Goal: Task Accomplishment & Management: Manage account settings

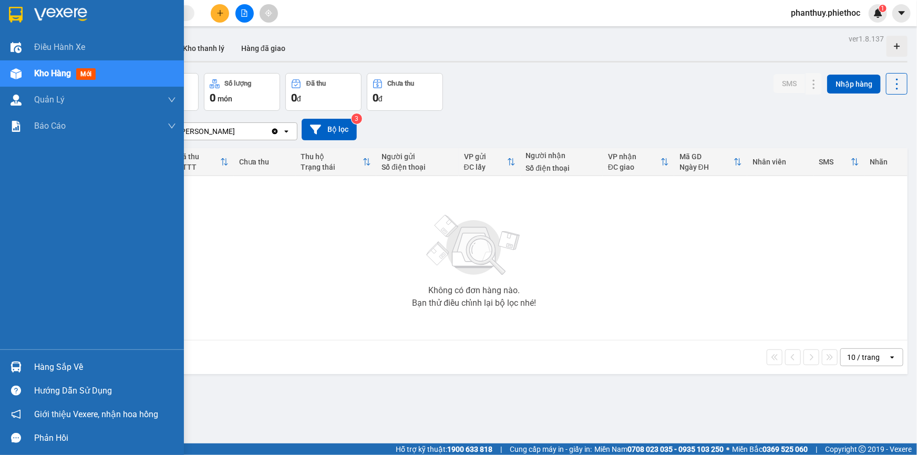
click at [71, 366] on div "Hàng sắp về" at bounding box center [105, 367] width 142 height 16
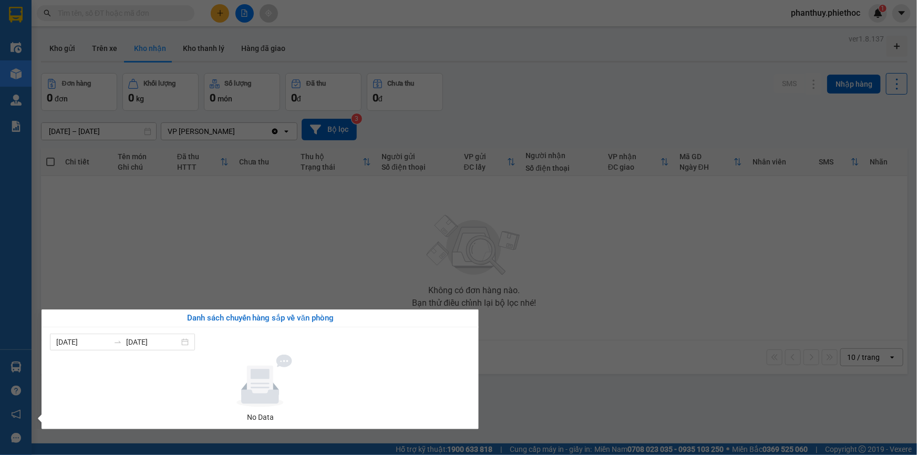
click at [89, 14] on section "Kết quả tìm kiếm ( 0 ) Bộ lọc No Data phanthuy.phiethoc 1 Điều hành xe Kho hàng…" at bounding box center [458, 227] width 917 height 455
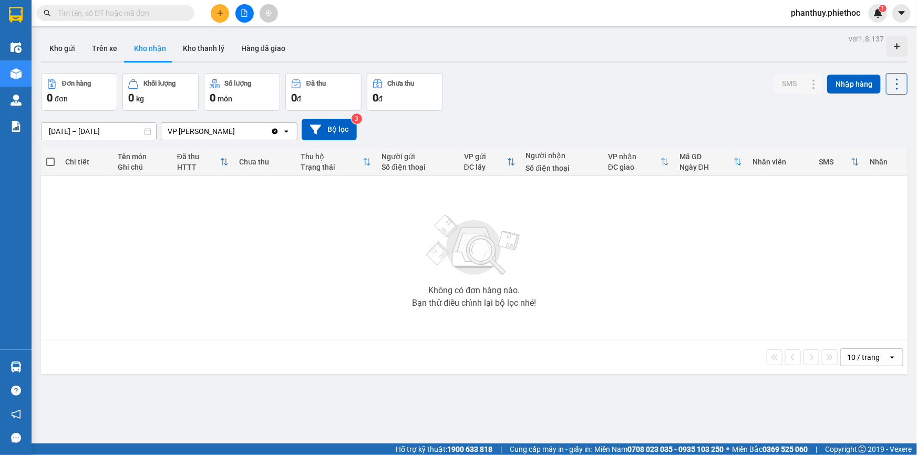
click at [136, 16] on input "text" at bounding box center [120, 13] width 124 height 12
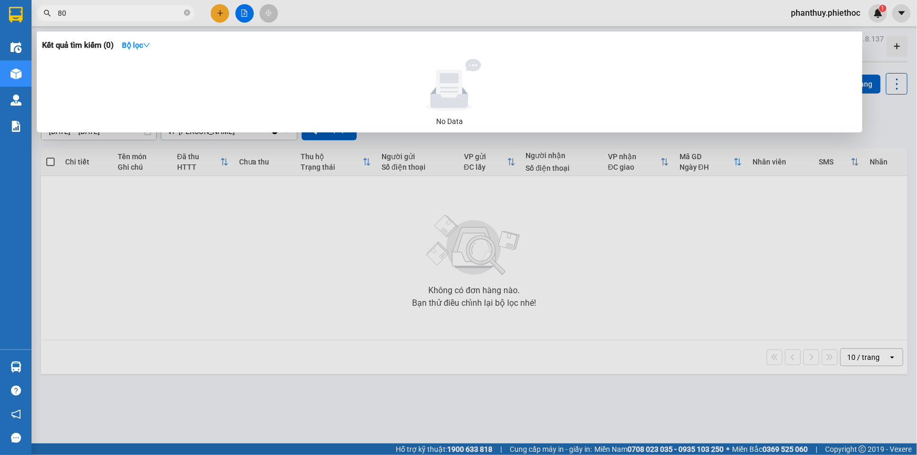
type input "8"
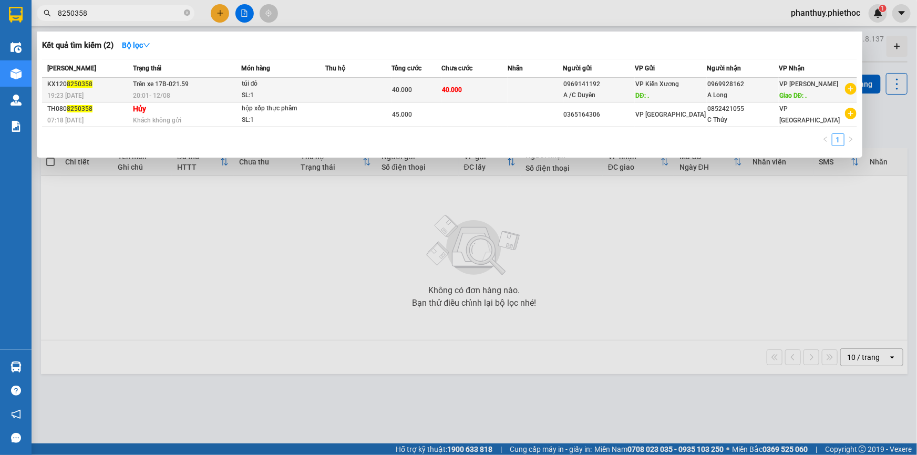
type input "8250358"
click at [302, 86] on div "túi đỏ" at bounding box center [281, 84] width 79 height 12
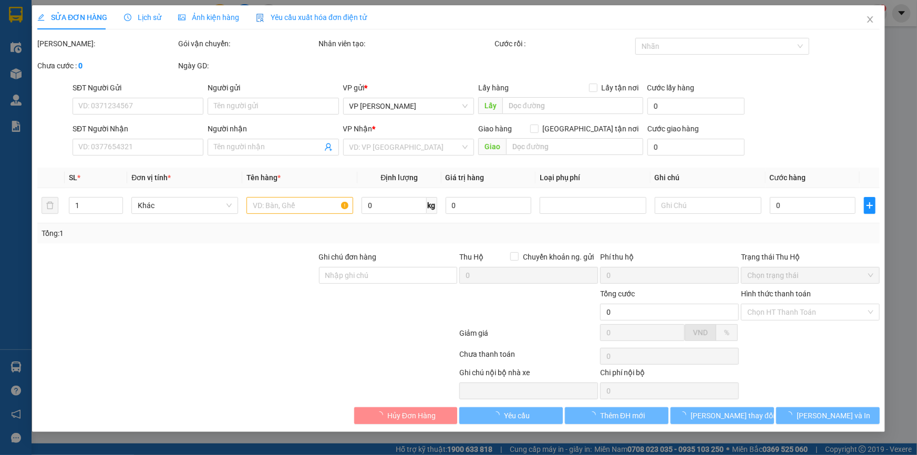
type input "0969141192"
type input "A /C Duyên"
type input "."
type input "5.000"
type input "0969928162"
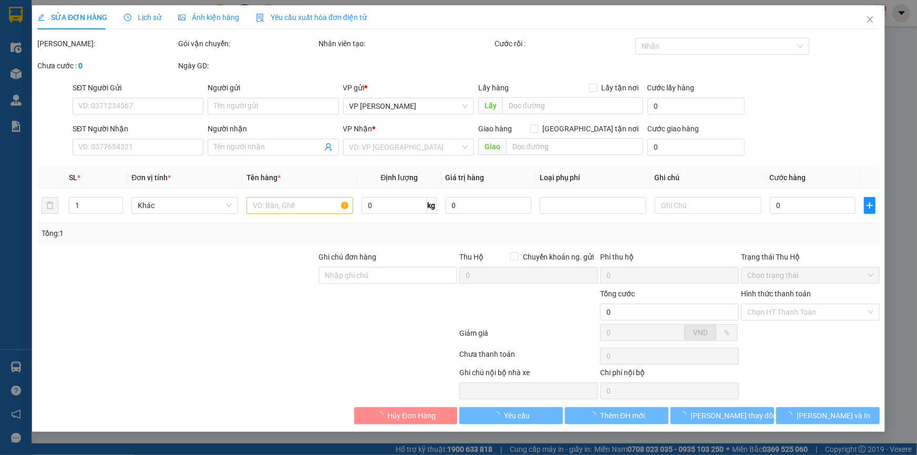
type input "A Long"
type input "."
type input "5.000"
type input "40.000"
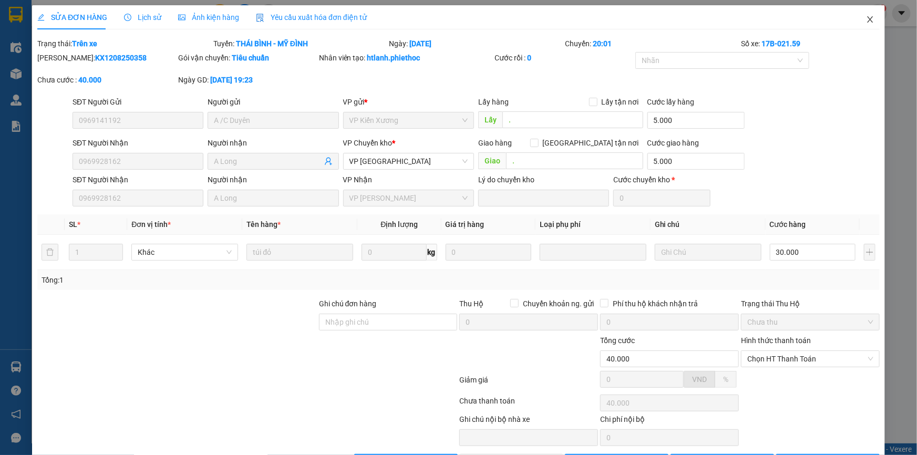
click at [867, 20] on icon "close" at bounding box center [870, 19] width 6 height 6
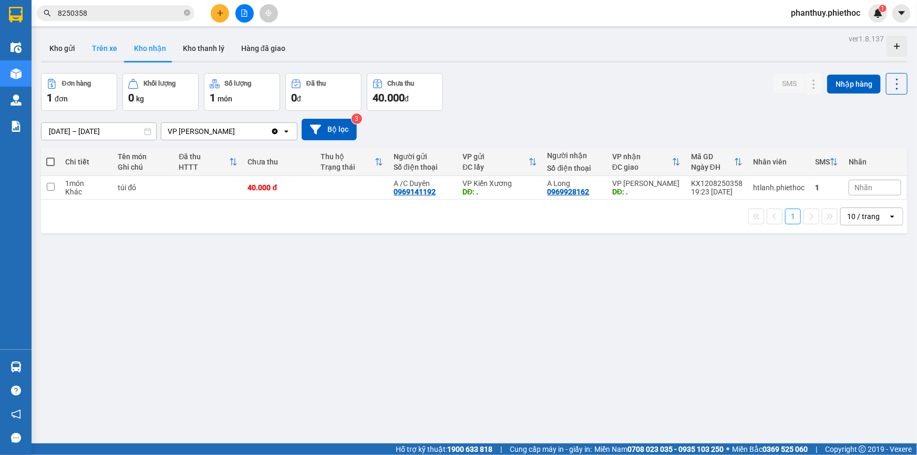
click at [103, 48] on button "Trên xe" at bounding box center [105, 48] width 42 height 25
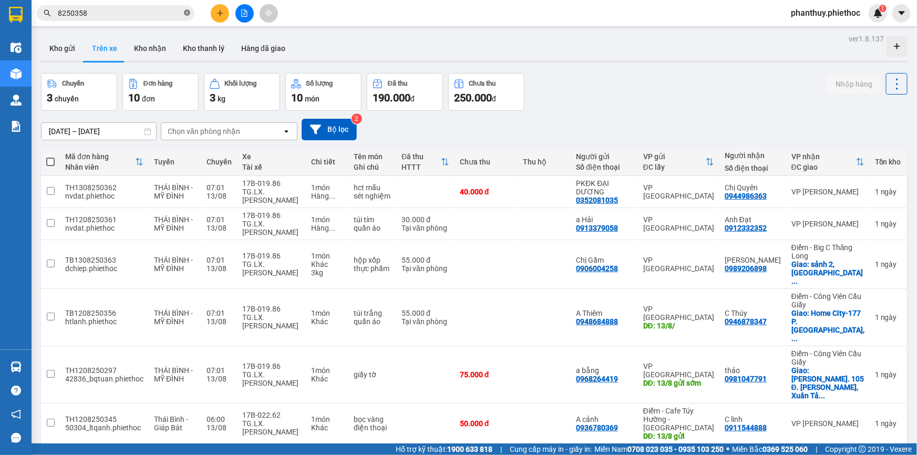
click at [186, 11] on icon "close-circle" at bounding box center [187, 12] width 6 height 6
click at [334, 133] on button "Bộ lọc" at bounding box center [329, 130] width 55 height 22
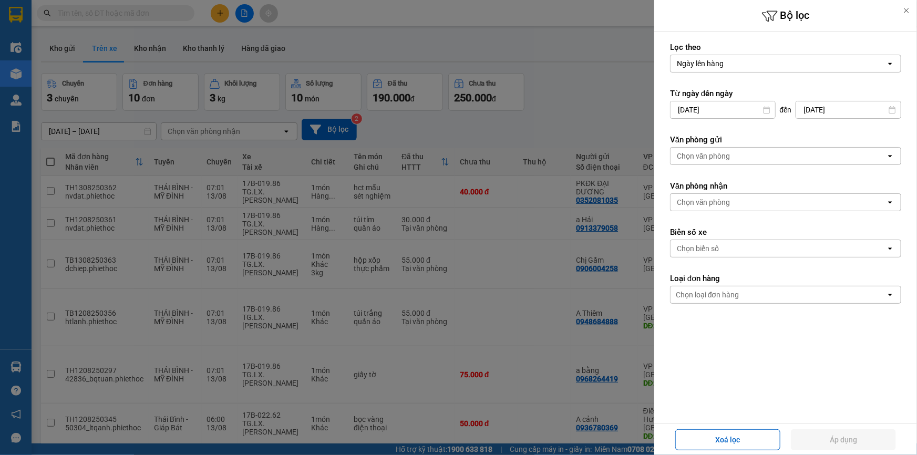
click at [718, 201] on div "Chọn văn phòng" at bounding box center [704, 202] width 54 height 11
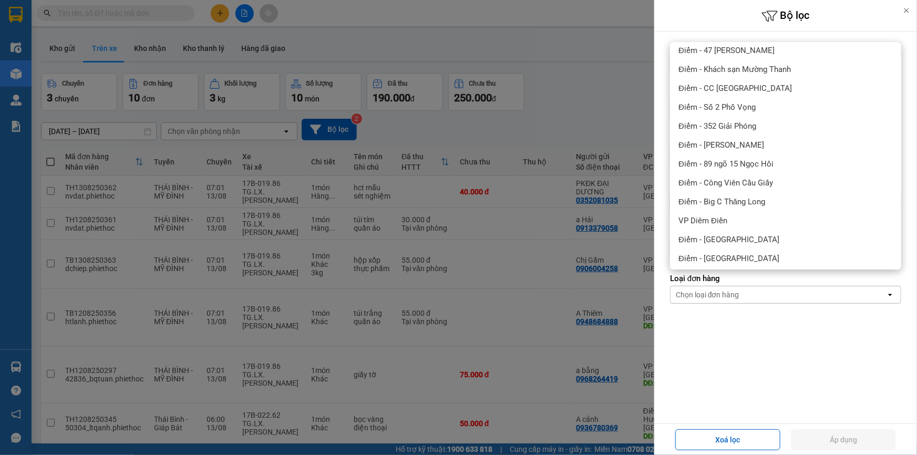
scroll to position [191, 0]
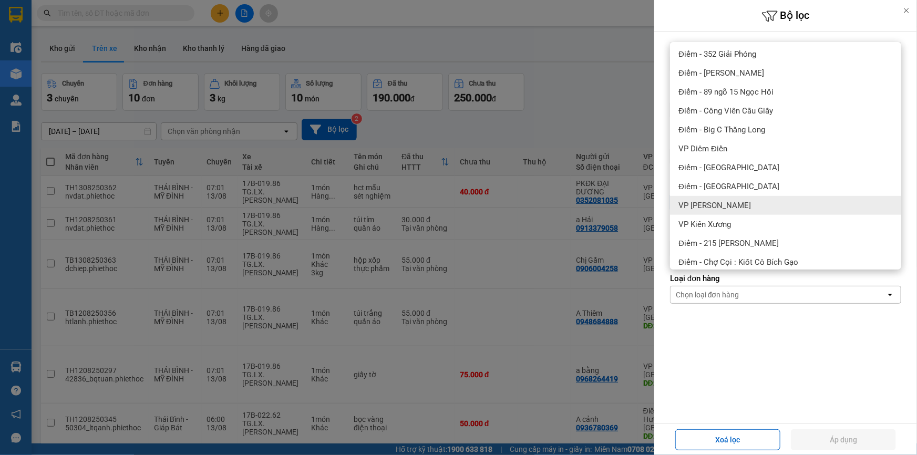
click at [714, 204] on span "VP [PERSON_NAME]" at bounding box center [714, 205] width 72 height 11
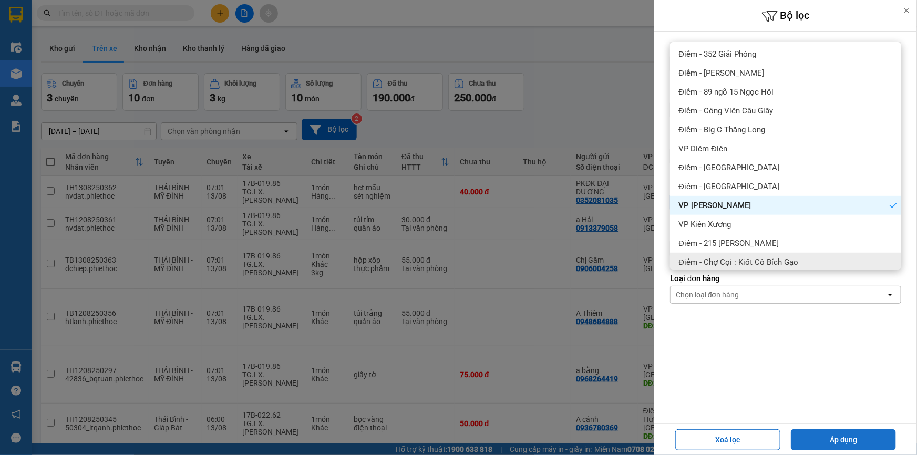
click at [858, 437] on button "Áp dụng" at bounding box center [843, 439] width 105 height 21
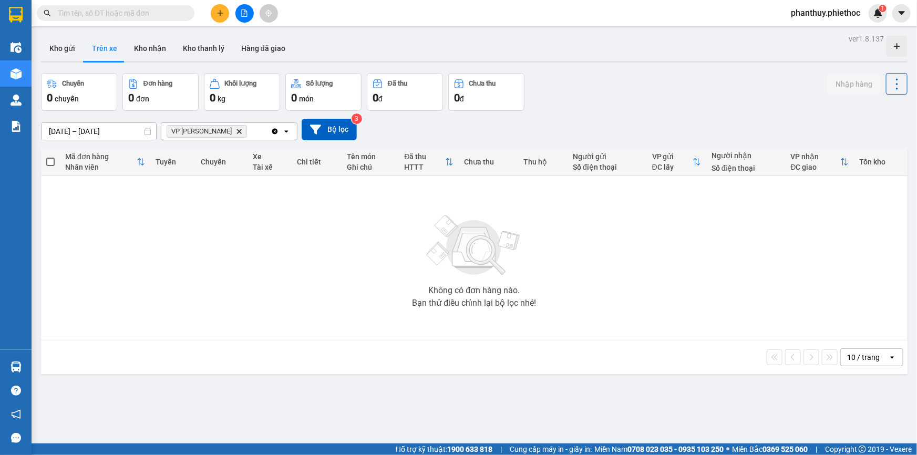
click at [237, 129] on icon "Delete" at bounding box center [239, 131] width 6 height 6
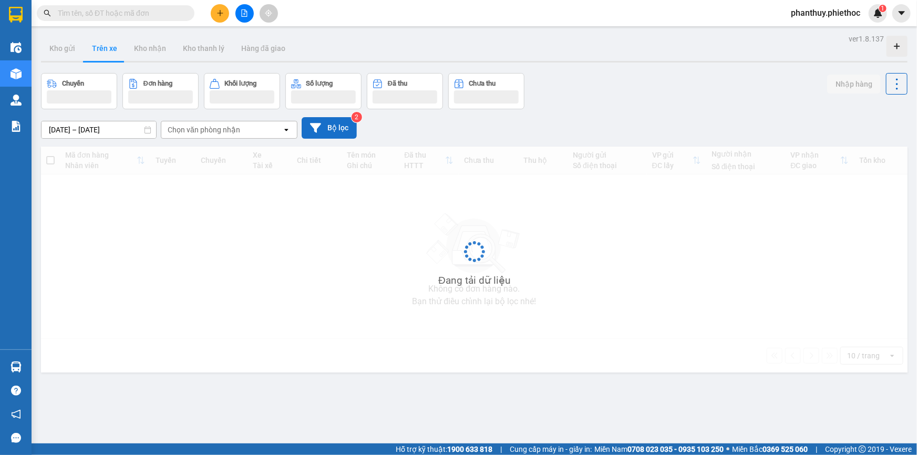
click at [334, 126] on button "Bộ lọc" at bounding box center [329, 128] width 55 height 22
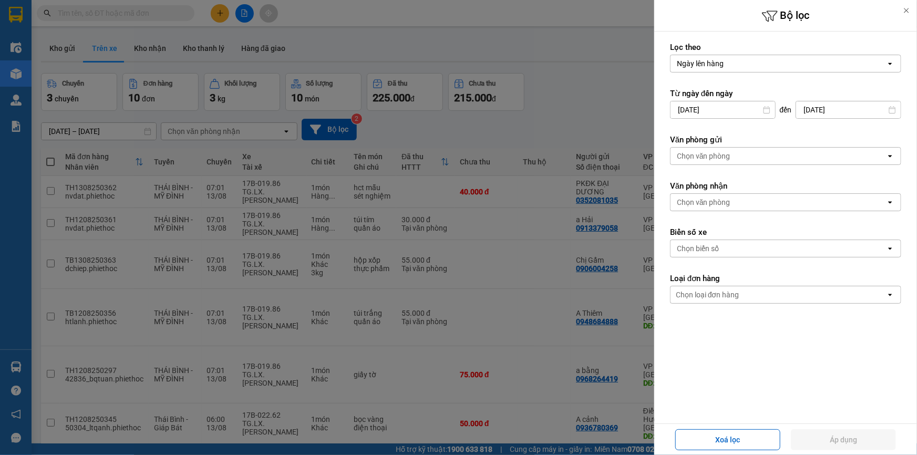
click at [705, 204] on div "Chọn văn phòng" at bounding box center [704, 202] width 54 height 11
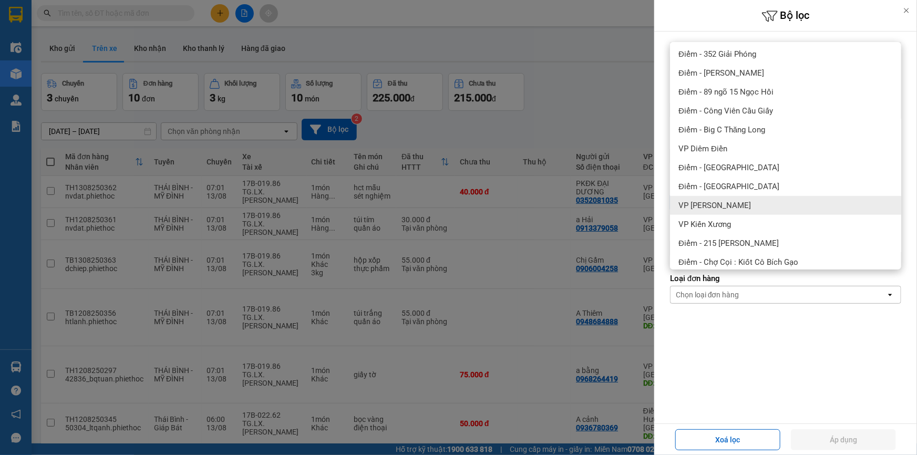
click at [740, 203] on span "VP [PERSON_NAME]" at bounding box center [714, 205] width 72 height 11
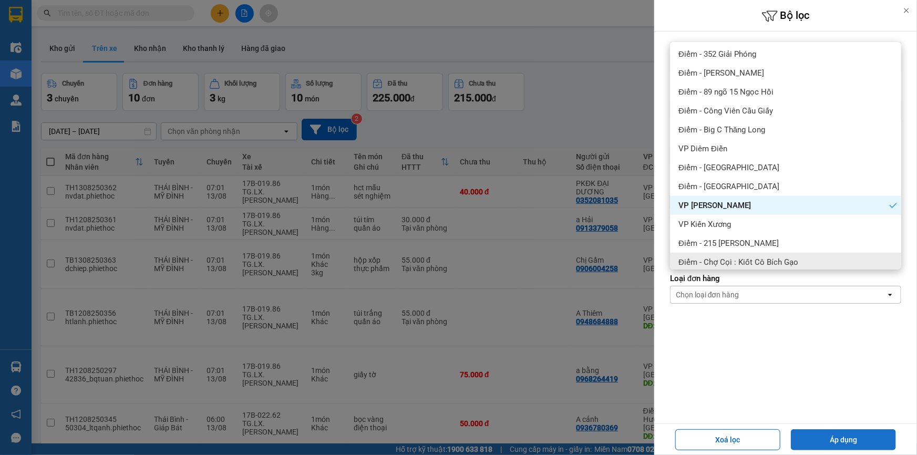
click at [828, 444] on button "Áp dụng" at bounding box center [843, 439] width 105 height 21
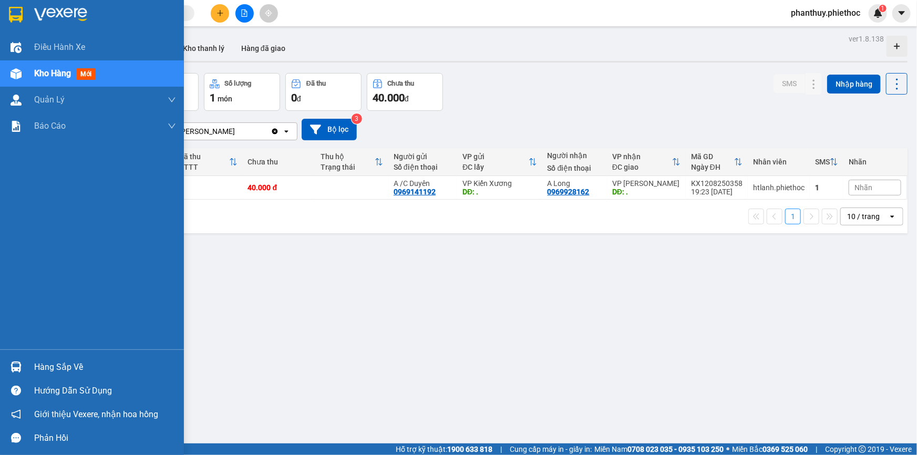
click at [70, 366] on div "Hàng sắp về" at bounding box center [105, 367] width 142 height 16
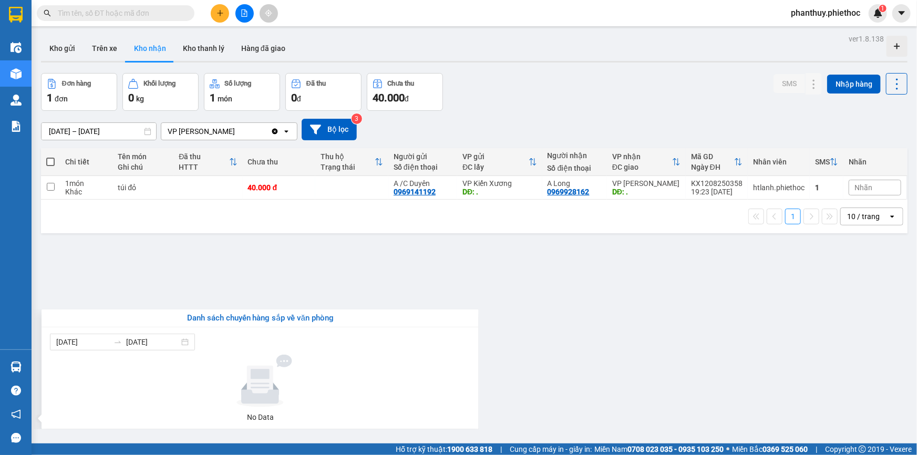
click at [604, 246] on section "Kết quả tìm kiếm ( 0 ) Bộ lọc No Data phanthuy.phiethoc 1 Điều hành xe Kho hàng…" at bounding box center [458, 227] width 917 height 455
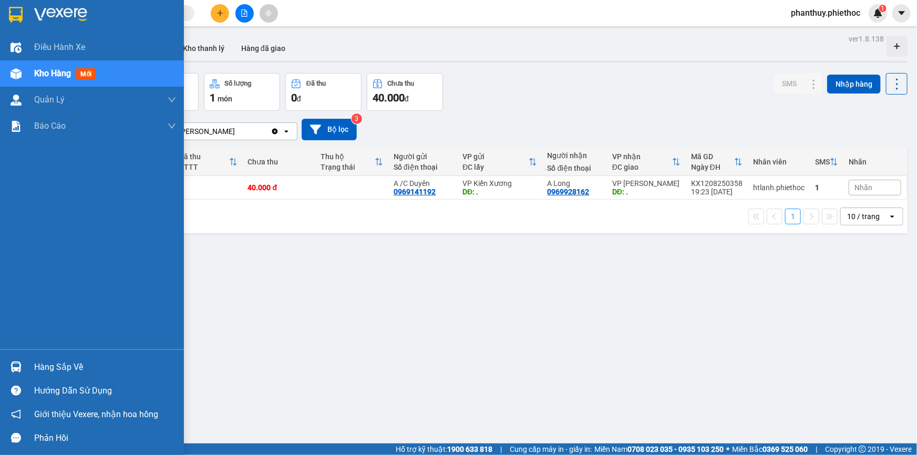
click at [93, 365] on div "Hàng sắp về" at bounding box center [105, 367] width 142 height 16
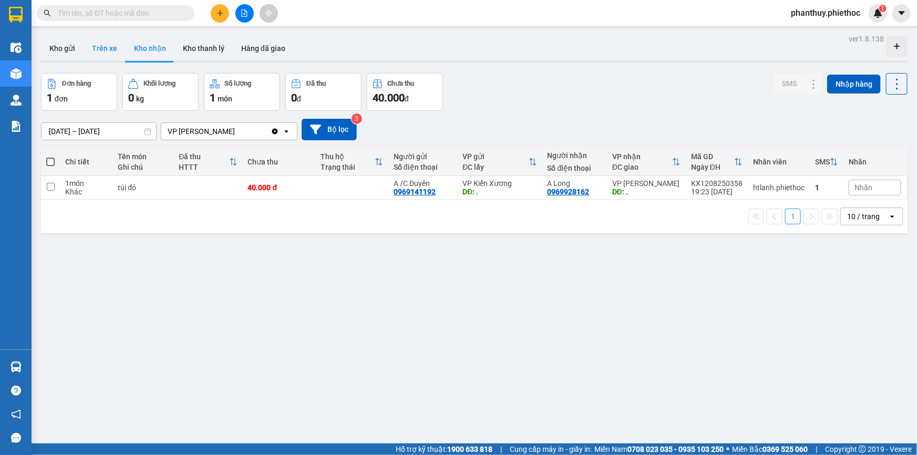
drag, startPoint x: 58, startPoint y: 47, endPoint x: 113, endPoint y: 42, distance: 55.4
click at [58, 47] on section "Kết quả tìm kiếm ( 0 ) Bộ lọc No Data phanthuy.phiethoc 1 Điều hành xe Kho hàng…" at bounding box center [458, 227] width 917 height 455
click at [146, 49] on button "Kho nhận" at bounding box center [150, 48] width 49 height 25
click at [854, 184] on span "Nhãn" at bounding box center [863, 187] width 18 height 8
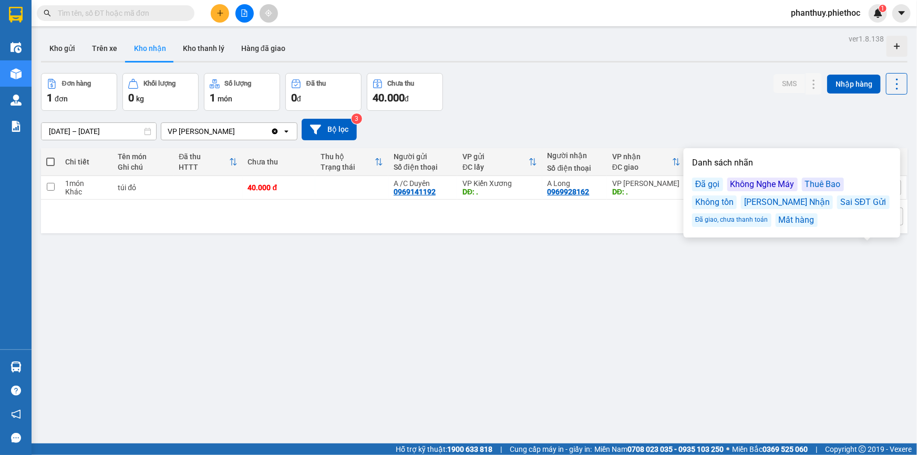
click at [818, 185] on div "Thuê Bao" at bounding box center [823, 185] width 42 height 14
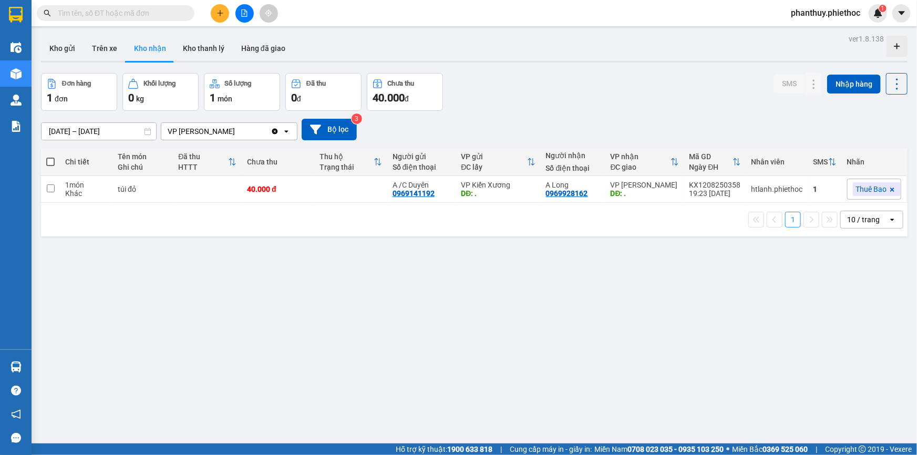
click at [709, 100] on div "Đơn hàng 1 đơn Khối lượng 0 kg Số lượng 1 món Đã thu 0 đ Chưa thu 40.000 đ SMS …" at bounding box center [474, 92] width 866 height 38
click at [730, 267] on div "ver 1.8.138 Kho gửi Trên xe Kho nhận Kho thanh [PERSON_NAME] đã giao Đơn hàng 1…" at bounding box center [474, 259] width 875 height 455
drag, startPoint x: 503, startPoint y: 324, endPoint x: 489, endPoint y: 316, distance: 15.8
click at [503, 323] on div "ver 1.8.138 Kho gửi Trên xe Kho nhận Kho thanh [PERSON_NAME] đã giao Đơn hàng 1…" at bounding box center [474, 259] width 875 height 455
click at [65, 51] on button "Kho gửi" at bounding box center [62, 48] width 43 height 25
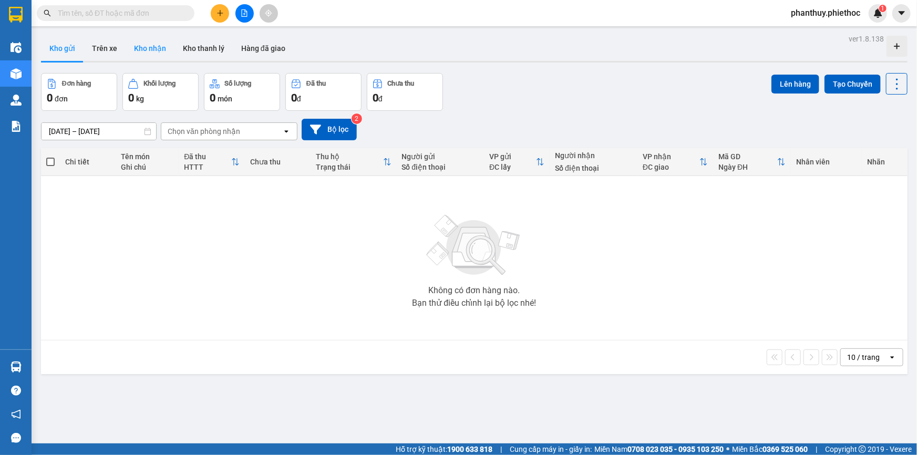
click at [157, 45] on button "Kho nhận" at bounding box center [150, 48] width 49 height 25
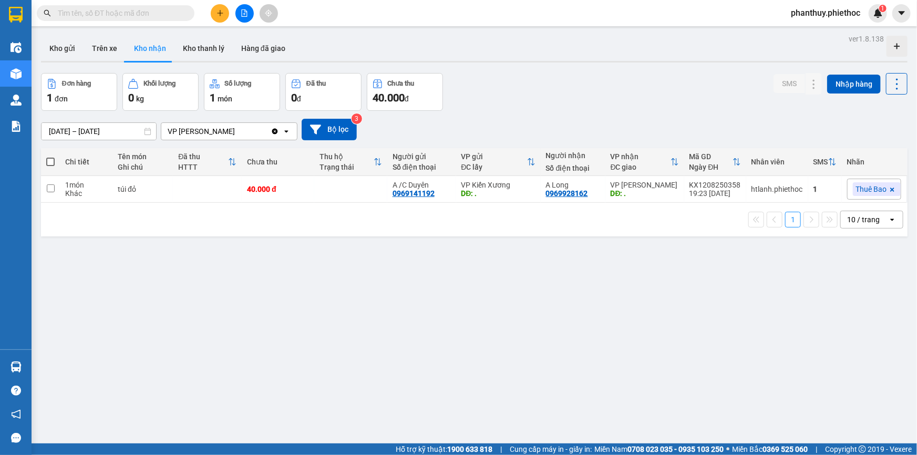
click at [220, 8] on button at bounding box center [220, 13] width 18 height 18
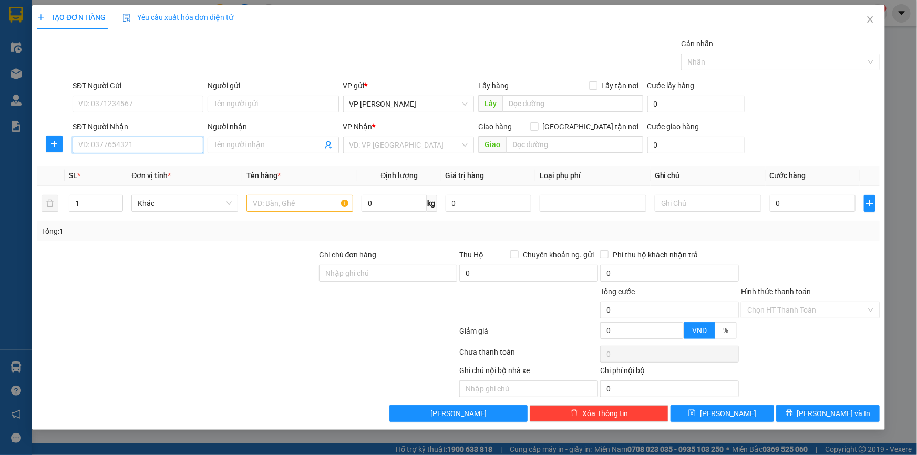
click at [105, 141] on input "SĐT Người Nhận" at bounding box center [137, 145] width 131 height 17
click at [86, 142] on input "SĐT Người Nhận" at bounding box center [137, 145] width 131 height 17
type input "0915327124"
click at [238, 147] on input "Người nhận" at bounding box center [268, 145] width 108 height 12
type input "A Bình"
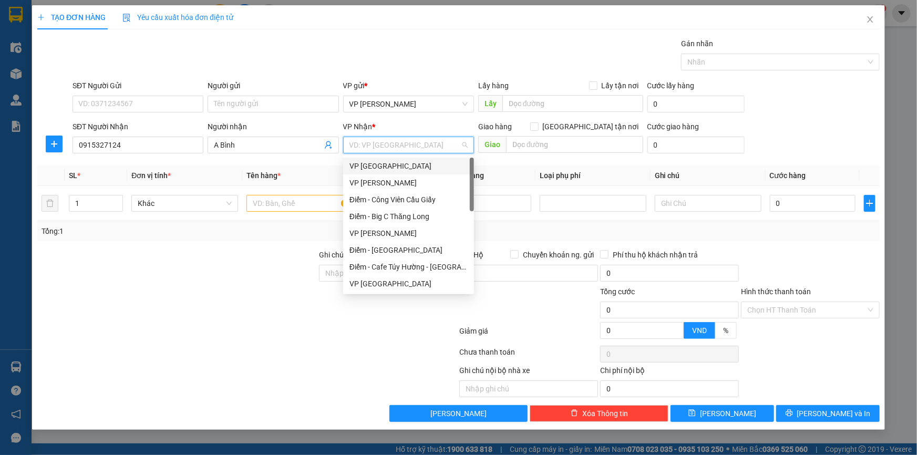
click at [387, 163] on div "VP [GEOGRAPHIC_DATA]" at bounding box center [408, 166] width 118 height 12
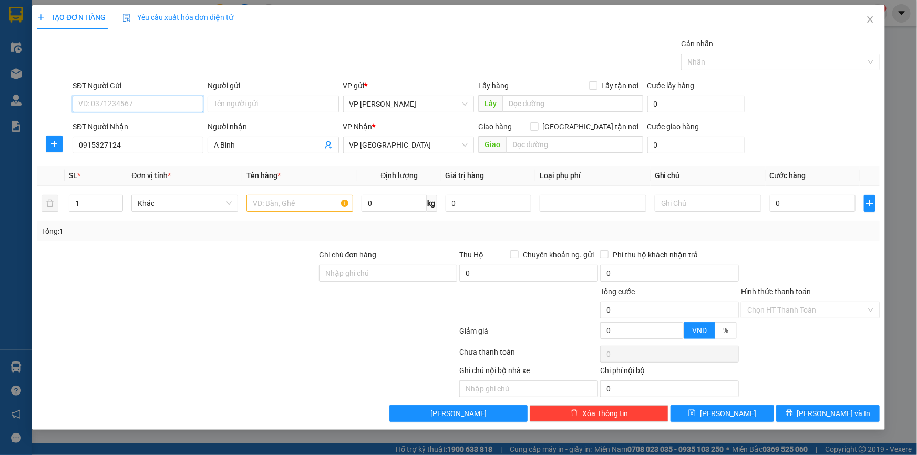
click at [120, 96] on input "SĐT Người Gửi" at bounding box center [137, 104] width 131 height 17
type input "0975048336"
click at [161, 125] on div "0975048336 - Cty Quang Minh" at bounding box center [138, 125] width 118 height 12
type input "[PERSON_NAME]"
type input "0975048336"
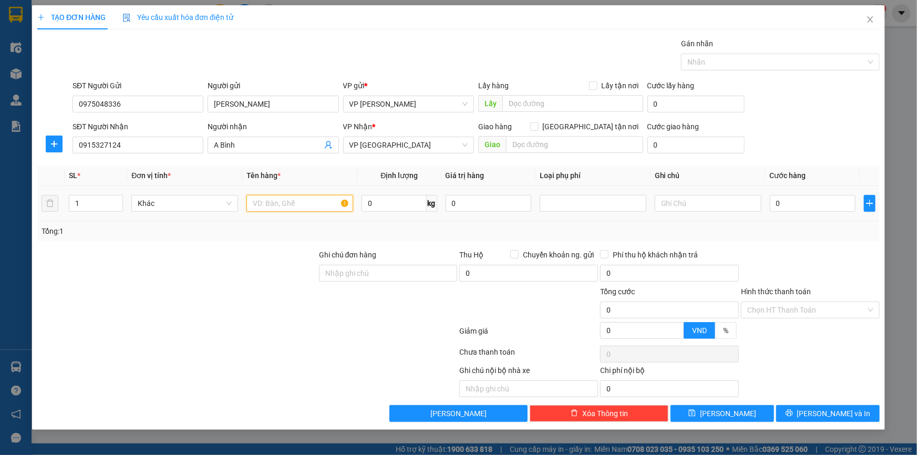
click at [286, 205] on input "text" at bounding box center [299, 203] width 107 height 17
type input "Thùng to (đĩa khí)"
type input "15"
click at [868, 205] on icon "plus" at bounding box center [869, 203] width 8 height 8
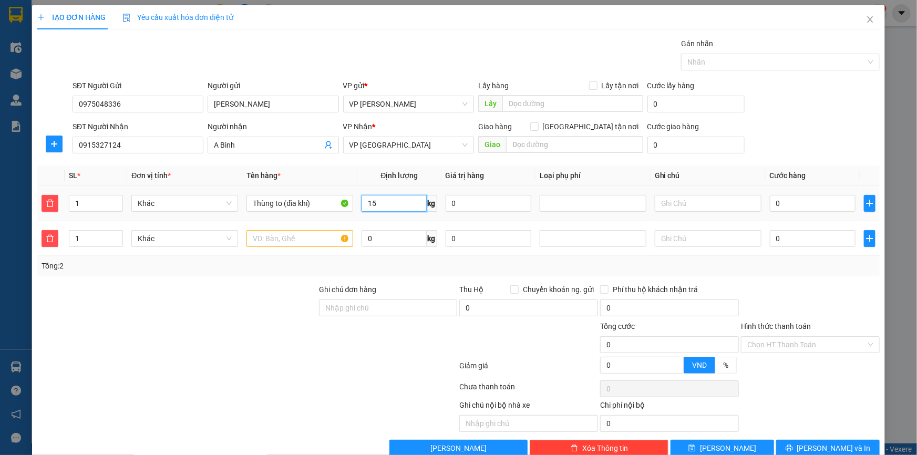
click at [386, 199] on input "15" at bounding box center [393, 203] width 65 height 17
type input "3"
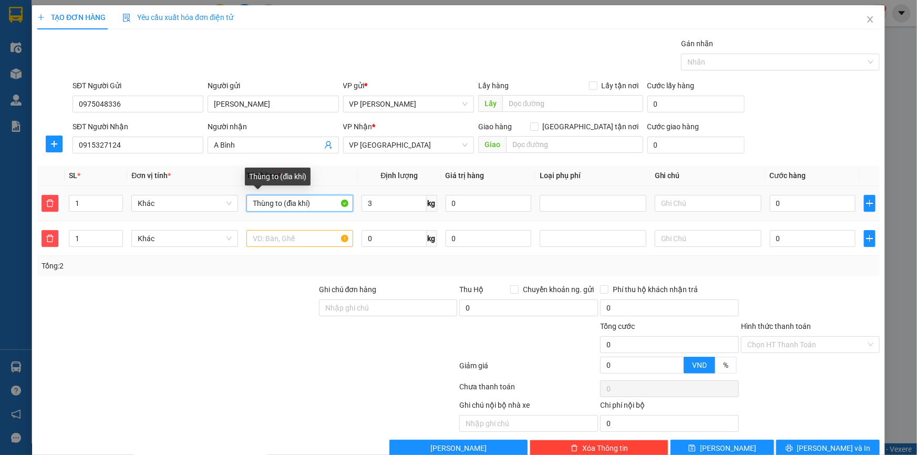
drag, startPoint x: 325, startPoint y: 203, endPoint x: 0, endPoint y: 167, distance: 327.2
click at [0, 167] on div "TẠO ĐƠN HÀNG Yêu cầu xuất hóa đơn điện tử Transit Pickup Surcharge Ids Transit …" at bounding box center [458, 227] width 917 height 455
click at [284, 236] on input "text" at bounding box center [299, 238] width 107 height 17
paste input "Thùng to (đĩa khí)"
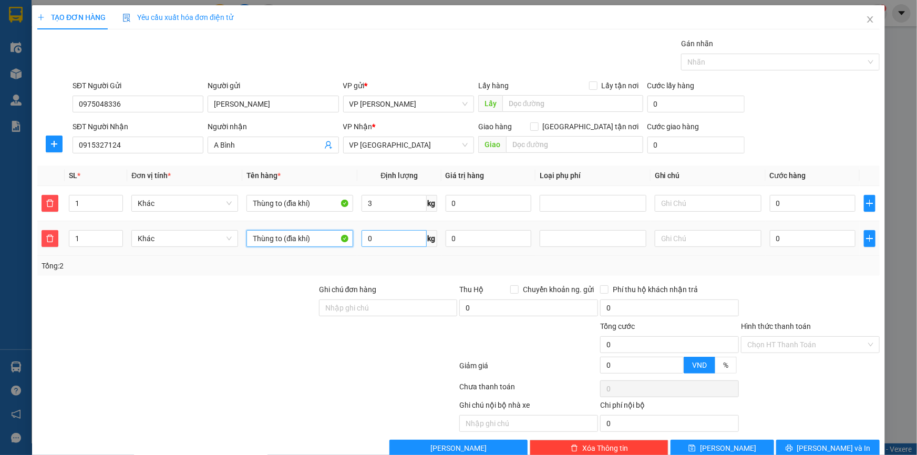
type input "Thùng to (đĩa khí)"
click at [377, 234] on input "0" at bounding box center [393, 238] width 65 height 17
click at [578, 197] on div at bounding box center [592, 203] width 101 height 13
type input "15"
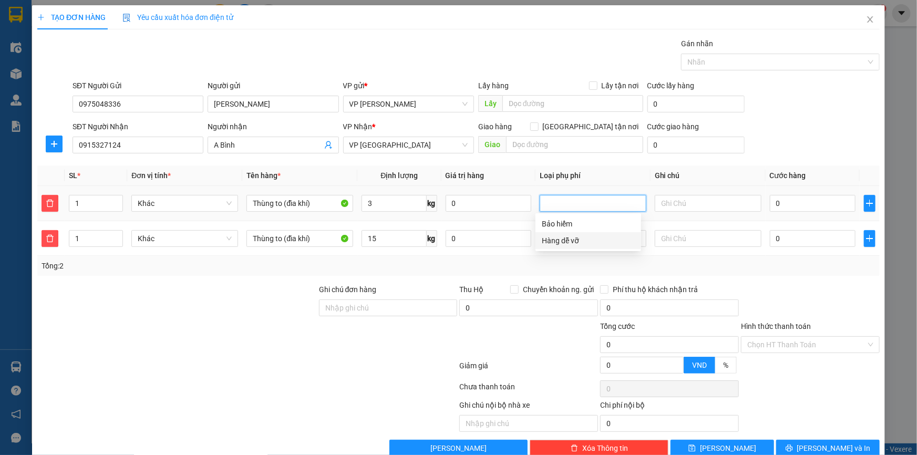
click at [569, 241] on div "Hàng dễ vỡ" at bounding box center [588, 241] width 93 height 12
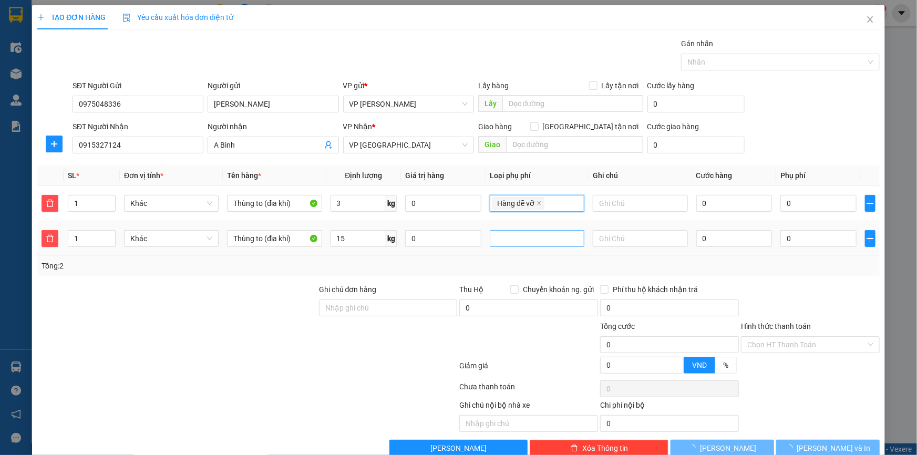
type input "10.000"
click at [558, 241] on div at bounding box center [536, 238] width 89 height 13
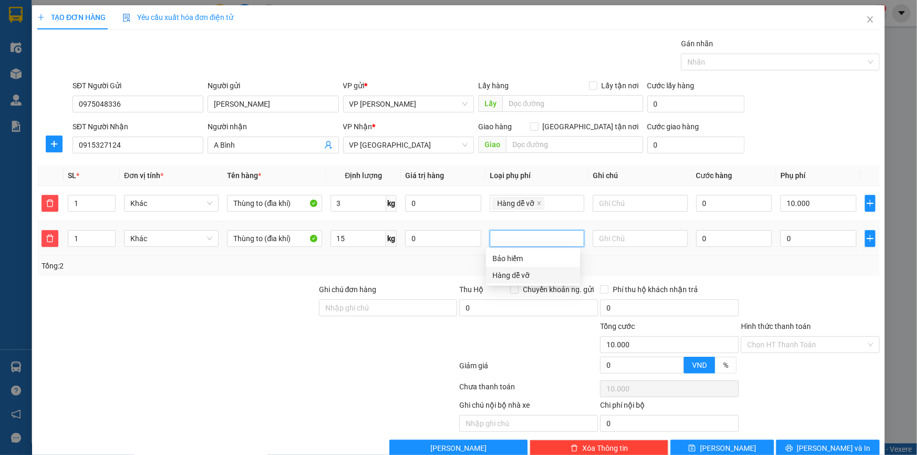
drag, startPoint x: 530, startPoint y: 272, endPoint x: 572, endPoint y: 262, distance: 43.3
click at [530, 273] on div "Hàng dễ vỡ" at bounding box center [532, 275] width 81 height 12
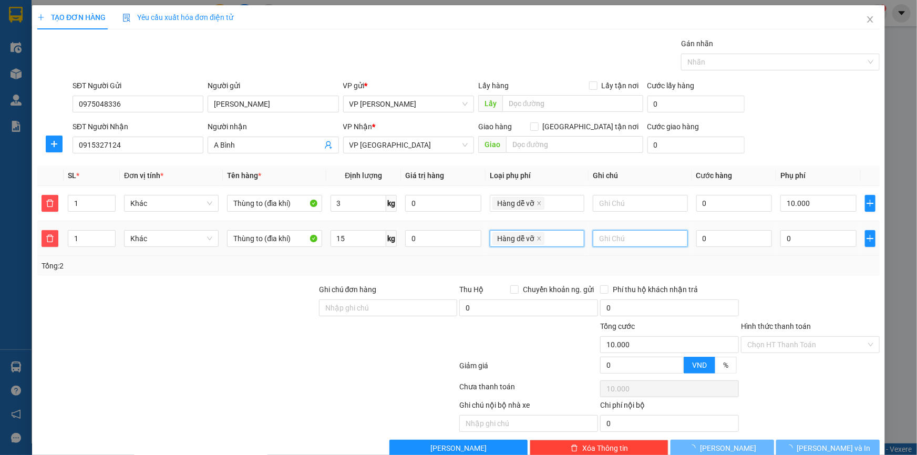
type input "20.000"
type input "10.000"
click at [636, 231] on input "text" at bounding box center [639, 238] width 95 height 17
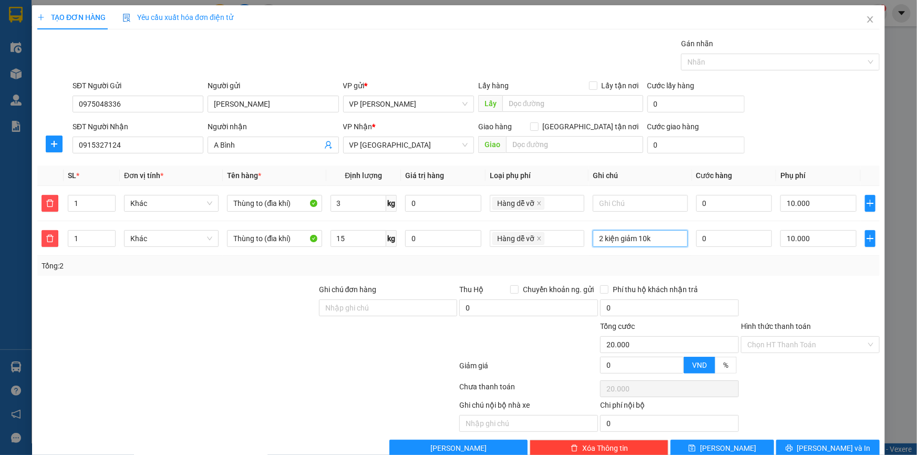
type input "2 kiện giảm 10k"
click at [797, 84] on div "SĐT Người Gửi 0975048336 Người gửi Cty Quang Minh VP gửi * VP Phạm Văn Đồng Lấy…" at bounding box center [475, 98] width 811 height 37
click at [714, 200] on input "0" at bounding box center [734, 203] width 76 height 17
type input "02"
type input "20.002"
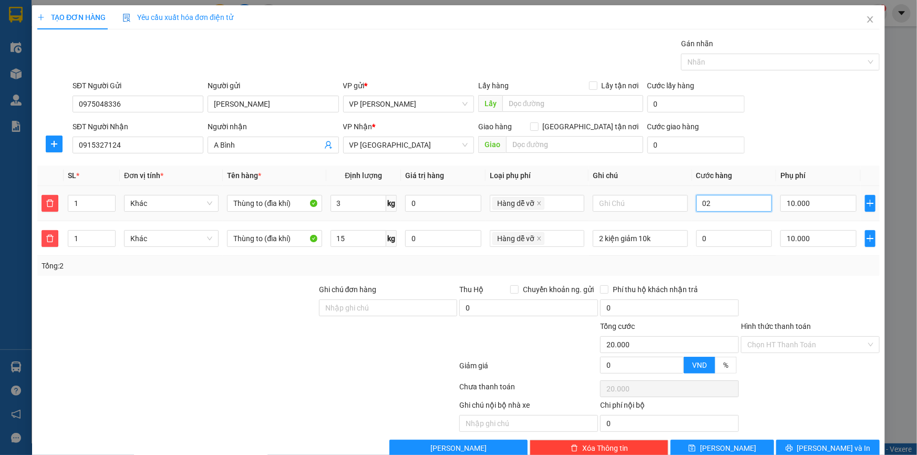
type input "20.002"
type input "025"
type input "20.025"
type input "25.000"
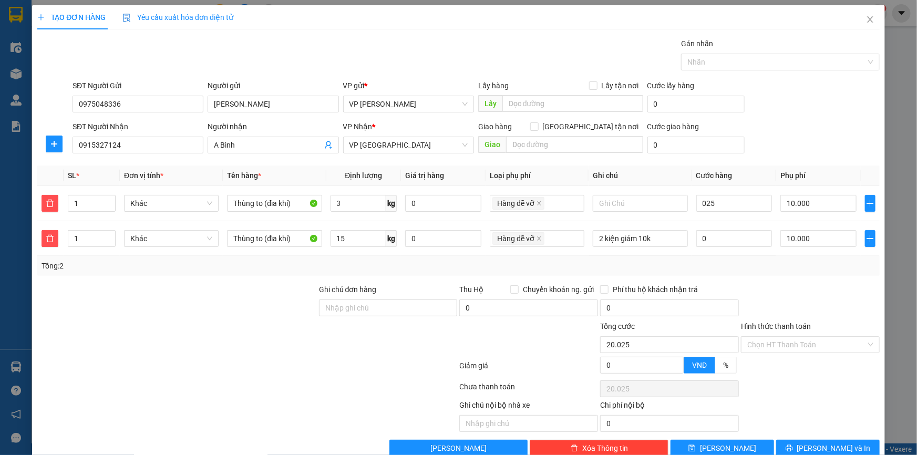
type input "45.000"
click at [766, 105] on div "SĐT Người Gửi 0975048336 Người gửi Cty Quang Minh VP gửi * VP Phạm Văn Đồng Lấy…" at bounding box center [475, 98] width 811 height 37
click at [785, 130] on div "SĐT Người Nhận 0915327124 Người nhận A Bình VP Nhận * VP Thái Bình Giao hàng Gi…" at bounding box center [475, 139] width 811 height 37
drag, startPoint x: 261, startPoint y: 201, endPoint x: 299, endPoint y: 209, distance: 39.1
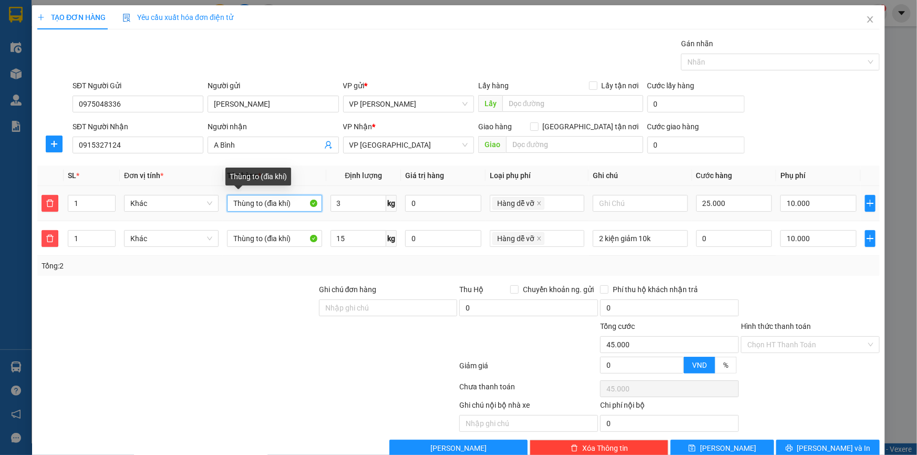
click at [261, 201] on input "Thùng to (đĩa khí)" at bounding box center [274, 203] width 95 height 17
type input "Thùng nhỏ (đĩa khí)"
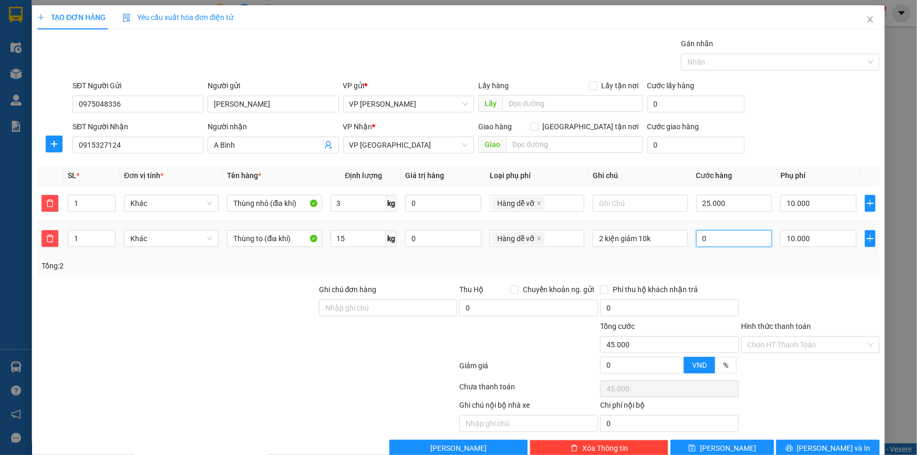
click at [718, 237] on input "0" at bounding box center [734, 238] width 76 height 17
type input "0"
type input "45.003"
type input "03"
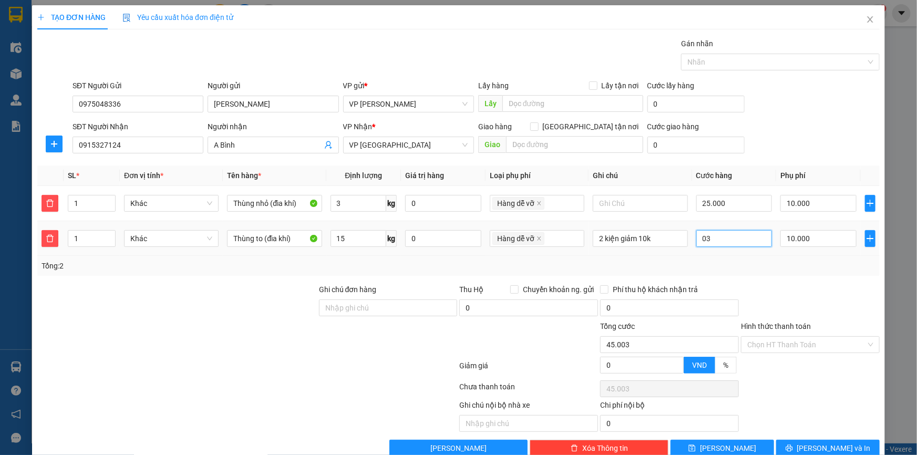
type input "45.030"
type input "030"
type input "75.000"
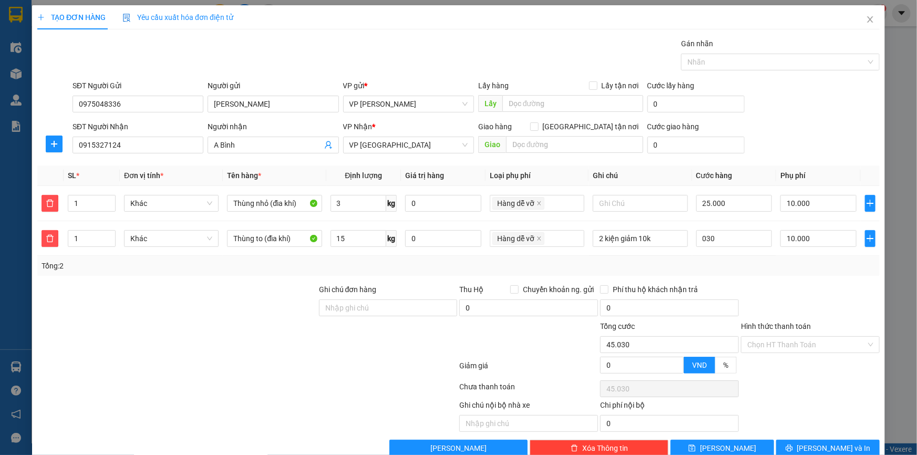
type input "30.000"
click at [830, 124] on div "SĐT Người Nhận 0915327124 Người nhận A Bình VP Nhận * VP Thái Bình Giao hàng Gi…" at bounding box center [475, 139] width 811 height 37
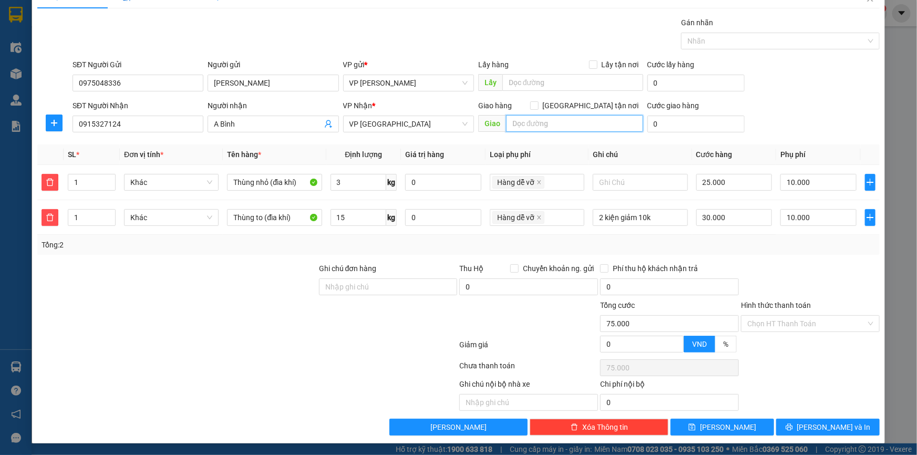
click at [549, 117] on input "text" at bounding box center [574, 123] width 137 height 17
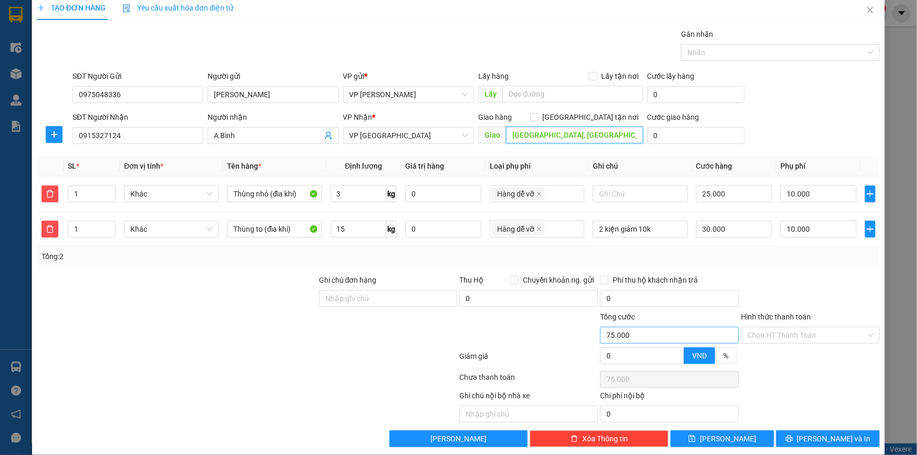
scroll to position [0, 0]
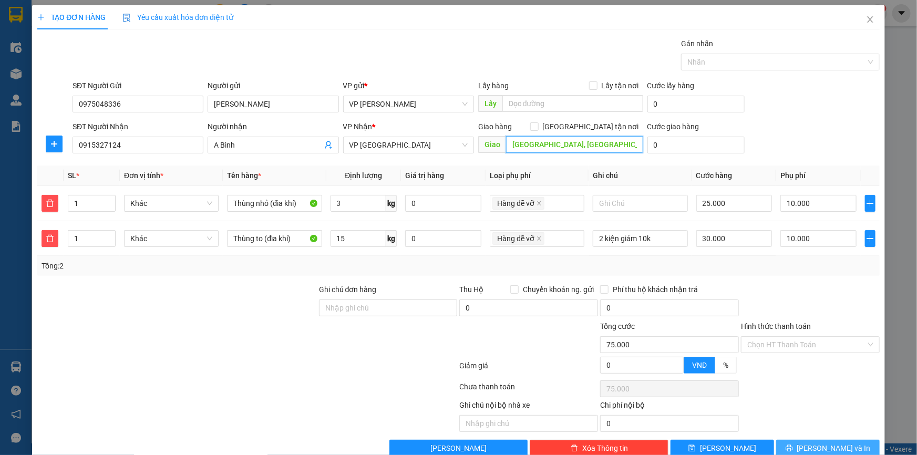
type input "Cầu Đá, Nam Định"
click at [815, 444] on span "Lưu và In" at bounding box center [834, 448] width 74 height 12
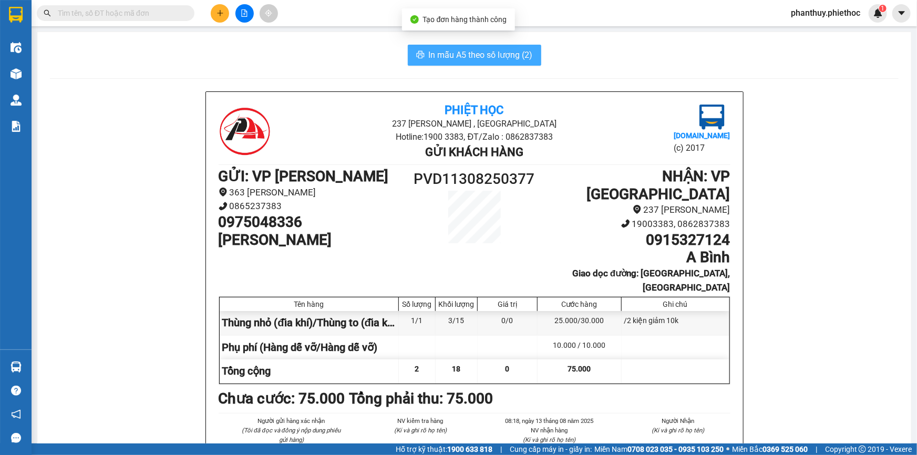
drag, startPoint x: 455, startPoint y: 54, endPoint x: 435, endPoint y: 53, distance: 20.5
click at [455, 54] on span "In mẫu A5 theo số lượng (2)" at bounding box center [481, 54] width 104 height 13
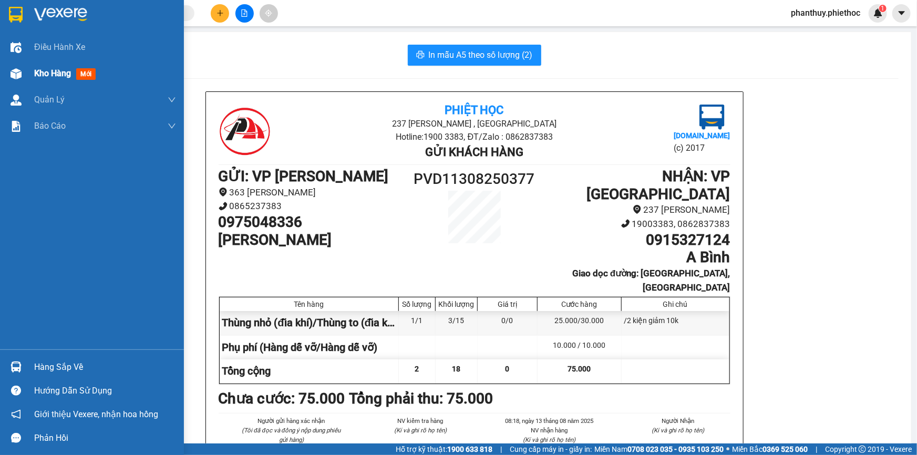
click at [45, 69] on span "Kho hàng" at bounding box center [52, 73] width 37 height 10
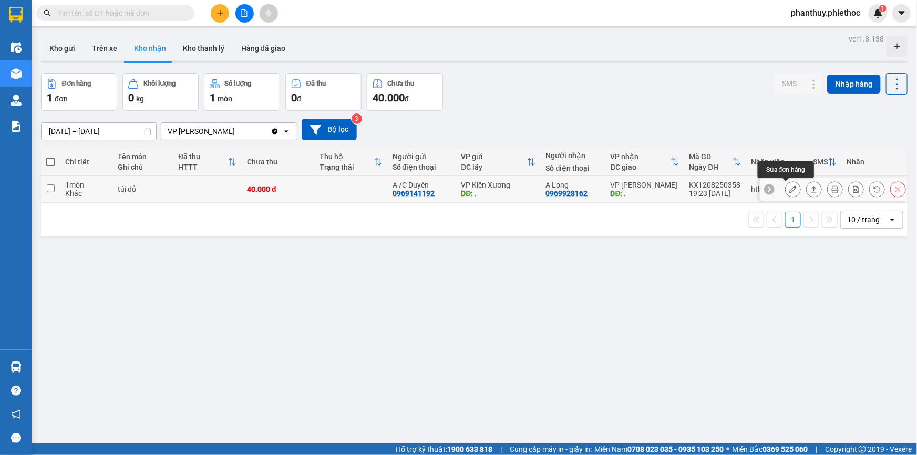
click at [789, 188] on icon at bounding box center [792, 188] width 7 height 7
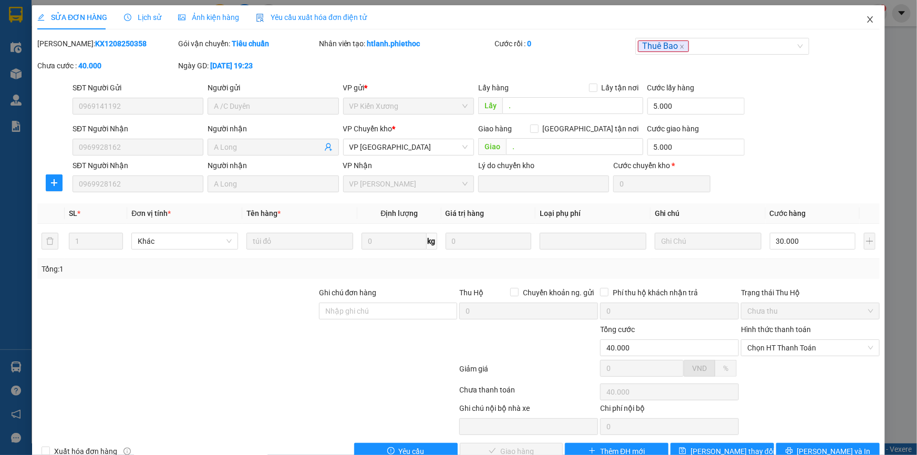
click at [867, 19] on icon "close" at bounding box center [870, 19] width 6 height 6
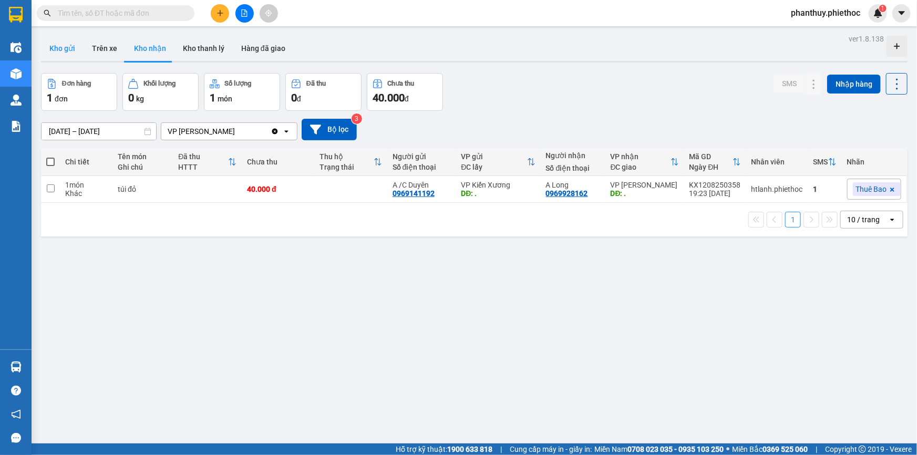
click at [60, 50] on button "Kho gửi" at bounding box center [62, 48] width 43 height 25
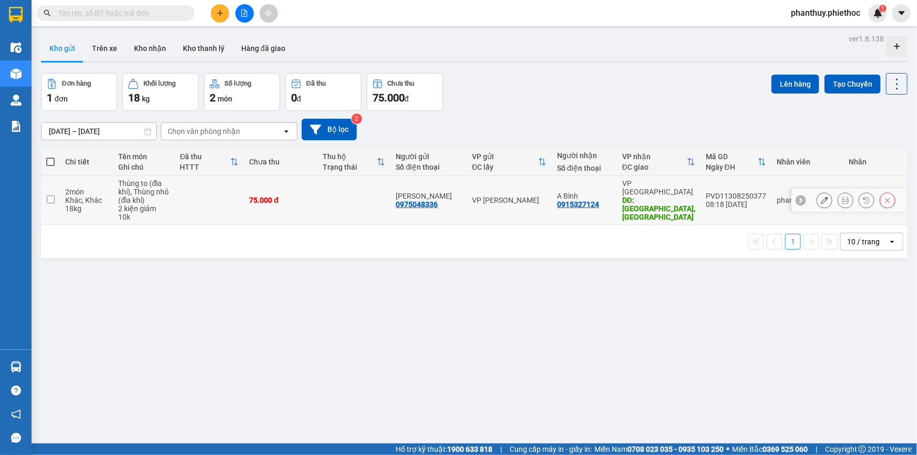
click at [817, 191] on button at bounding box center [824, 200] width 15 height 18
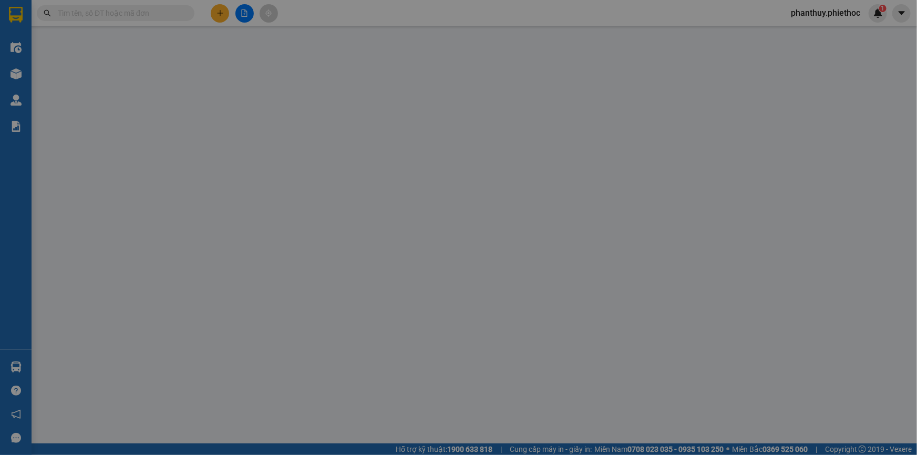
type input "0975048336"
type input "Cty Quang Minh"
type input "0915327124"
type input "A Bình"
type input "Cầu Đá, Nam Định"
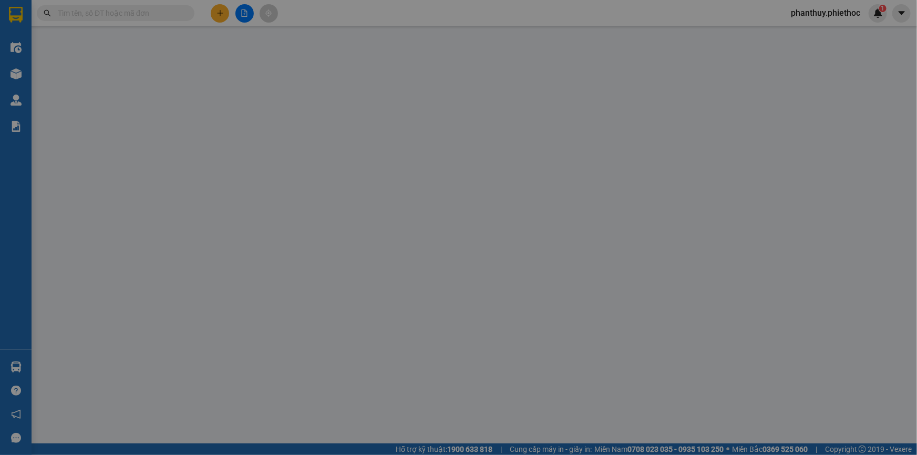
type input "75.000"
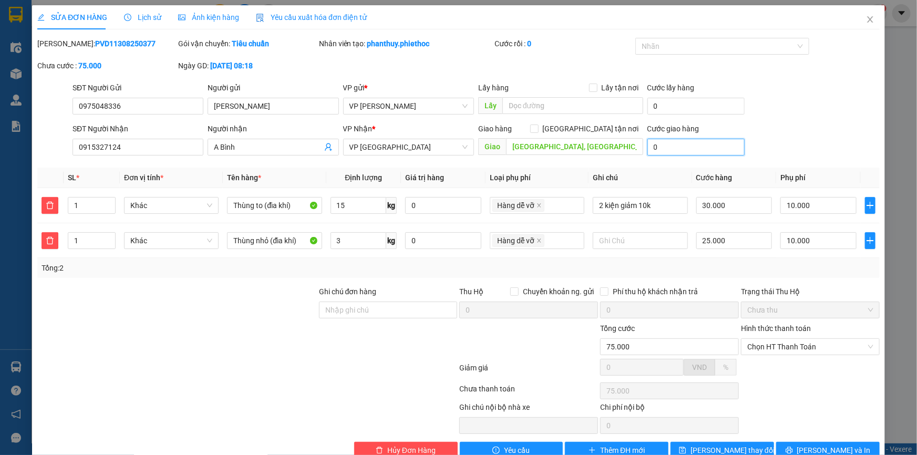
click at [667, 147] on input "0" at bounding box center [695, 147] width 97 height 17
type input "5"
type input "75.005"
type input "5.000"
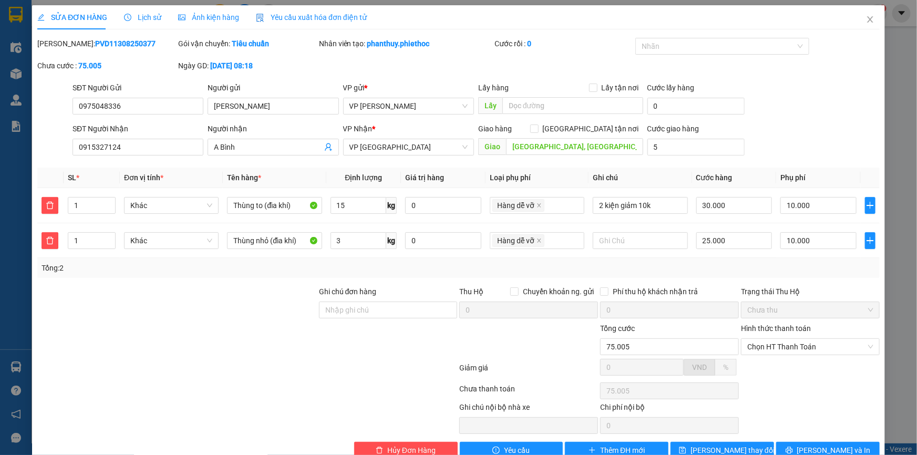
type input "80.000"
click at [745, 100] on div "SĐT Người Gửi 0975048336 Người gửi Cty Quang Minh VP gửi * VP Phạm Văn Đồng Lấy…" at bounding box center [475, 100] width 811 height 37
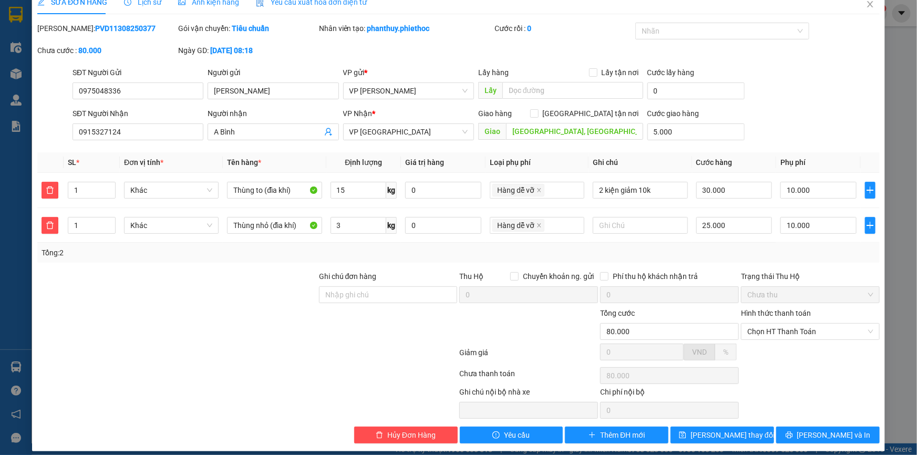
scroll to position [24, 0]
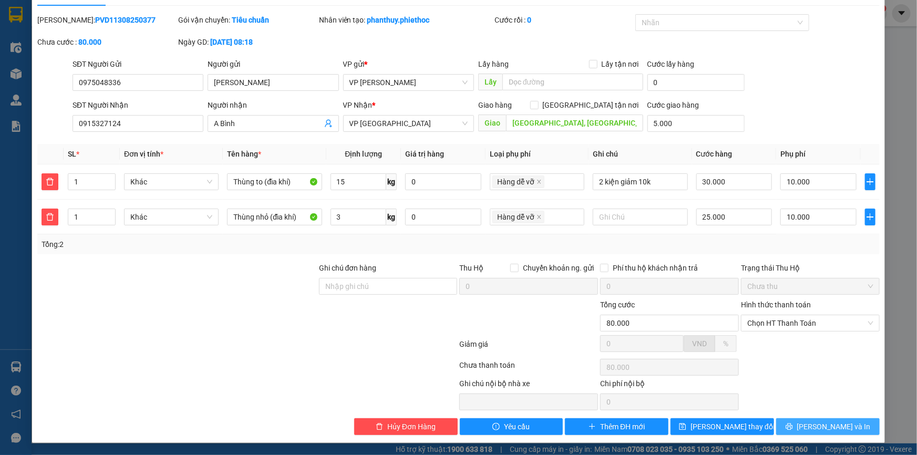
click at [813, 423] on span "Lưu và In" at bounding box center [834, 427] width 74 height 12
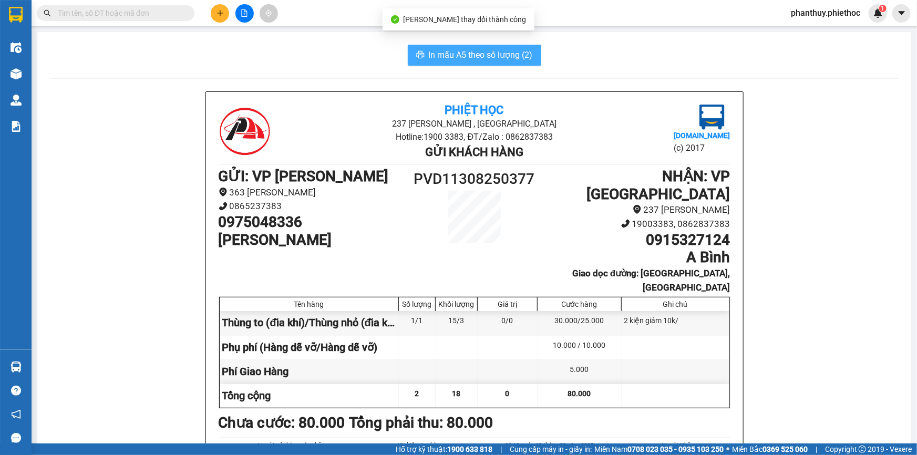
click at [480, 48] on span "In mẫu A5 theo số lượng (2)" at bounding box center [481, 54] width 104 height 13
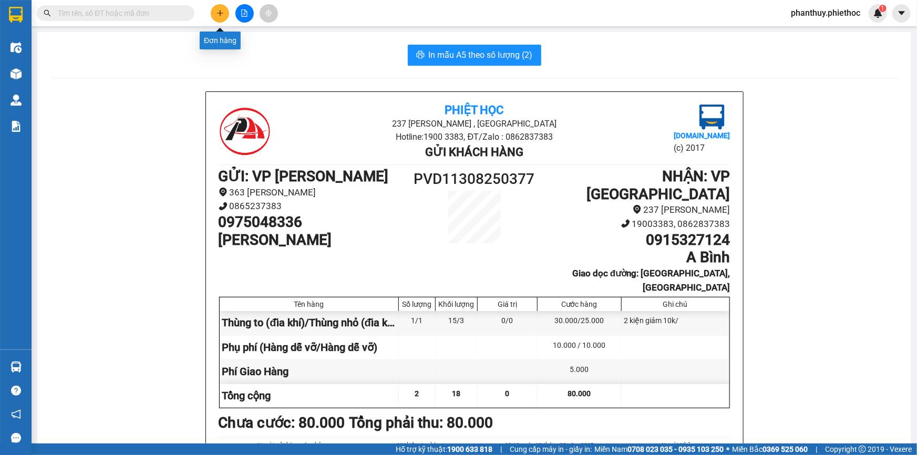
click at [216, 7] on button at bounding box center [220, 13] width 18 height 18
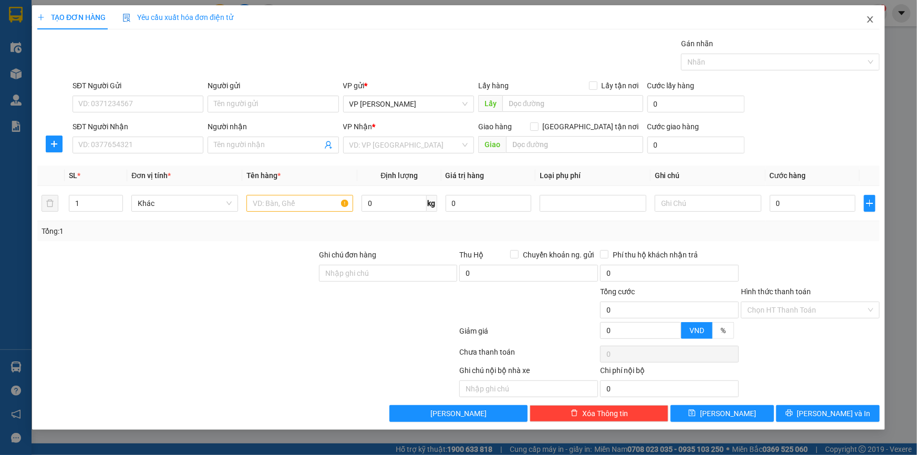
click at [872, 17] on icon "close" at bounding box center [870, 19] width 6 height 6
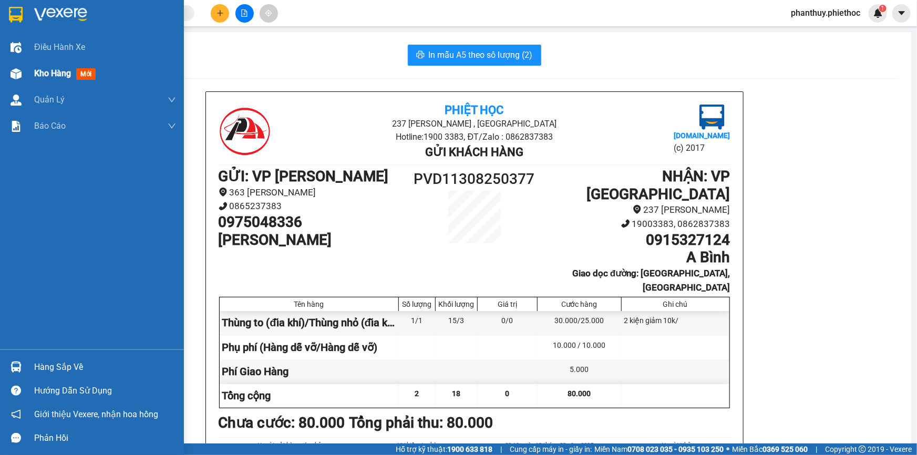
click at [75, 75] on div "Kho hàng mới" at bounding box center [67, 73] width 66 height 13
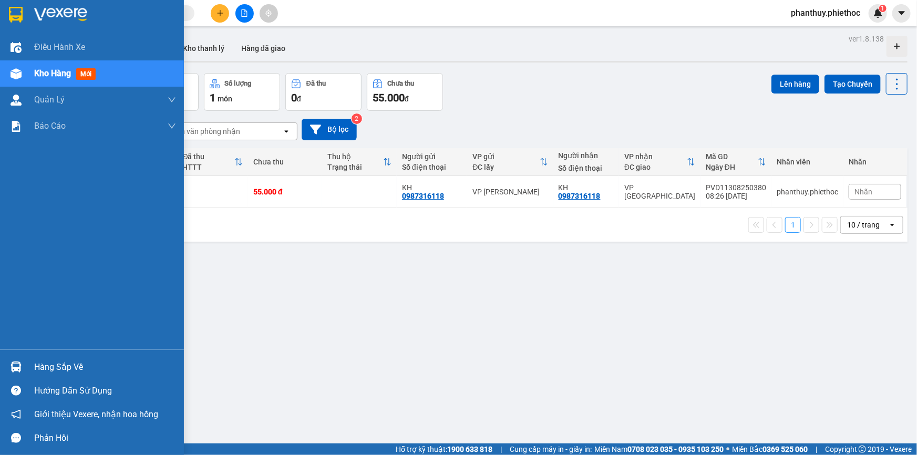
drag, startPoint x: 61, startPoint y: 363, endPoint x: 72, endPoint y: 361, distance: 11.7
click at [62, 363] on div "Hàng sắp về" at bounding box center [105, 367] width 142 height 16
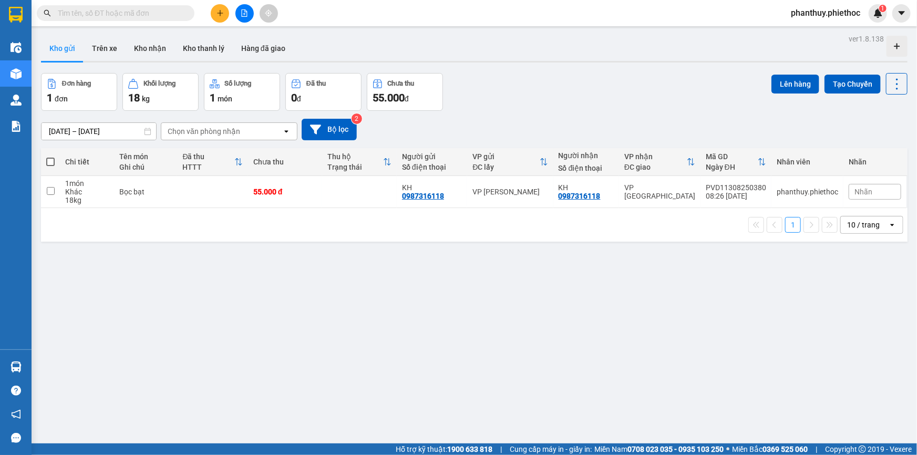
click at [482, 275] on section "Kết quả tìm kiếm ( 0 ) Bộ lọc No Data phanthuy.phiethoc 1 Điều hành xe Kho hàng…" at bounding box center [458, 227] width 917 height 455
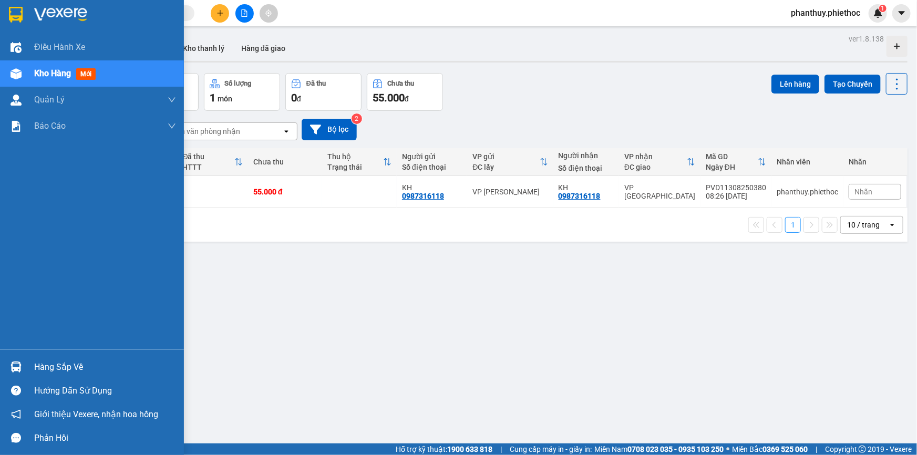
drag, startPoint x: 52, startPoint y: 357, endPoint x: 131, endPoint y: 357, distance: 78.8
click at [53, 357] on div "Hàng sắp về" at bounding box center [92, 367] width 184 height 24
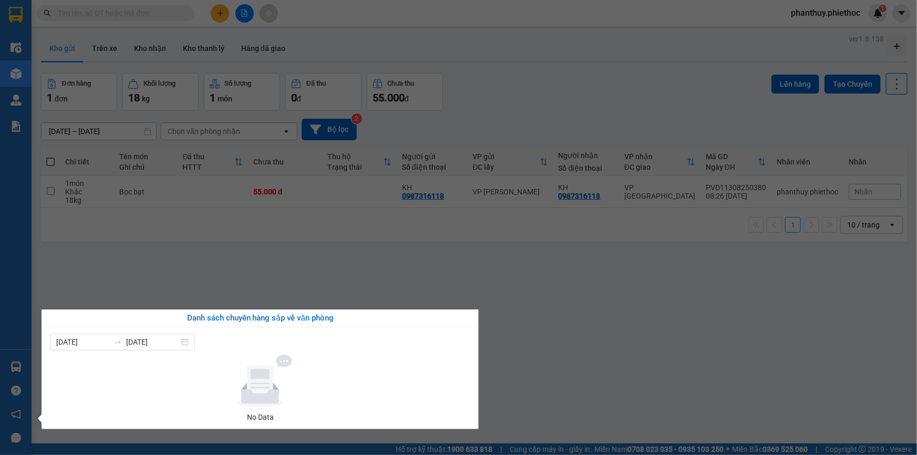
click at [491, 262] on section "Kết quả tìm kiếm ( 0 ) Bộ lọc No Data phanthuy.phiethoc 1 Điều hành xe Kho hàng…" at bounding box center [458, 227] width 917 height 455
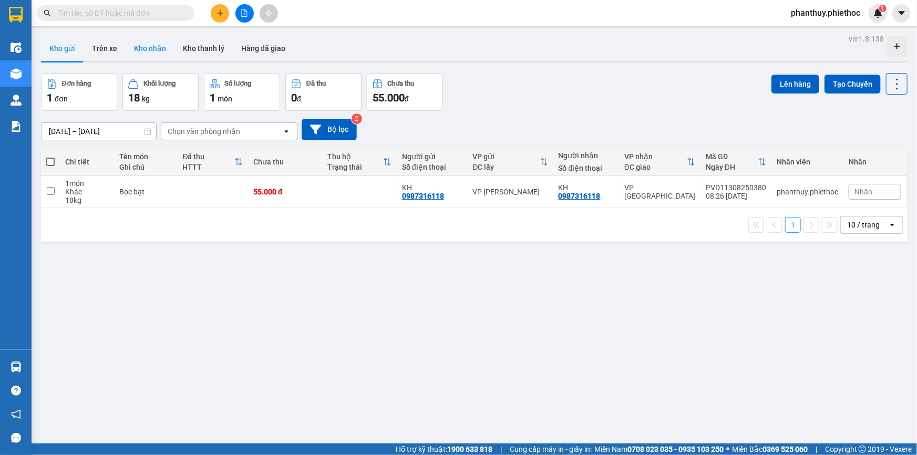
click at [150, 47] on button "Kho nhận" at bounding box center [150, 48] width 49 height 25
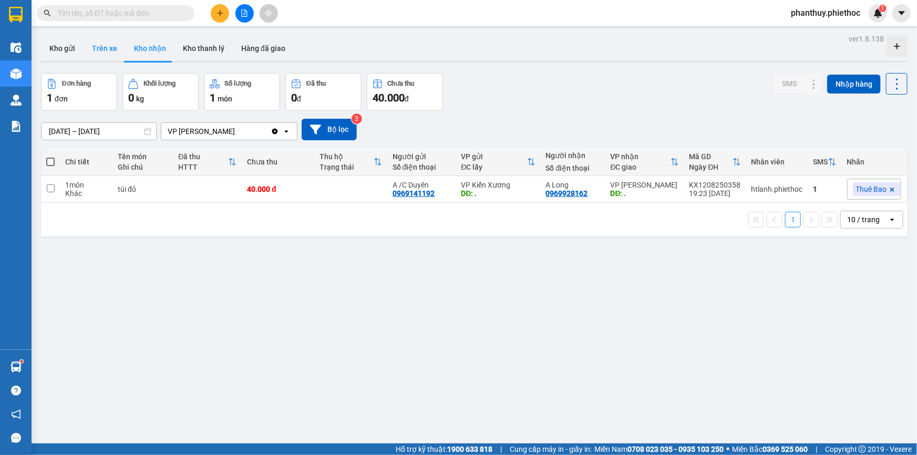
click at [108, 53] on button "Trên xe" at bounding box center [105, 48] width 42 height 25
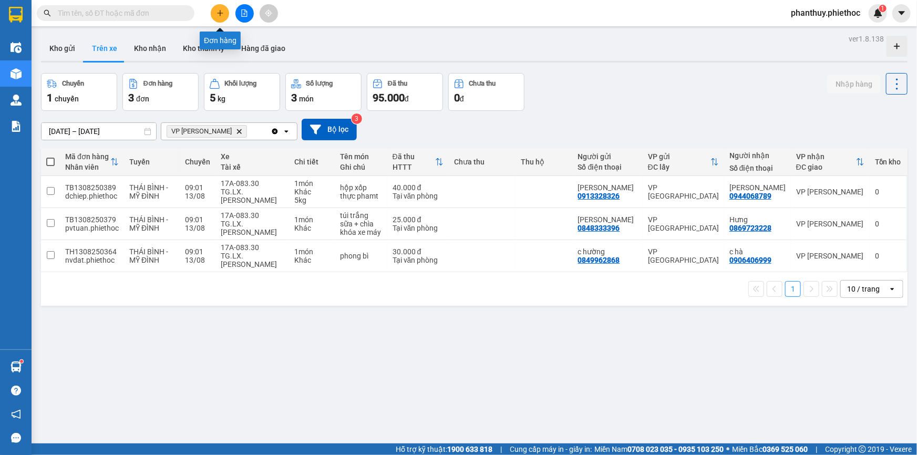
click at [219, 7] on button at bounding box center [220, 13] width 18 height 18
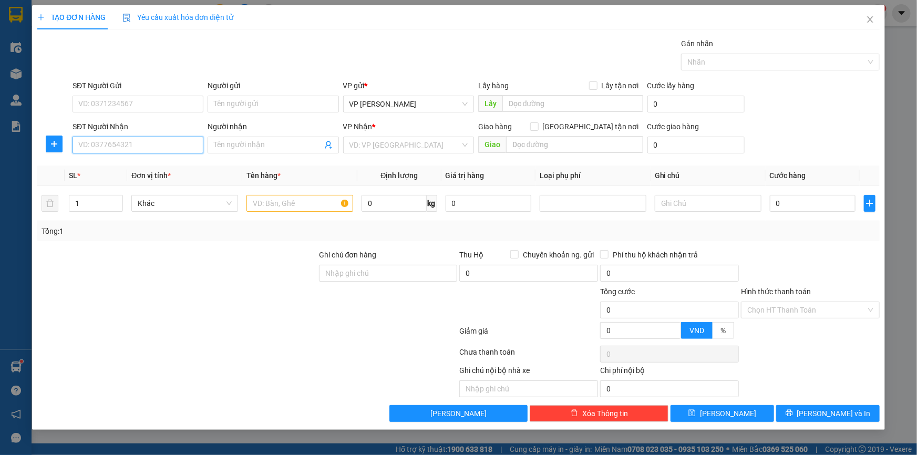
click at [148, 147] on input "SĐT Người Nhận" at bounding box center [137, 145] width 131 height 17
click at [257, 199] on input "text" at bounding box center [299, 203] width 107 height 17
type input "Túi giấy (hoa quả)"
type input "3"
click at [865, 195] on button "button" at bounding box center [870, 203] width 12 height 17
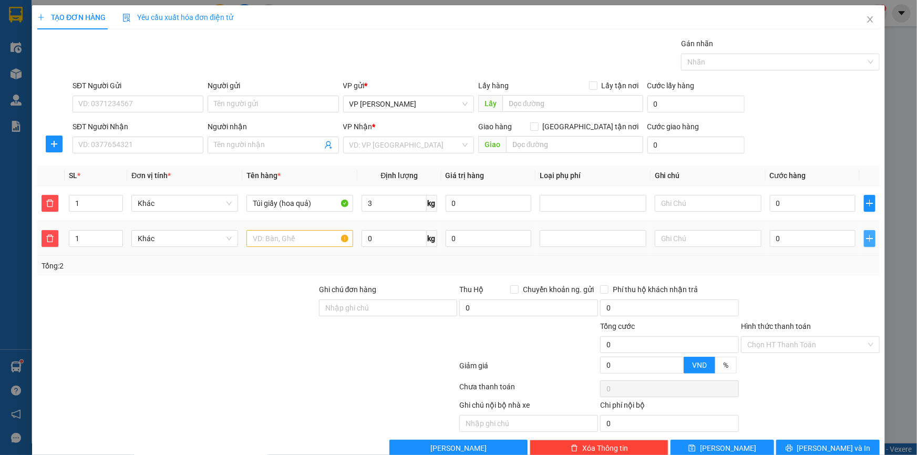
click at [869, 236] on icon "plus" at bounding box center [869, 238] width 1 height 7
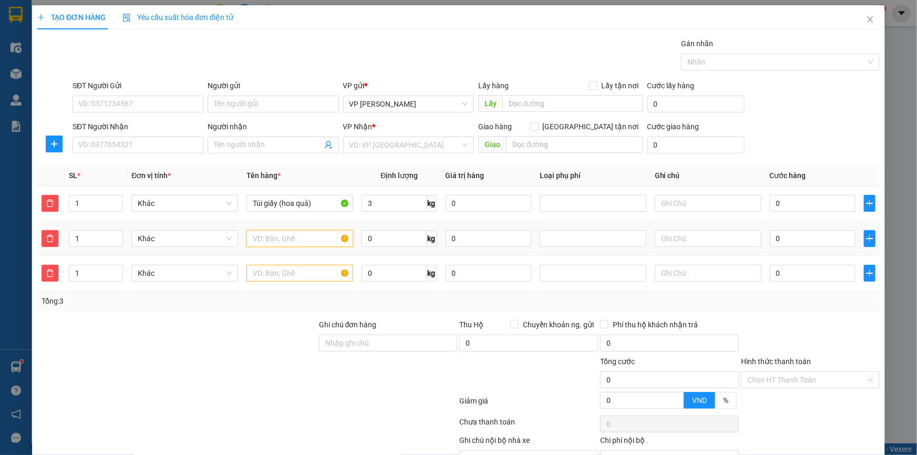
drag, startPoint x: 273, startPoint y: 240, endPoint x: 274, endPoint y: 253, distance: 13.1
click at [274, 253] on td at bounding box center [299, 238] width 115 height 35
type input "Túi đỏ thực phẩm"
click at [265, 273] on input "text" at bounding box center [299, 273] width 107 height 17
type input "Túi đen thực phẩm"
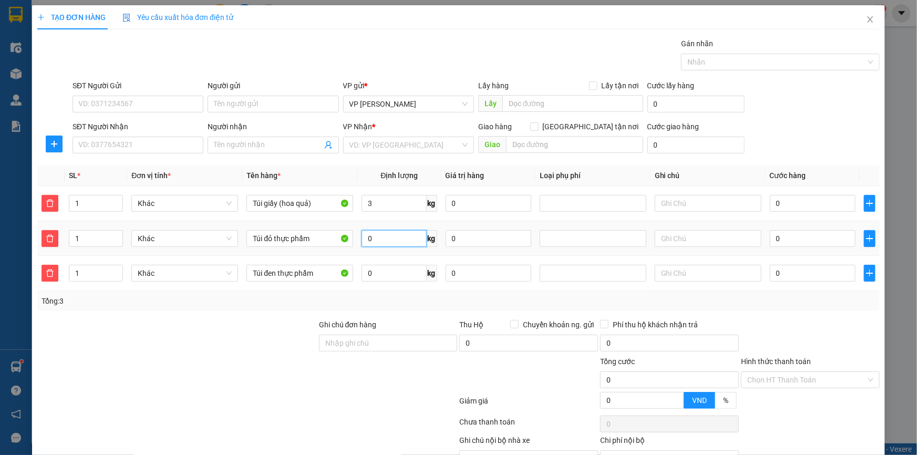
click at [382, 230] on input "0" at bounding box center [393, 238] width 65 height 17
type input "7"
click at [394, 265] on input "0" at bounding box center [393, 273] width 65 height 17
type input "12"
click at [115, 147] on input "SĐT Người Nhận" at bounding box center [137, 145] width 131 height 17
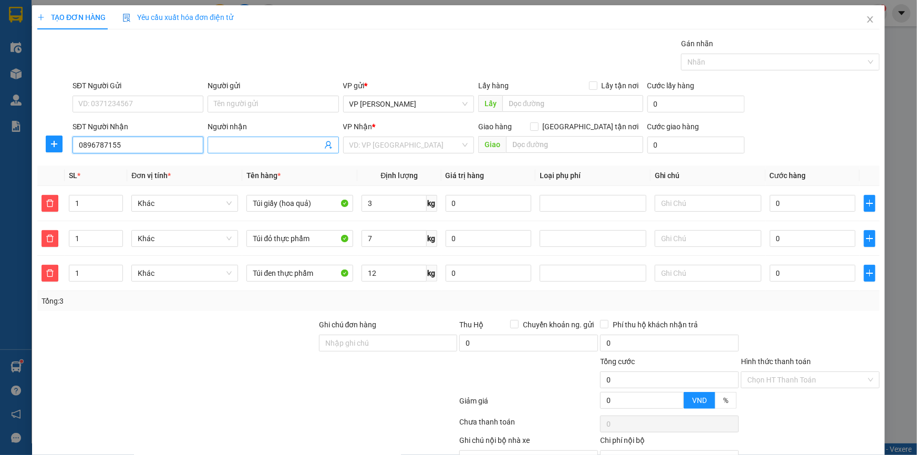
type input "0896787155"
click at [241, 147] on input "Người nhận" at bounding box center [268, 145] width 108 height 12
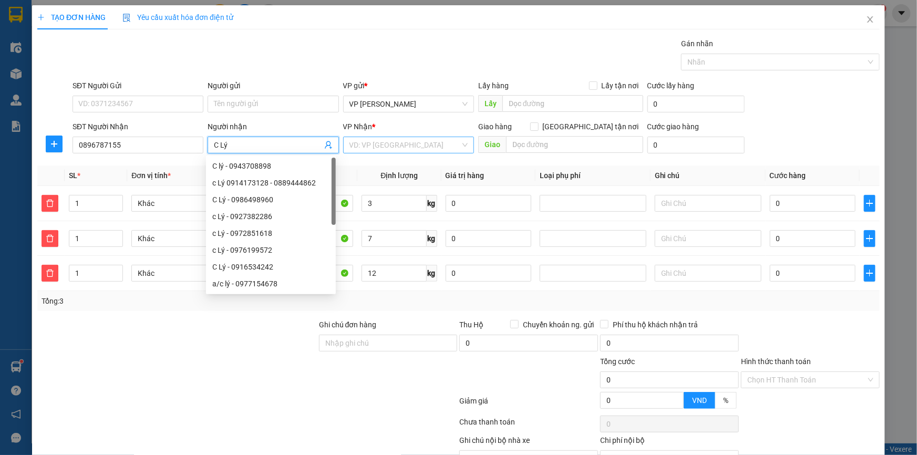
type input "C Lý"
click at [378, 139] on input "search" at bounding box center [404, 145] width 111 height 16
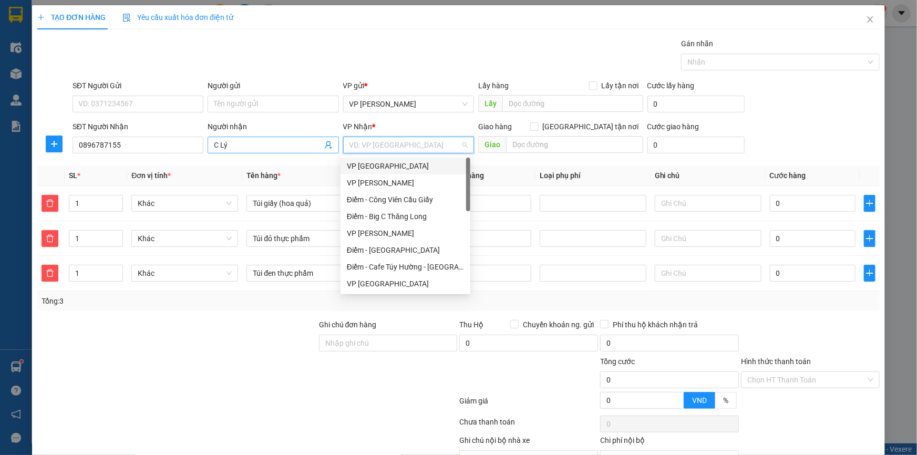
drag, startPoint x: 381, startPoint y: 164, endPoint x: 294, endPoint y: 139, distance: 90.9
click at [378, 166] on div "VP [GEOGRAPHIC_DATA]" at bounding box center [405, 166] width 117 height 12
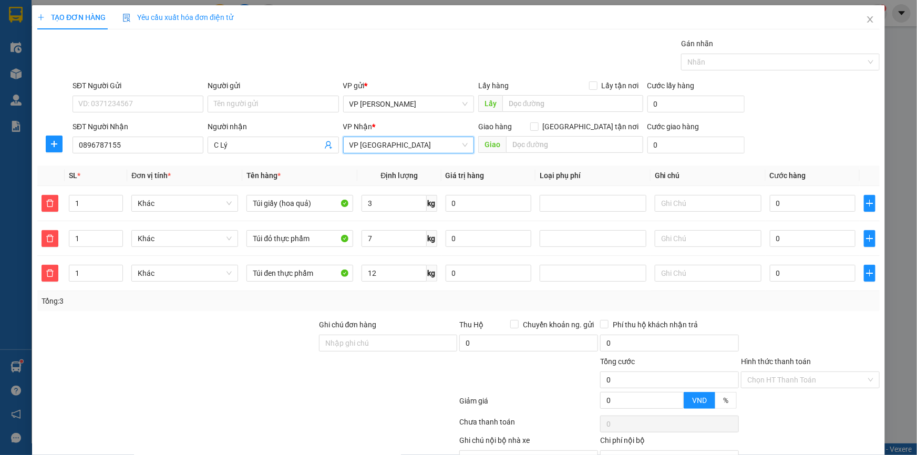
click at [114, 92] on div "SĐT Người Gửi" at bounding box center [137, 88] width 131 height 16
click at [110, 99] on input "SĐT Người Gửi" at bounding box center [137, 104] width 131 height 17
type input "0782662999"
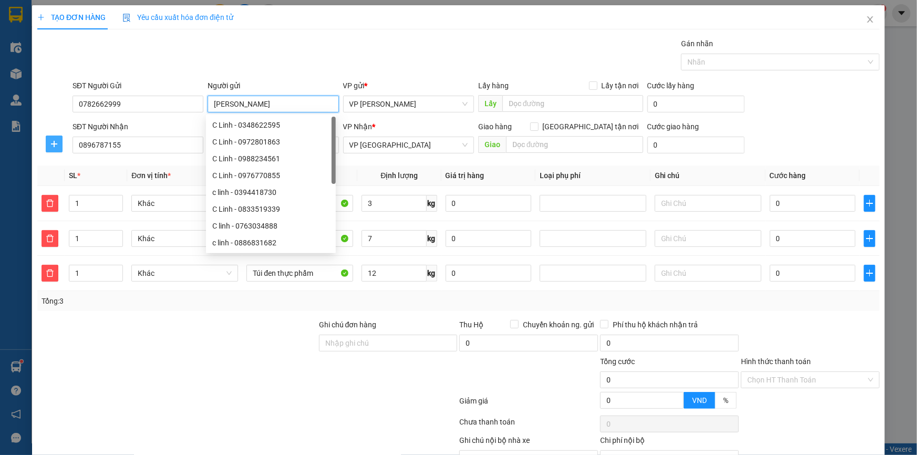
type input "C Linh"
click at [53, 144] on icon "plus" at bounding box center [54, 144] width 8 height 8
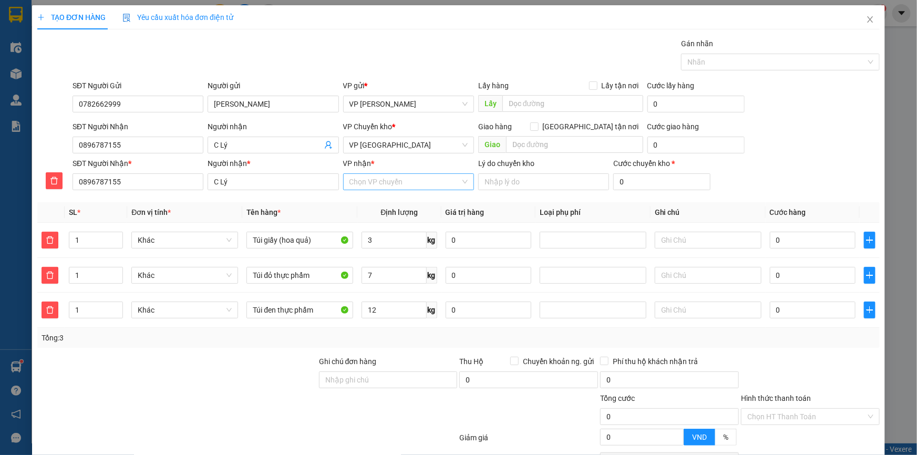
click at [387, 175] on input "VP nhận *" at bounding box center [404, 182] width 111 height 16
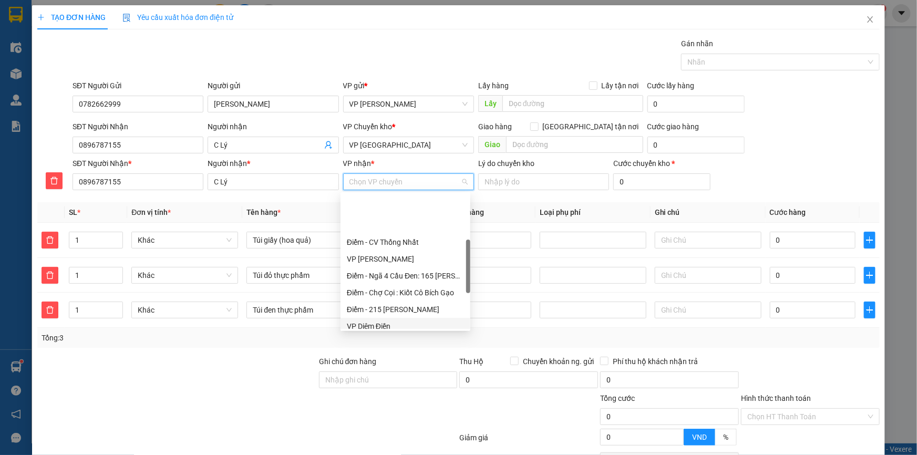
scroll to position [143, 0]
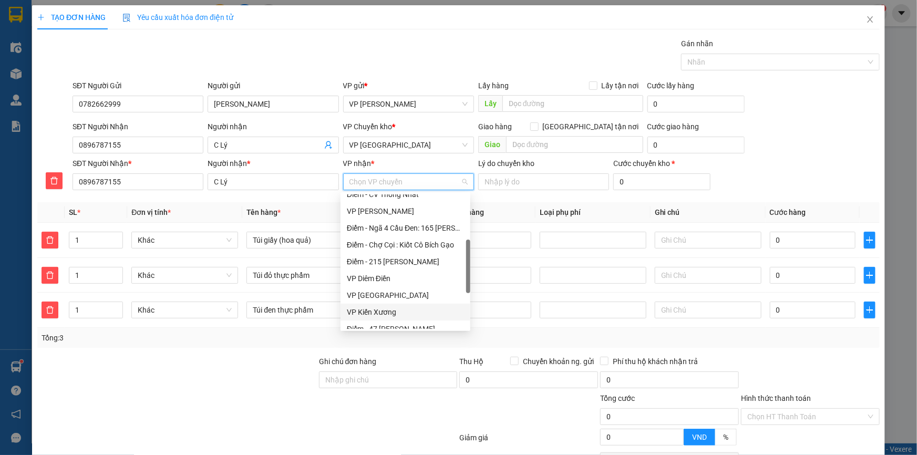
drag, startPoint x: 386, startPoint y: 310, endPoint x: 541, endPoint y: 208, distance: 185.7
click at [387, 310] on div "VP Kiến Xương" at bounding box center [405, 312] width 117 height 12
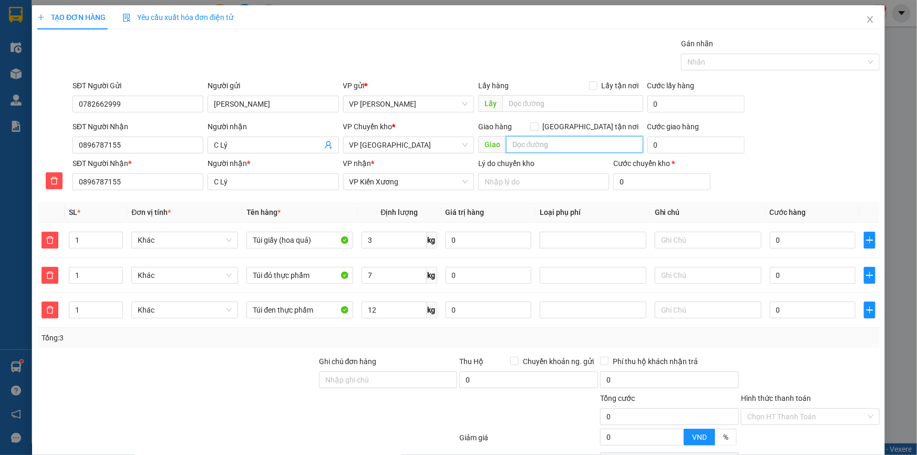
click at [534, 147] on input "text" at bounding box center [574, 144] width 137 height 17
type input "Bờ hồ Kiến Xương"
type input "5"
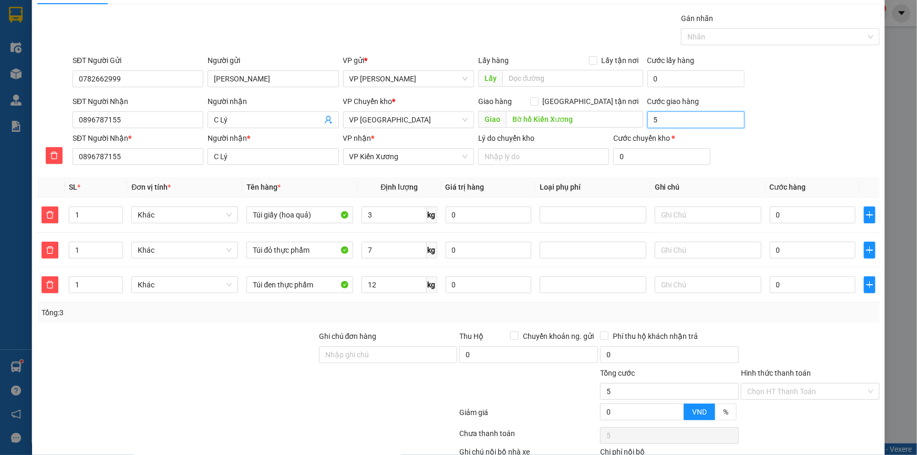
scroll to position [47, 0]
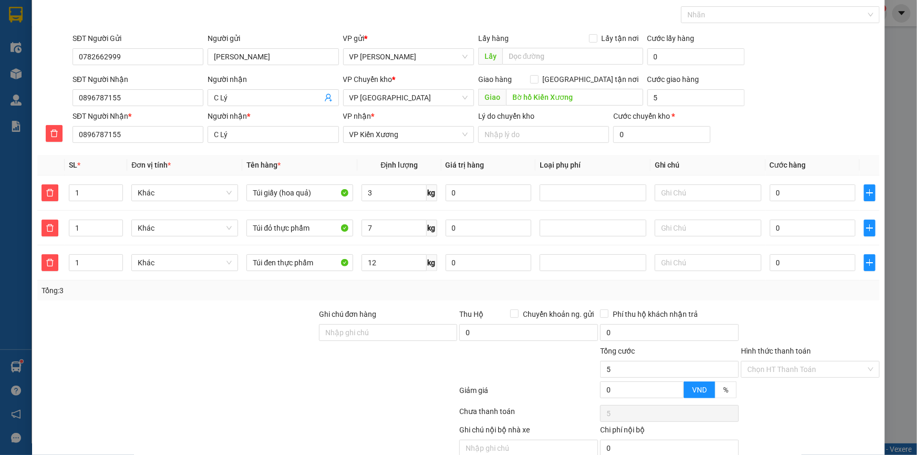
type input "5.000"
type input "5.000.000"
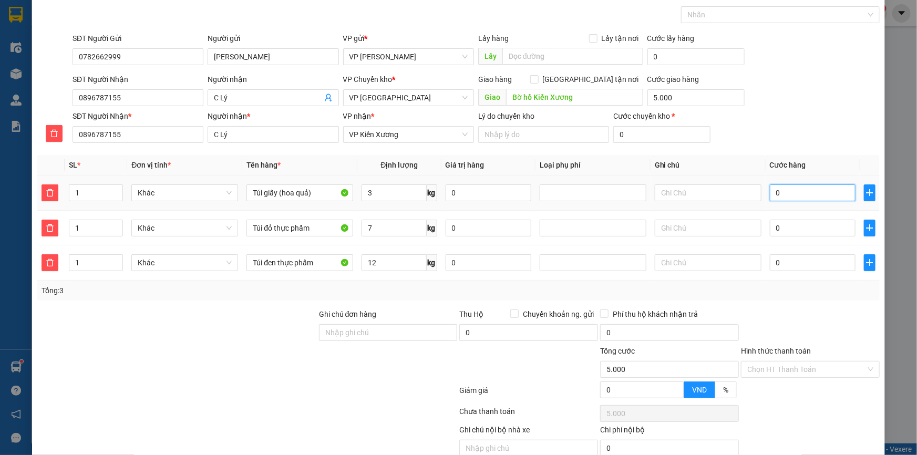
type input "5.000.000"
click at [817, 193] on input "0" at bounding box center [813, 192] width 86 height 17
type input "03"
type input "5.000.003"
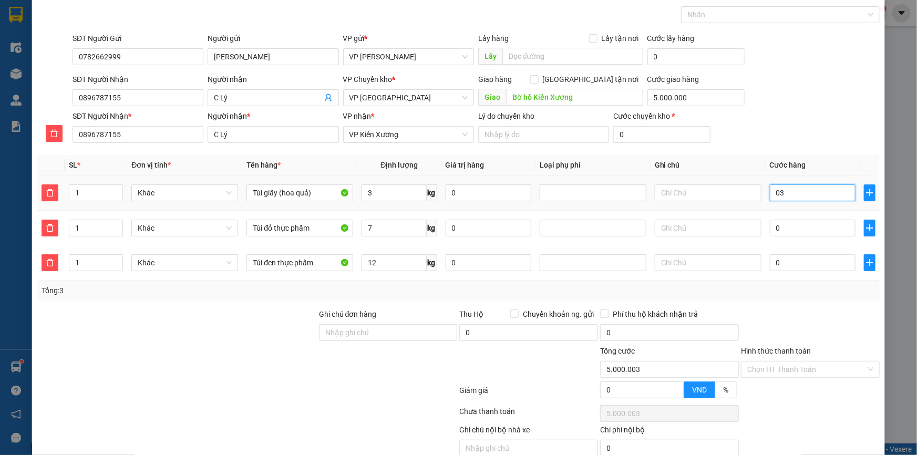
type input "030"
type input "5.000.030"
type input "30.000"
type input "5.030.000"
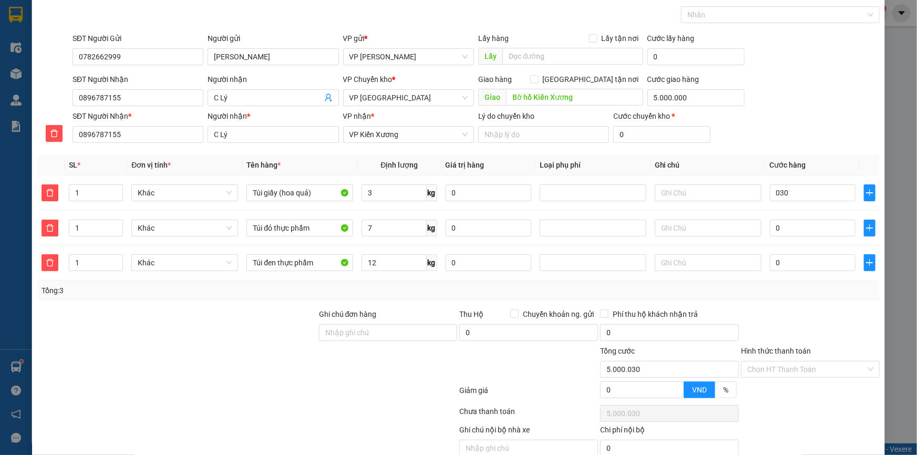
type input "5.030.000"
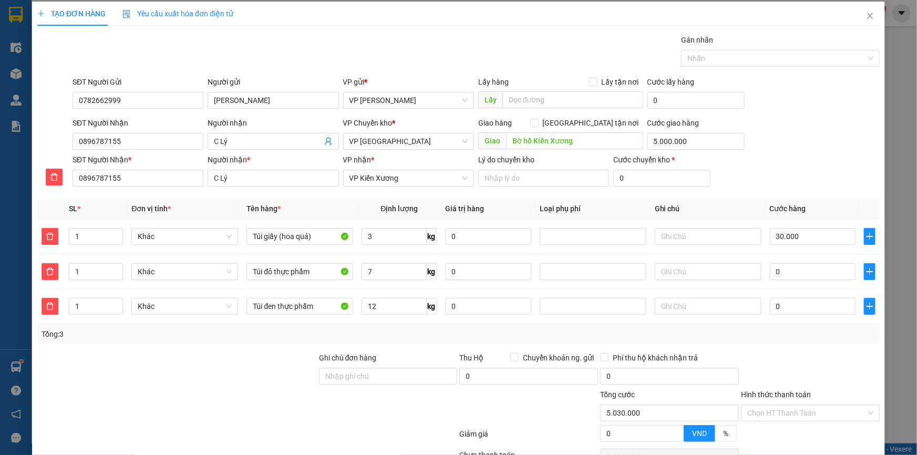
scroll to position [0, 0]
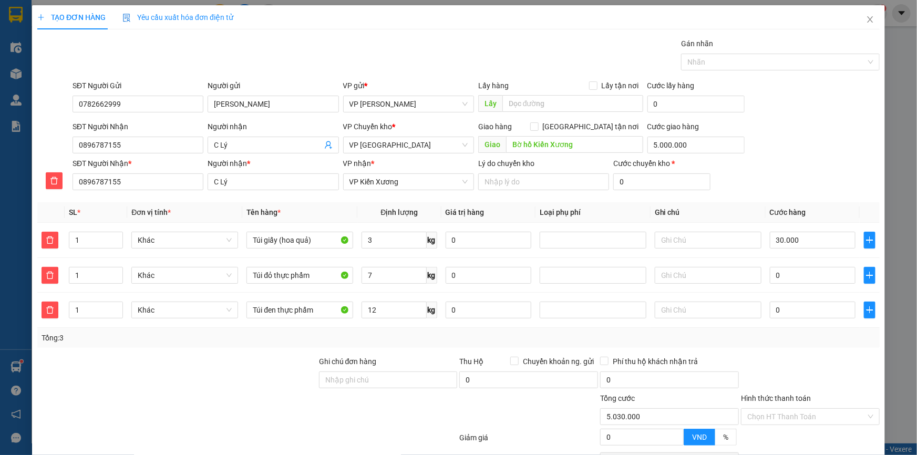
click at [830, 75] on div "Transit Pickup Surcharge Ids Transit Deliver Surcharge Ids Transit Deliver Surc…" at bounding box center [458, 283] width 842 height 491
click at [775, 276] on input "0" at bounding box center [813, 275] width 86 height 17
type input "0"
type input "5.030.004"
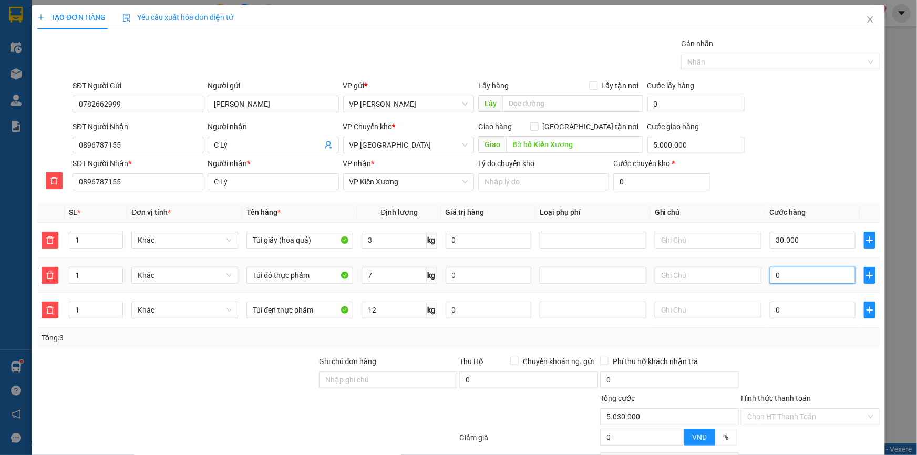
type input "04"
type input "5.030.040"
type input "040"
type input "5.070.000"
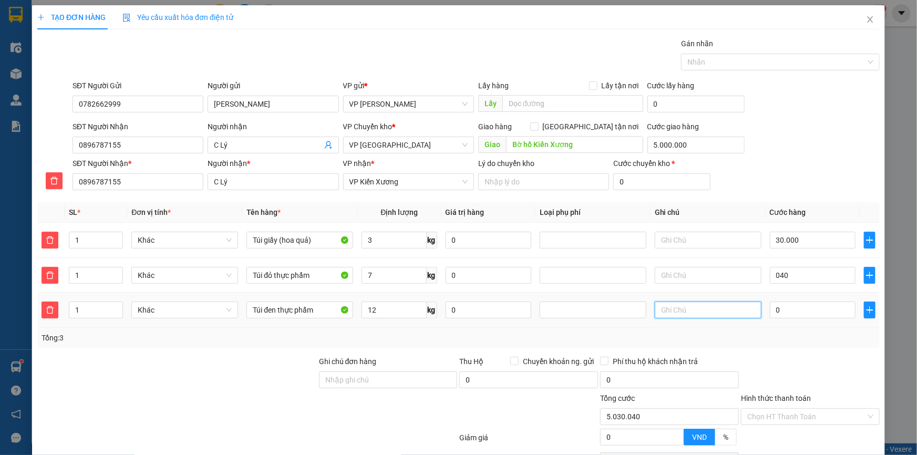
type input "5.070.000"
type input "40.000"
click at [708, 310] on input "text" at bounding box center [707, 310] width 107 height 17
type input "3 kiện giảm 15k"
click at [790, 302] on input "0" at bounding box center [813, 310] width 86 height 17
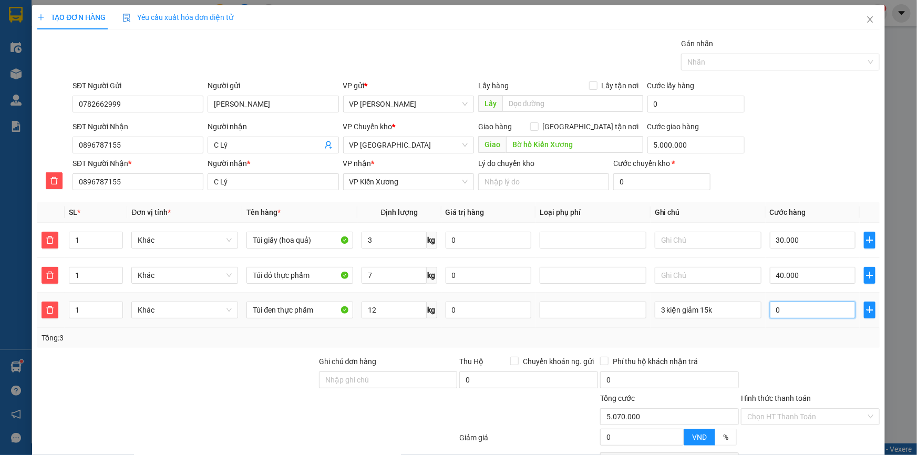
type input "0"
type input "5.070.003"
type input "03"
type input "5.070.030"
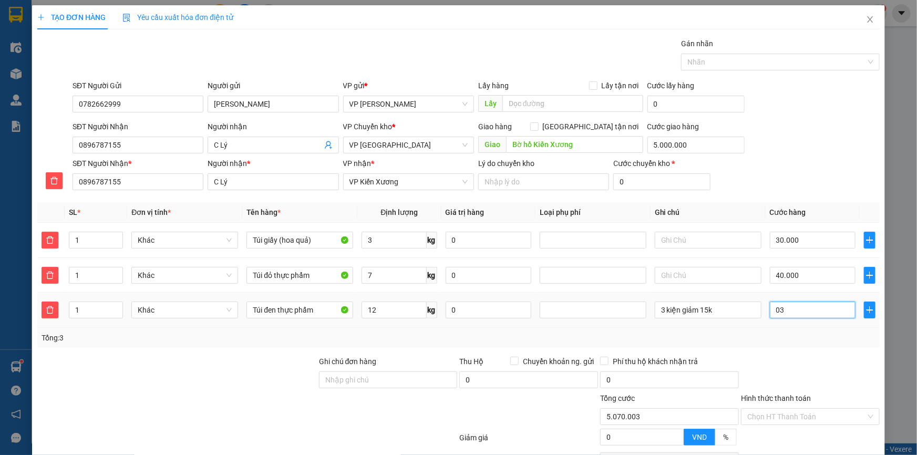
type input "5.070.030"
type input "030"
type input "5.100.000"
type input "30.000"
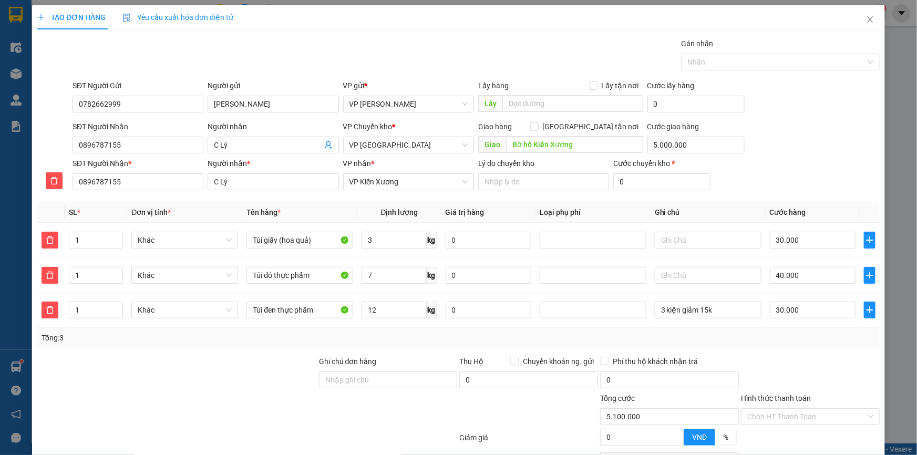
click at [801, 128] on div "SĐT Người Nhận 0896787155 Người nhận C Lý VP Chuyển kho * VP Thái Bình Giao hàn…" at bounding box center [475, 139] width 811 height 37
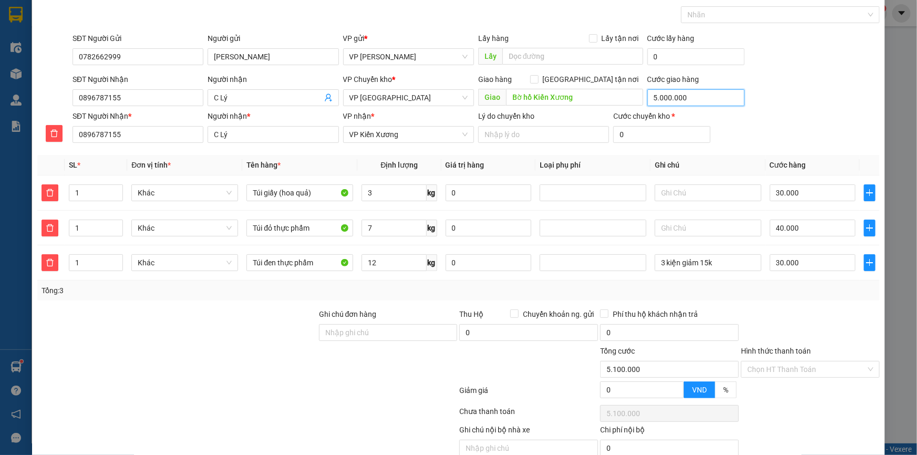
click at [680, 100] on input "5.000.000" at bounding box center [695, 97] width 97 height 17
type input "0"
type input "100.000"
type input "5"
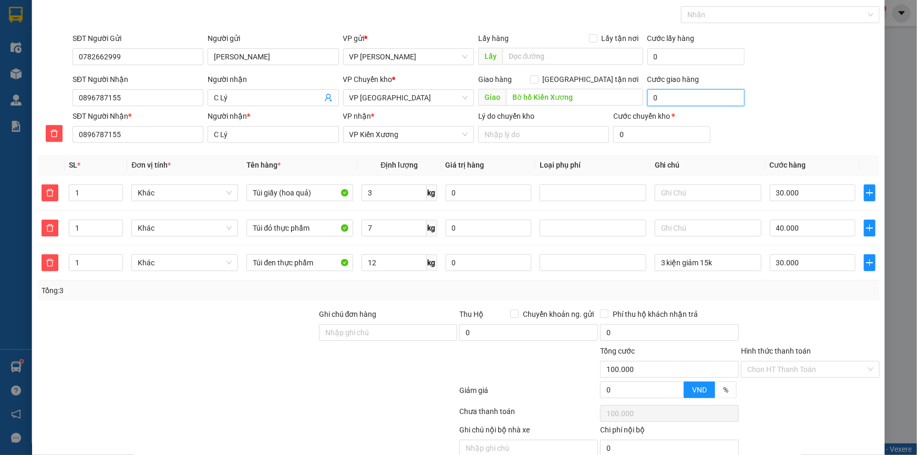
type input "100.005"
type input "5.000"
type input "105.000"
click at [775, 68] on div "SĐT Người Gửi 0782662999 Người gửi C Linh VP gửi * VP Phạm Văn Đồng Lấy hàng Lấ…" at bounding box center [475, 51] width 811 height 37
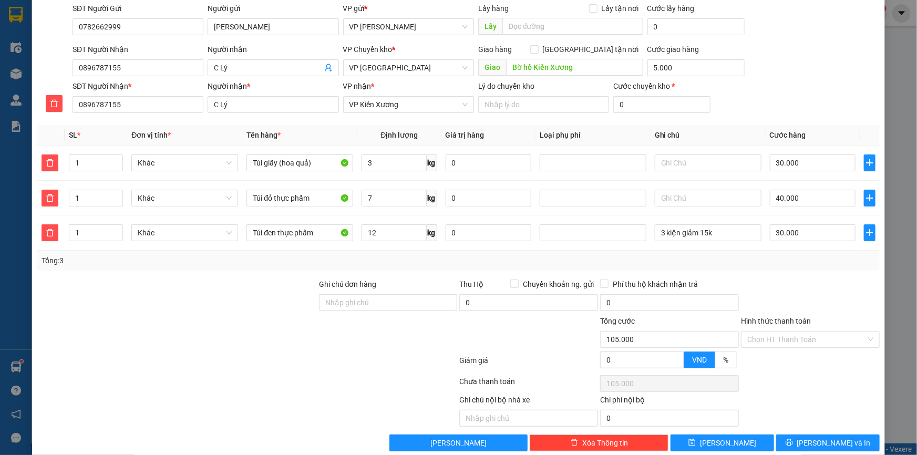
scroll to position [93, 0]
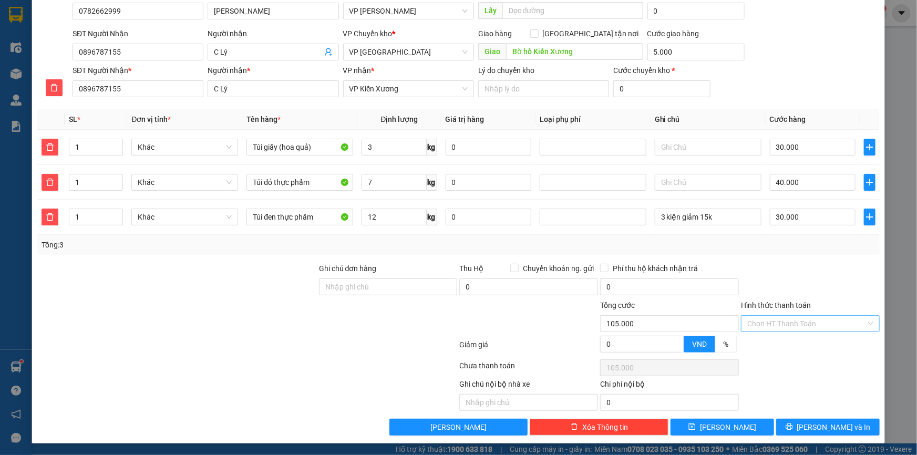
click at [751, 318] on input "Hình thức thanh toán" at bounding box center [806, 324] width 119 height 16
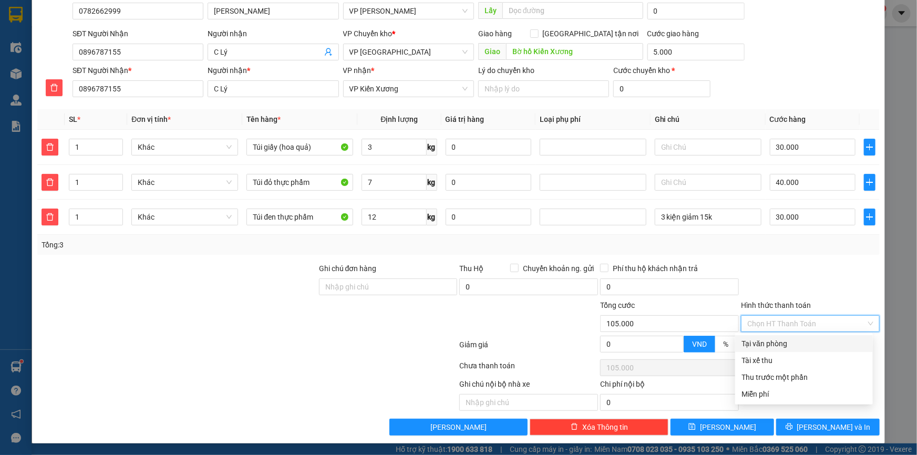
click at [753, 341] on div "Tại văn phòng" at bounding box center [803, 344] width 125 height 12
type input "0"
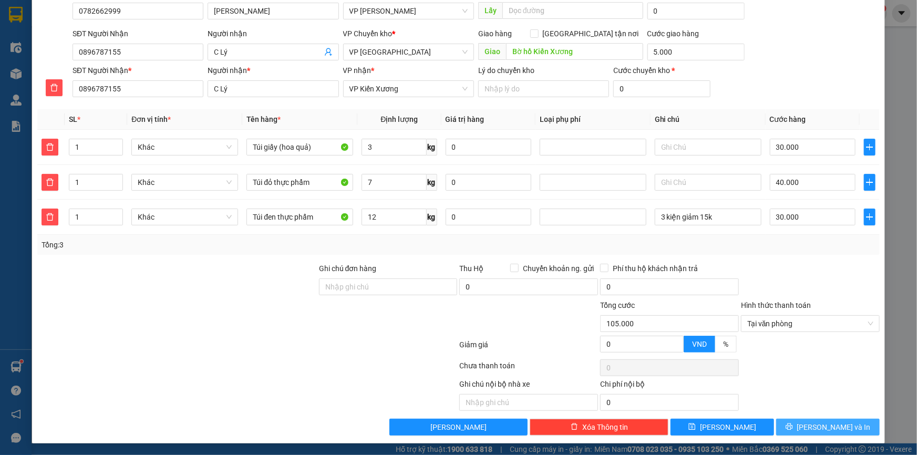
click at [798, 423] on button "Lưu và In" at bounding box center [827, 427] width 103 height 17
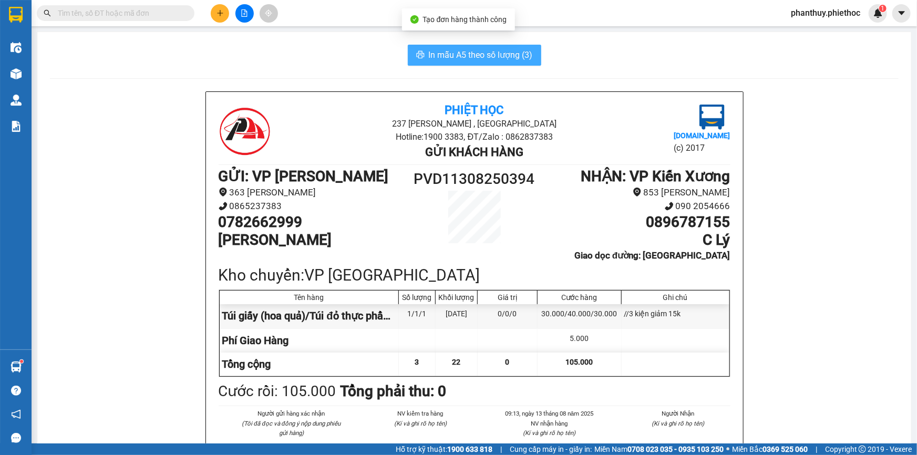
click at [444, 54] on span "In mẫu A5 theo số lượng (3)" at bounding box center [481, 54] width 104 height 13
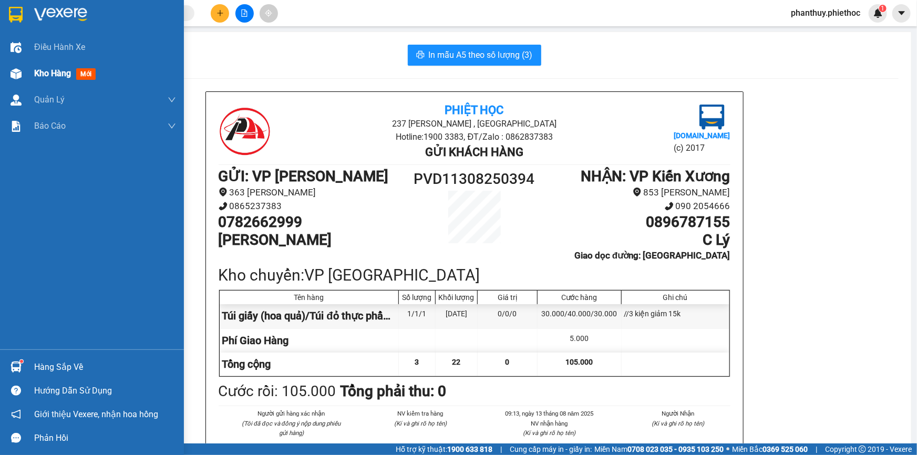
click at [59, 74] on span "Kho hàng" at bounding box center [52, 73] width 37 height 10
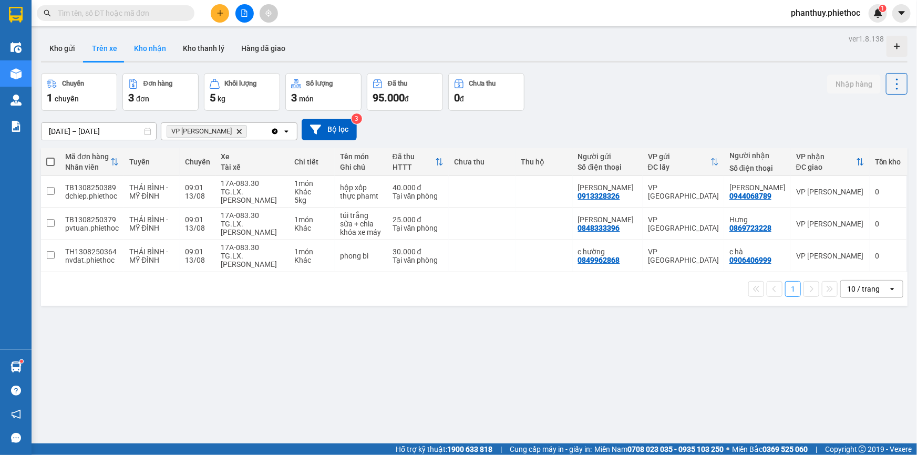
click at [144, 50] on button "Kho nhận" at bounding box center [150, 48] width 49 height 25
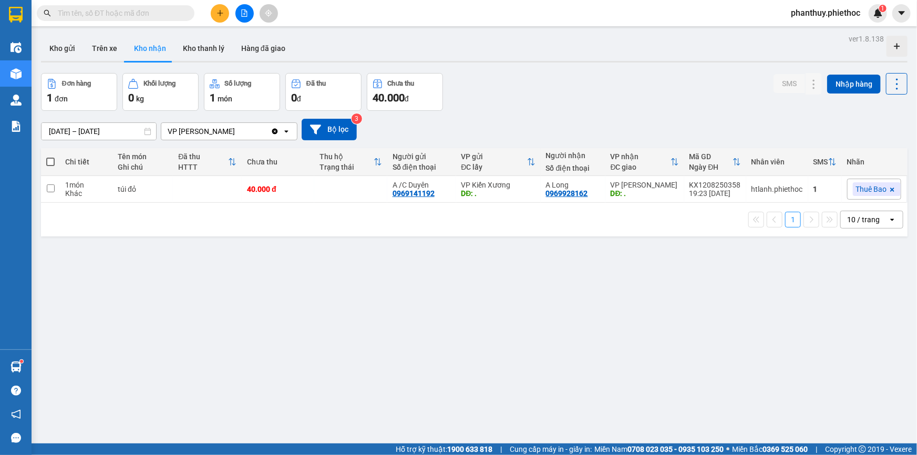
click at [93, 127] on input "13/08/2025 – 13/08/2025" at bounding box center [98, 131] width 115 height 17
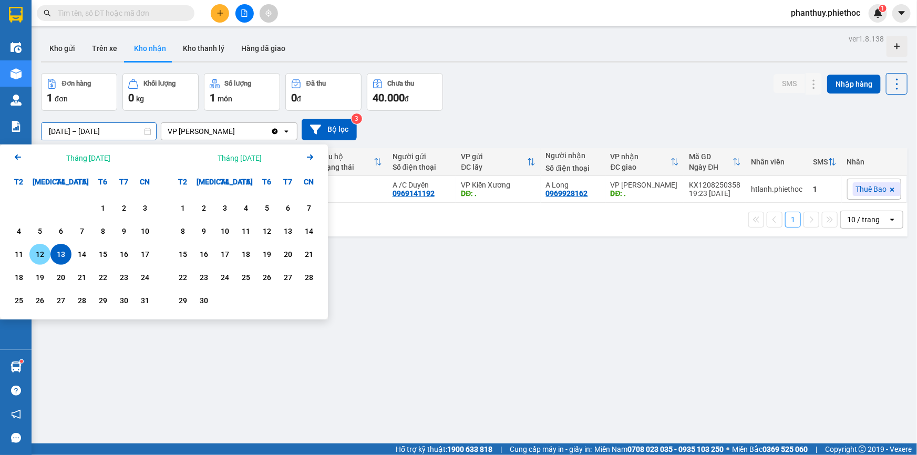
click at [36, 255] on div "12" at bounding box center [40, 254] width 15 height 13
click at [63, 253] on div "13" at bounding box center [61, 254] width 15 height 13
type input "12/08/2025 – 13/08/2025"
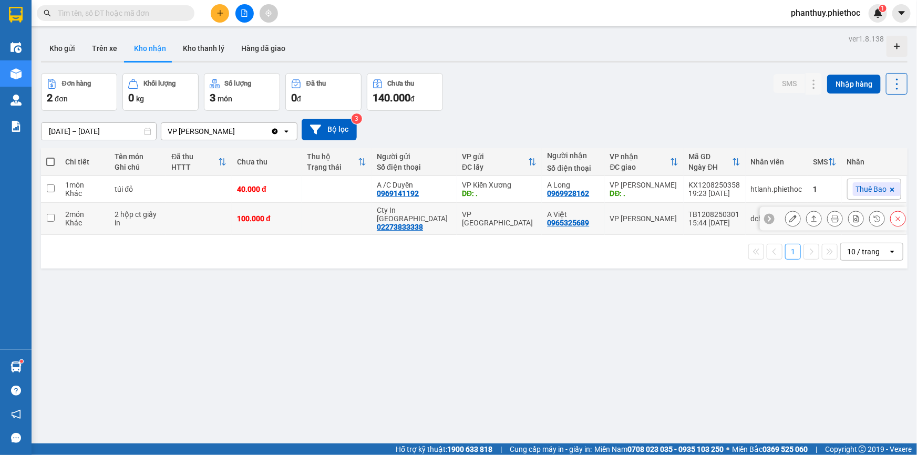
click at [827, 217] on button at bounding box center [834, 219] width 15 height 18
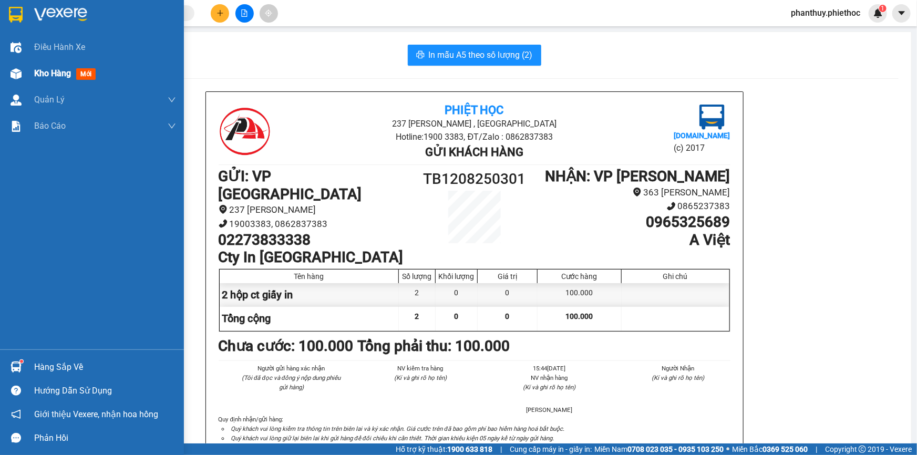
click at [74, 84] on div "Kho hàng mới" at bounding box center [105, 73] width 142 height 26
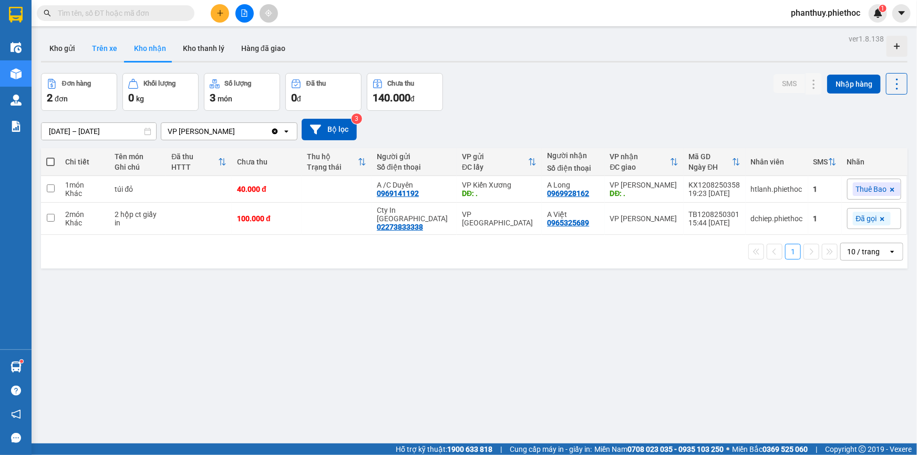
click at [109, 53] on button "Trên xe" at bounding box center [105, 48] width 42 height 25
type input "13/08/2025 – 13/08/2025"
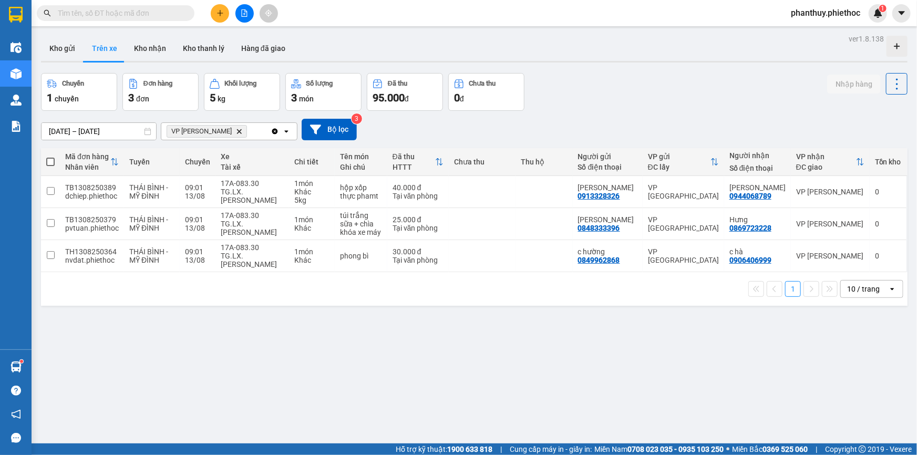
click at [236, 128] on icon "Delete" at bounding box center [239, 131] width 6 height 6
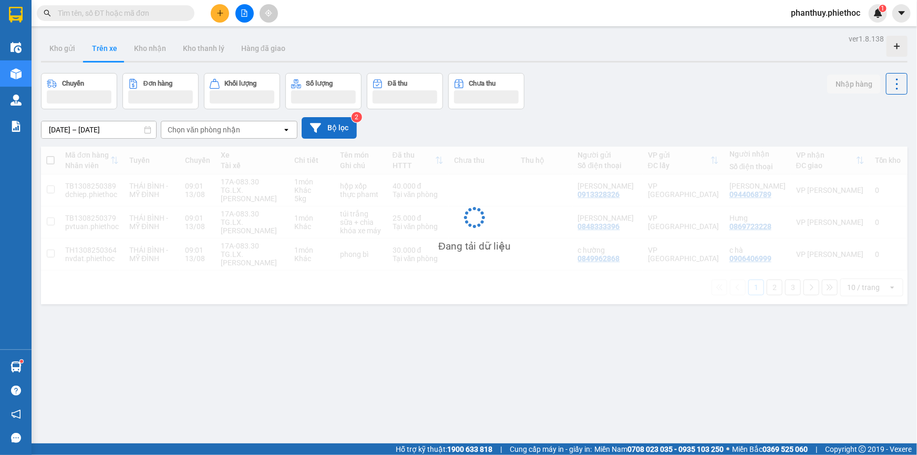
click at [322, 130] on button "Bộ lọc" at bounding box center [329, 128] width 55 height 22
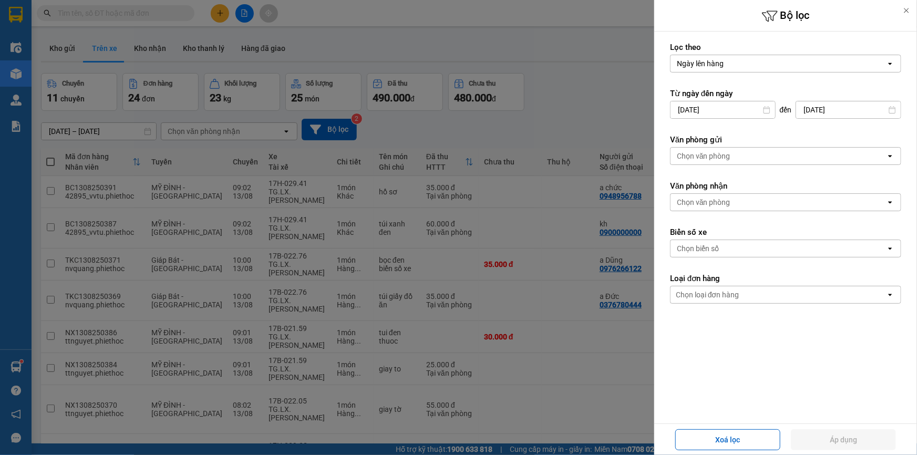
click at [724, 147] on div "Văn phòng gửi Chọn văn phòng open" at bounding box center [785, 149] width 231 height 30
click at [724, 151] on div "Chọn văn phòng" at bounding box center [704, 156] width 54 height 11
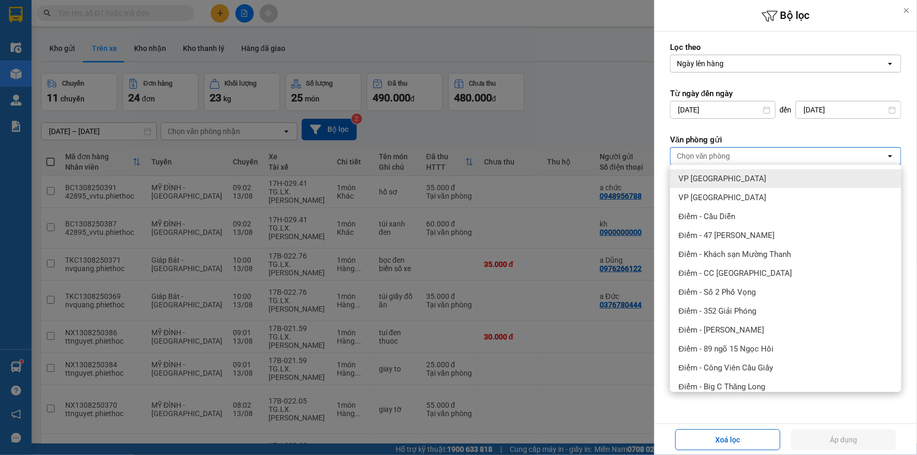
scroll to position [143, 0]
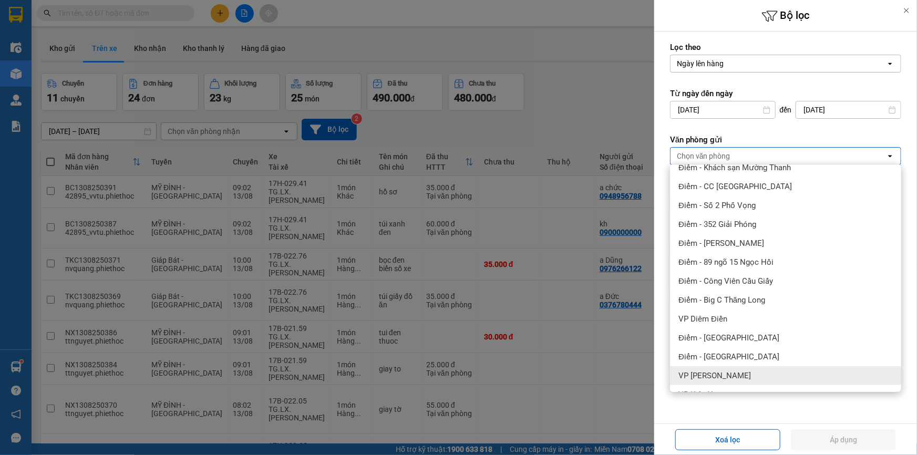
click at [742, 377] on span "VP [PERSON_NAME]" at bounding box center [714, 375] width 72 height 11
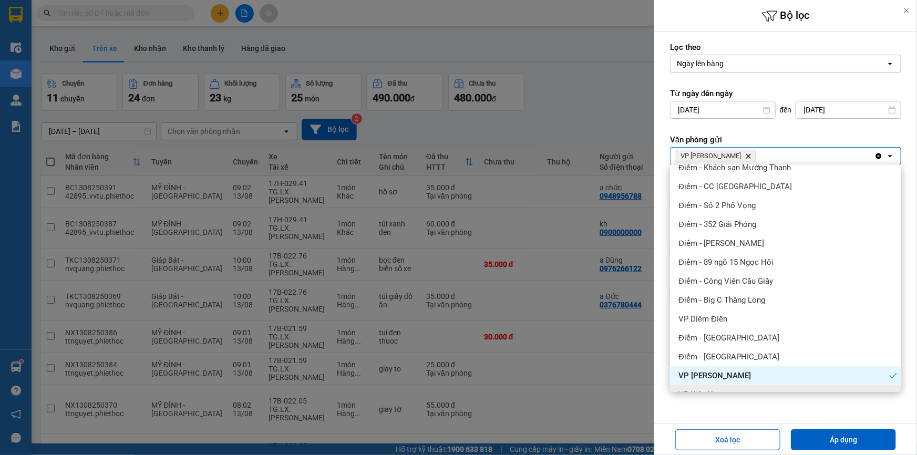
drag, startPoint x: 846, startPoint y: 438, endPoint x: 624, endPoint y: 390, distance: 226.8
click at [846, 438] on button "Áp dụng" at bounding box center [843, 439] width 105 height 21
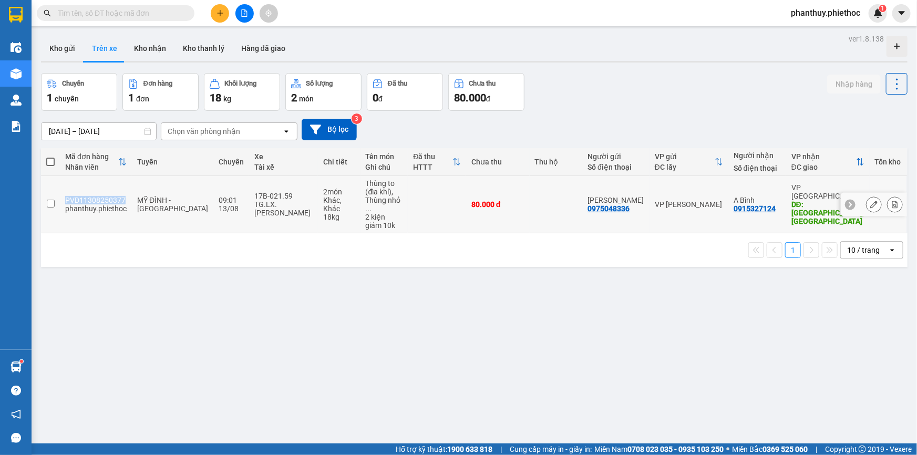
drag, startPoint x: 63, startPoint y: 193, endPoint x: 126, endPoint y: 198, distance: 63.2
click at [126, 198] on td "PVD11308250377 phanthuy.phiethoc" at bounding box center [96, 204] width 72 height 57
checkbox input "true"
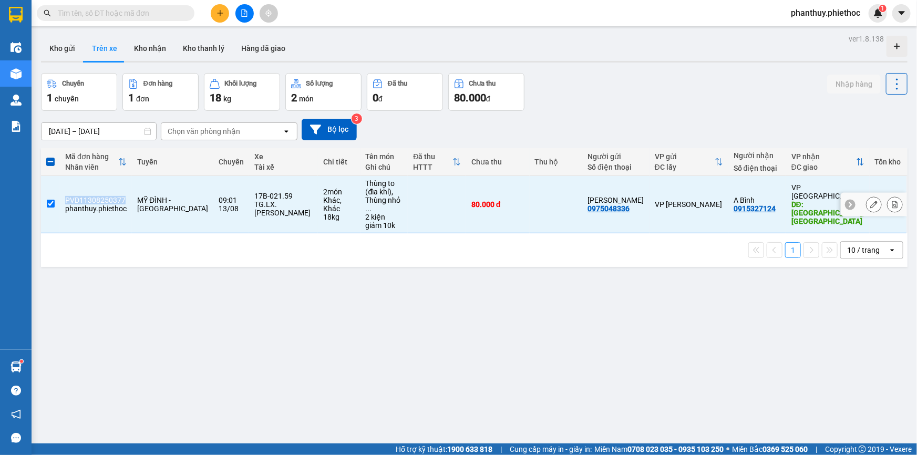
copy div "PVD11308250377"
click at [153, 14] on input "text" at bounding box center [120, 13] width 124 height 12
paste input "PVD11308250377"
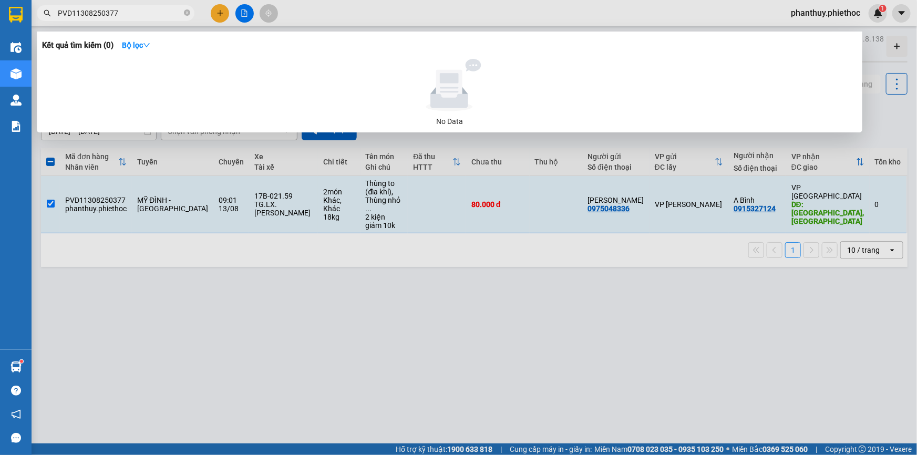
type input "PVD11308250377"
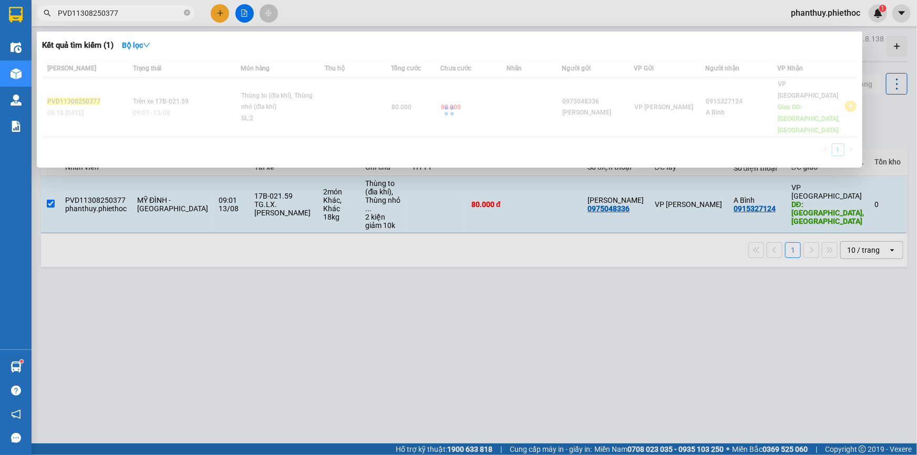
click at [284, 99] on div at bounding box center [449, 110] width 815 height 103
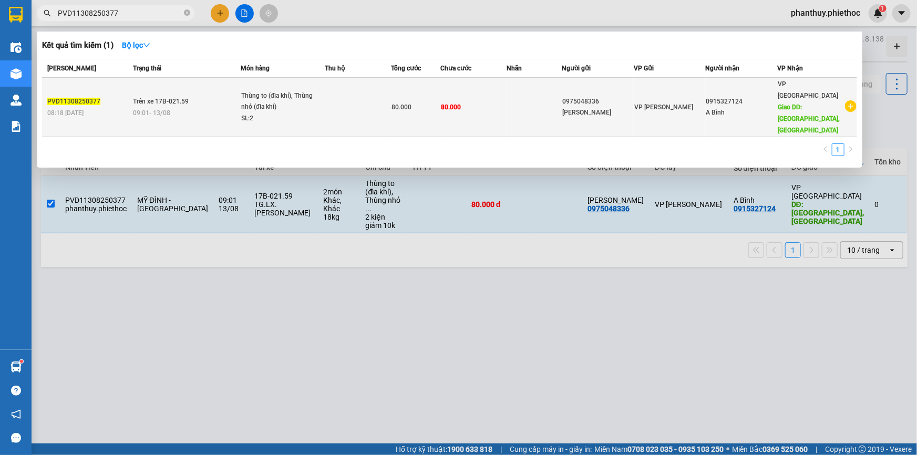
click at [630, 96] on div "0975048336" at bounding box center [598, 101] width 71 height 11
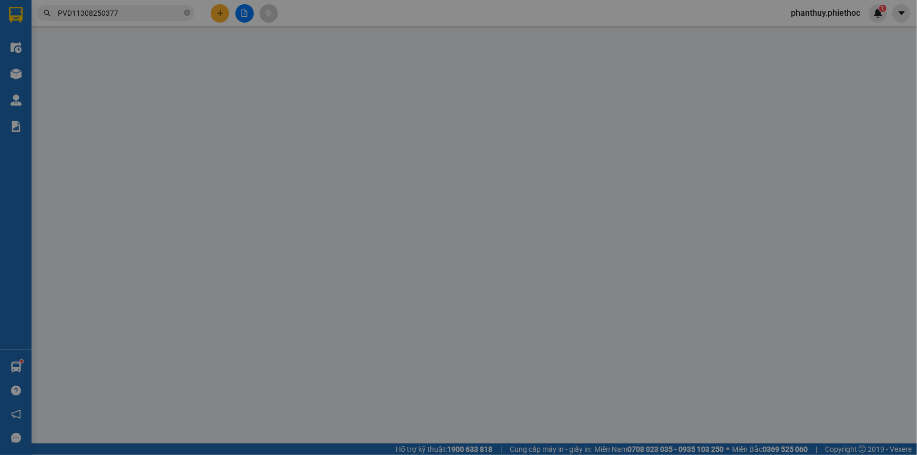
type input "0975048336"
type input "Cty Quang Minh"
type input "0915327124"
type input "A Bình"
type input "Cầu Đá, Nam Định"
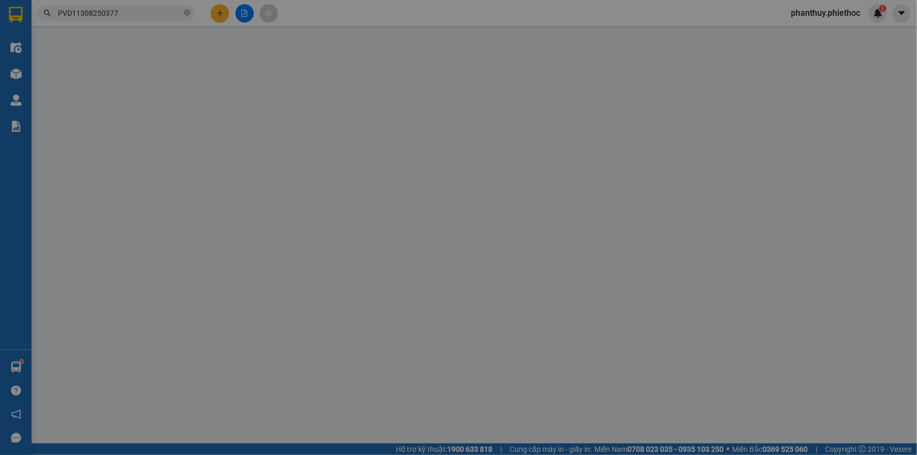
type input "5.000"
type input "80.000"
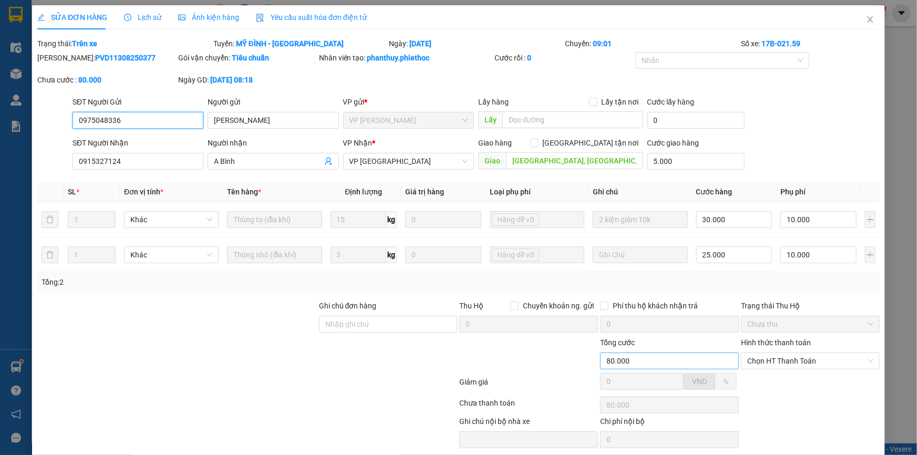
scroll to position [37, 0]
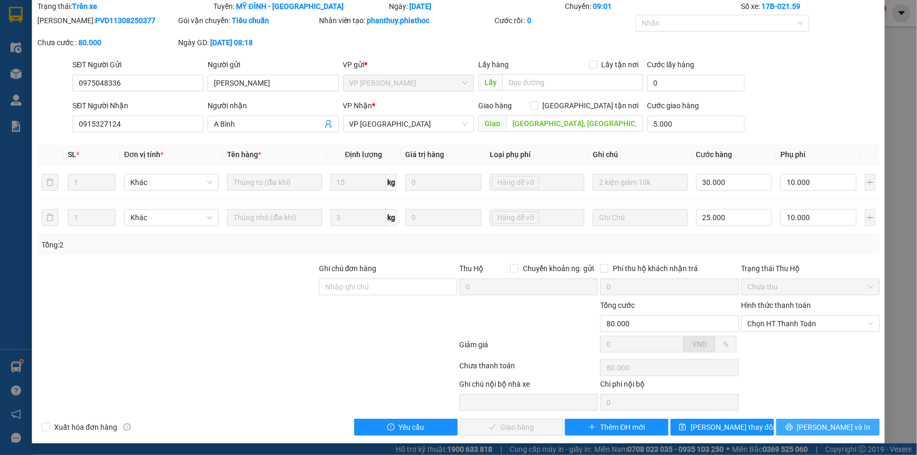
click at [816, 419] on button "Lưu và In" at bounding box center [827, 427] width 103 height 17
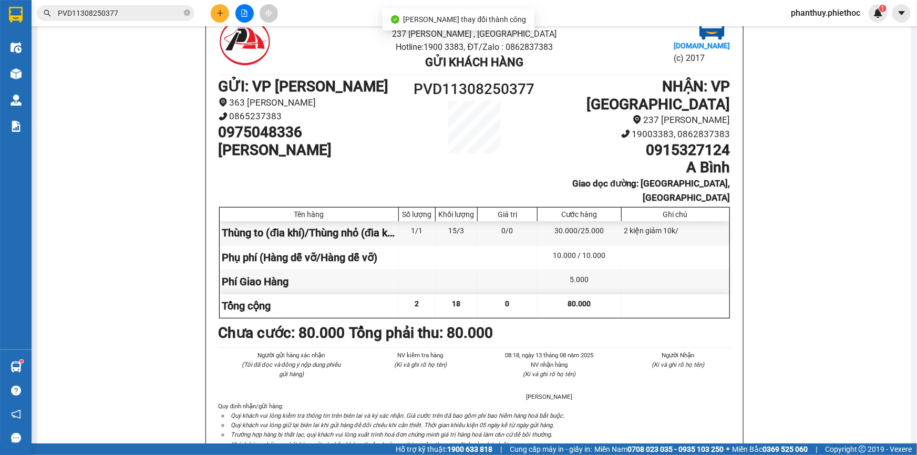
scroll to position [95, 0]
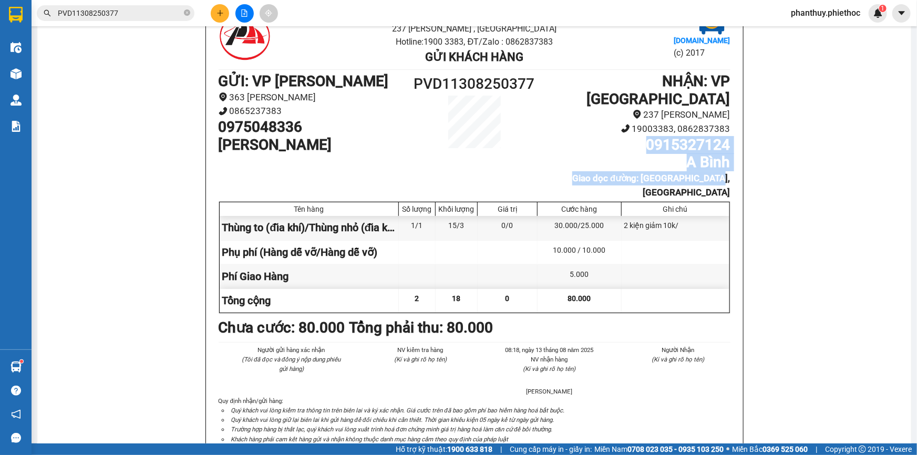
drag, startPoint x: 642, startPoint y: 126, endPoint x: 725, endPoint y: 158, distance: 88.5
click at [725, 158] on ul "NHẬN : VP Thái Bình 237 Trần Thái Tông 19003383, 0862837383 0915327124 A Bình G…" at bounding box center [634, 135] width 192 height 127
copy ul "0915327124 A Bình Giao dọc đường: Cầu Đá, Nam Định"
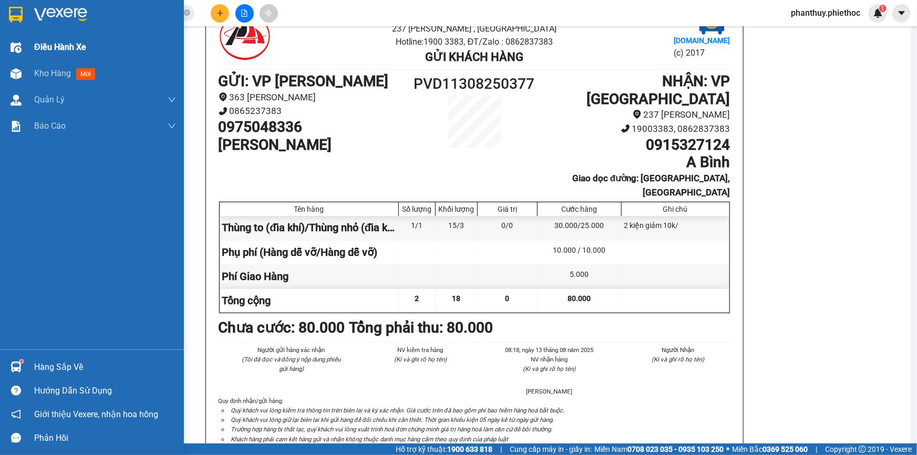
click at [32, 70] on div "Kho hàng mới" at bounding box center [92, 73] width 184 height 26
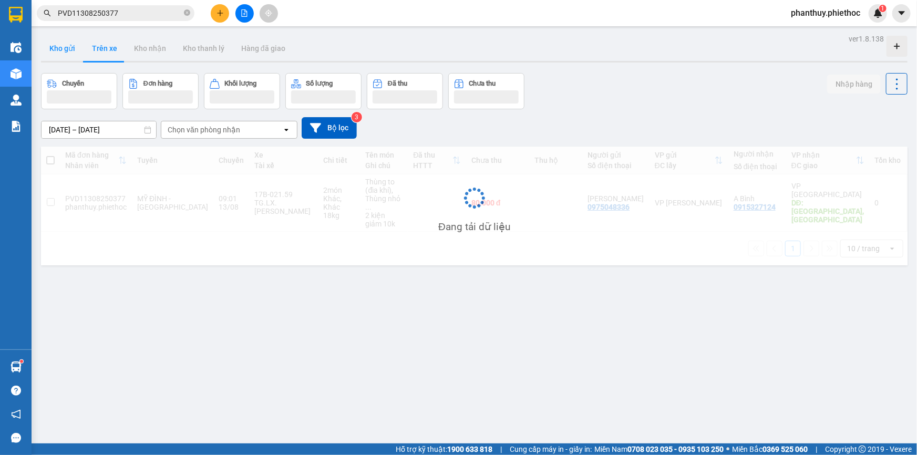
click at [57, 50] on button "Kho gửi" at bounding box center [62, 48] width 43 height 25
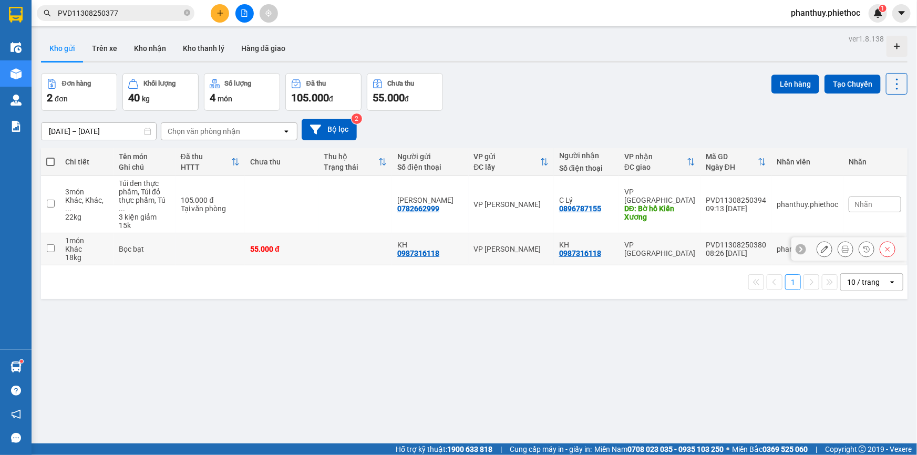
click at [841, 245] on icon at bounding box center [844, 248] width 7 height 7
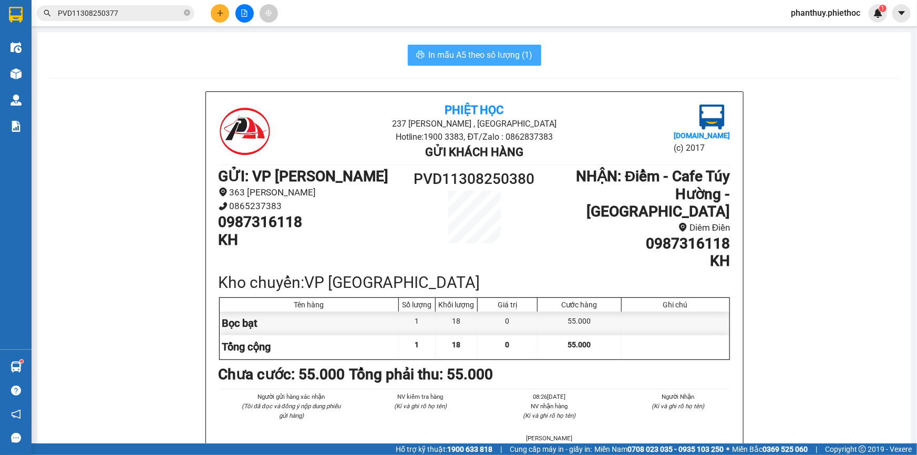
click at [443, 47] on button "In mẫu A5 theo số lượng (1)" at bounding box center [474, 55] width 133 height 21
click at [219, 12] on icon "plus" at bounding box center [219, 12] width 7 height 7
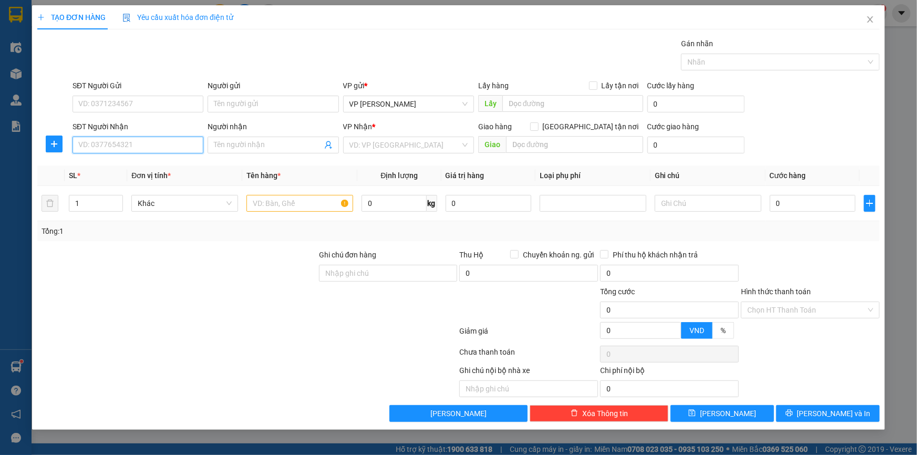
click at [100, 142] on input "SĐT Người Nhận" at bounding box center [137, 145] width 131 height 17
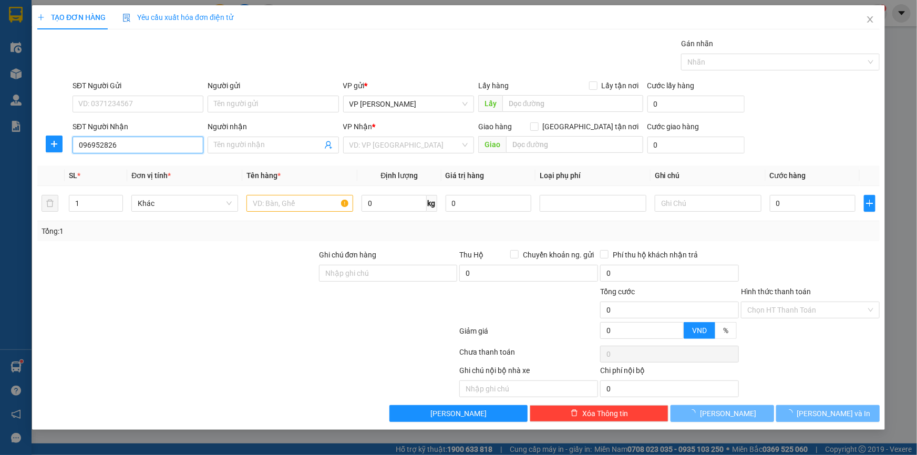
type input "0969528261"
drag, startPoint x: 148, startPoint y: 145, endPoint x: 2, endPoint y: 108, distance: 150.3
click at [0, 108] on div "TẠO ĐƠN HÀNG Yêu cầu xuất hóa đơn điện tử Transit Pickup Surcharge Ids Transit …" at bounding box center [458, 227] width 917 height 455
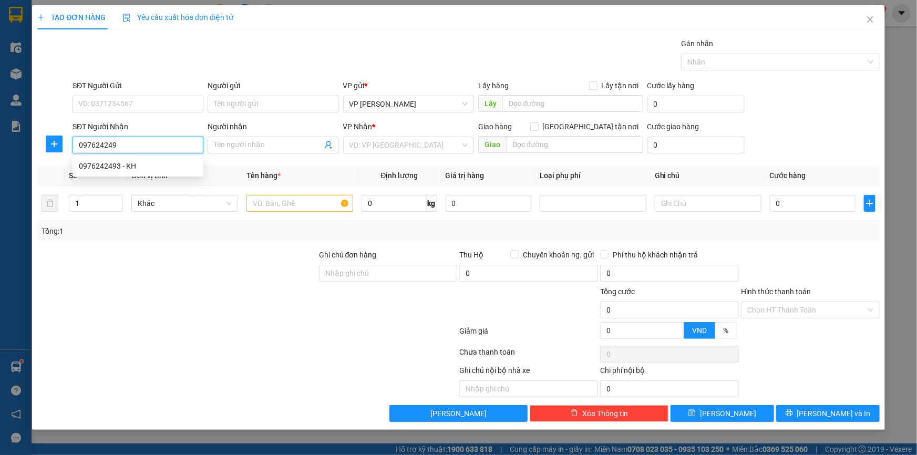
type input "0976242493"
click at [122, 170] on div "0976242493 - KH" at bounding box center [138, 166] width 118 height 12
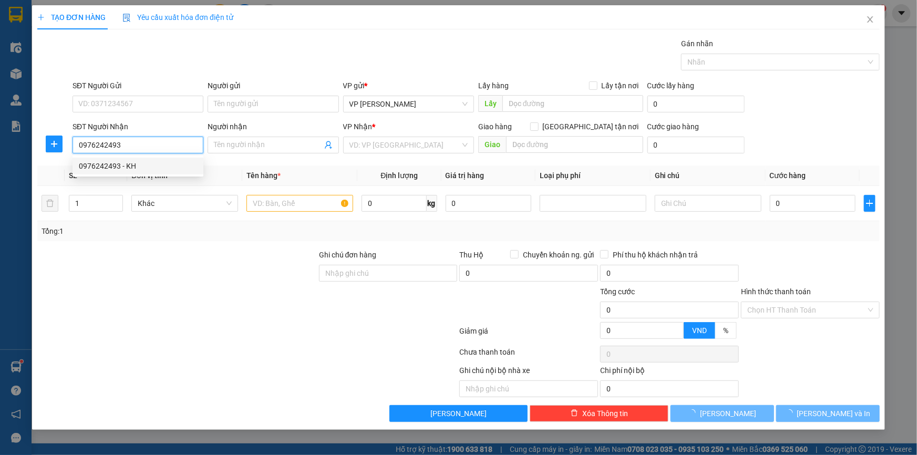
type input "KH"
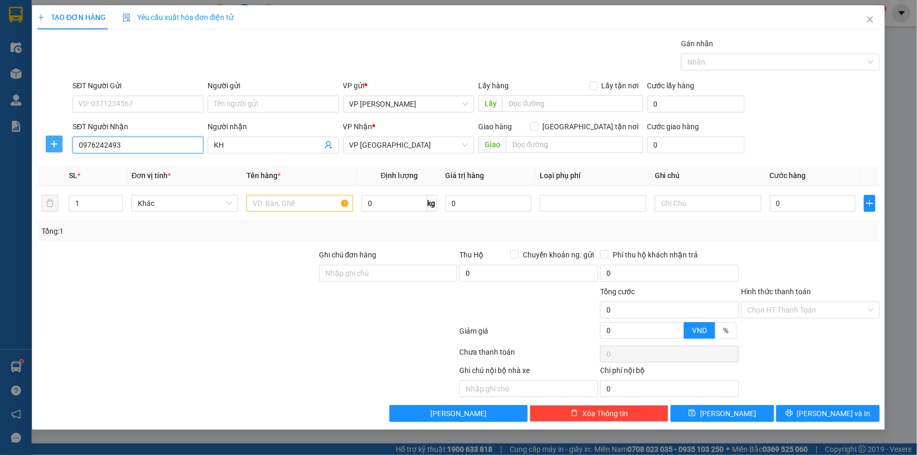
type input "0976242493"
click at [55, 147] on button "button" at bounding box center [54, 144] width 17 height 17
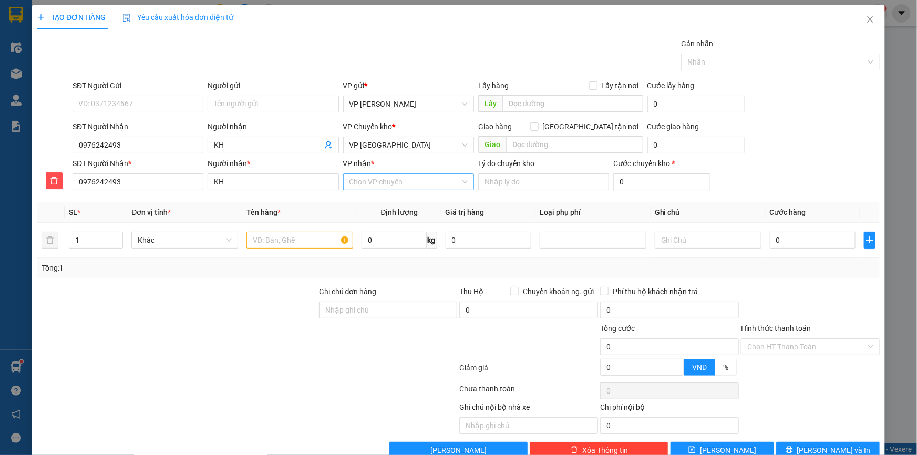
click at [390, 185] on input "VP nhận *" at bounding box center [404, 182] width 111 height 16
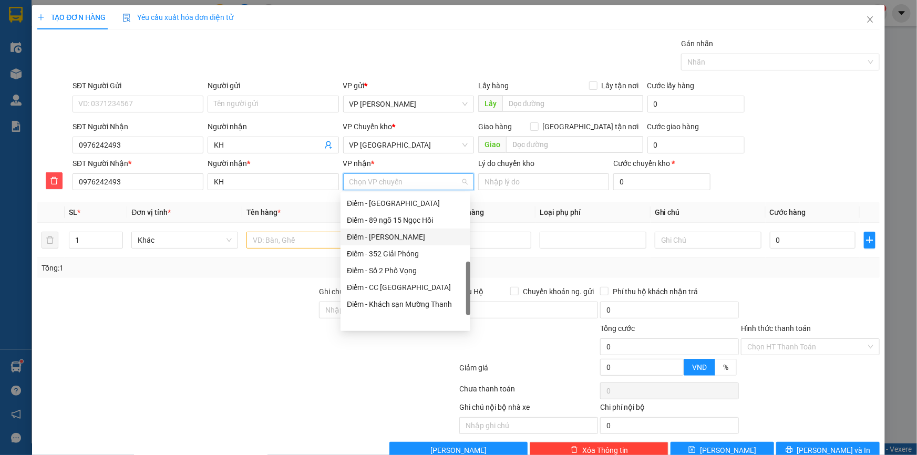
scroll to position [95, 0]
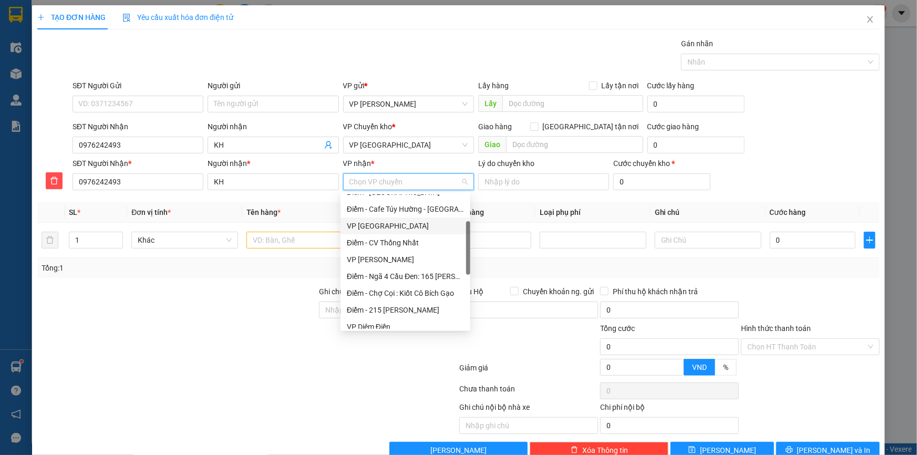
click at [384, 222] on div "VP [GEOGRAPHIC_DATA]" at bounding box center [405, 226] width 117 height 12
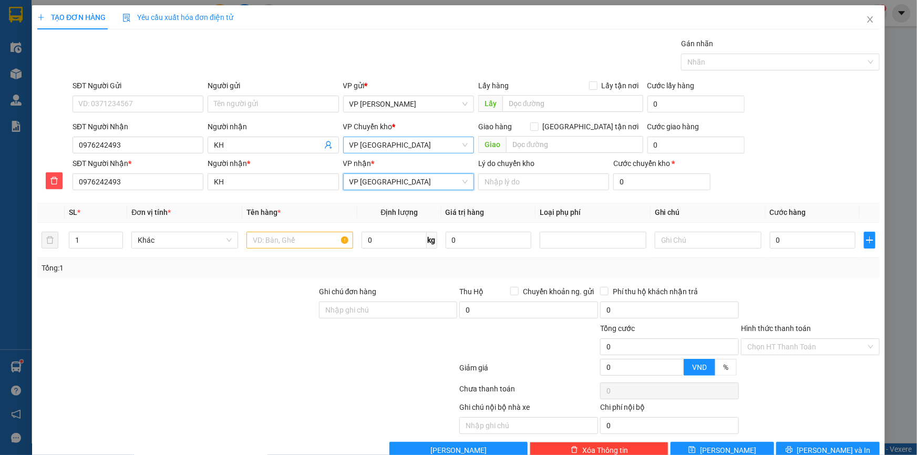
click at [377, 138] on span "VP [GEOGRAPHIC_DATA]" at bounding box center [408, 145] width 118 height 16
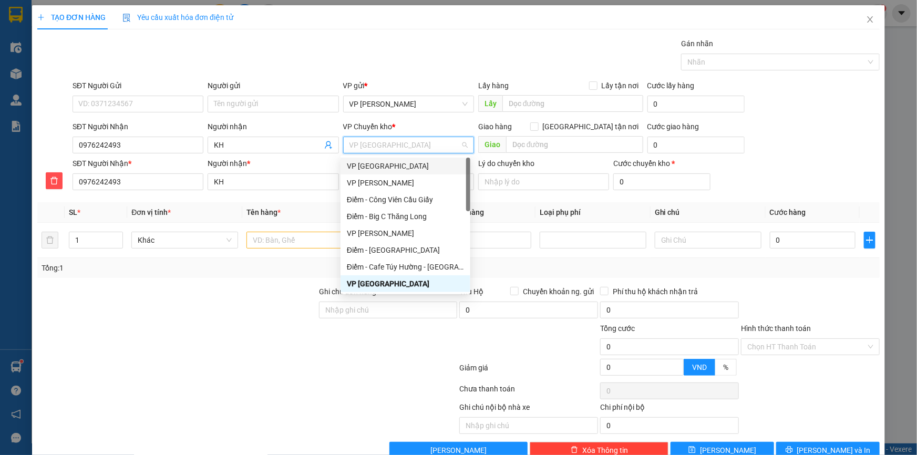
click at [372, 162] on div "VP [GEOGRAPHIC_DATA]" at bounding box center [405, 166] width 117 height 12
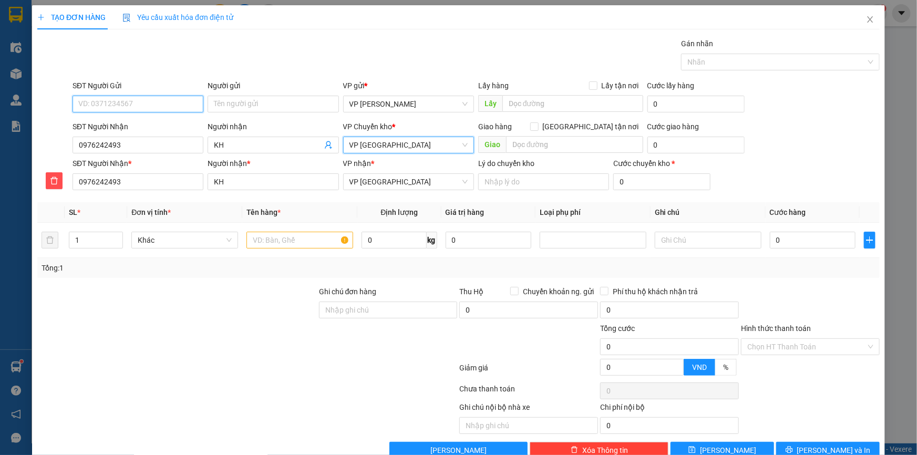
click at [143, 102] on input "SĐT Người Gửi" at bounding box center [137, 104] width 131 height 17
click at [122, 126] on div "0969528261 - KH" at bounding box center [136, 125] width 117 height 12
type input "0969528261"
type input "KH"
click at [295, 239] on input "text" at bounding box center [299, 240] width 107 height 17
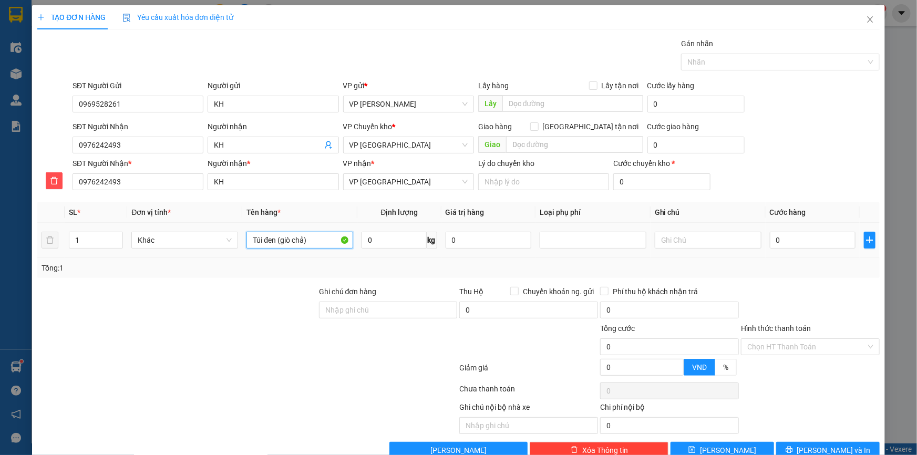
type input "Túi đen (giò chả)"
type input "4"
type input "Chưa bill"
type input "04"
type input "4"
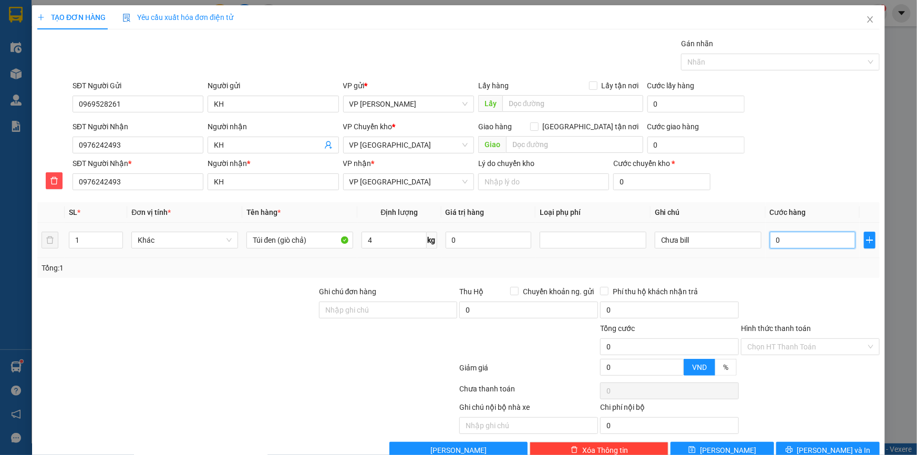
type input "4"
type input "040"
type input "40"
type input "40.000"
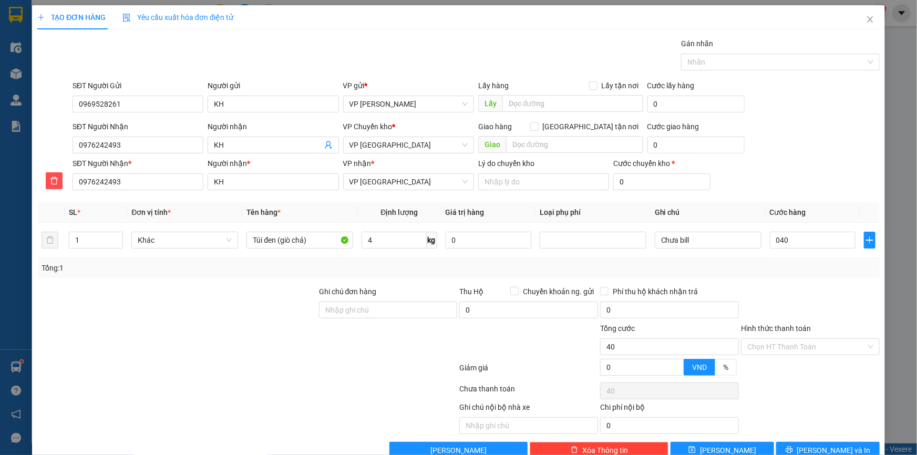
type input "40.000"
type input "0"
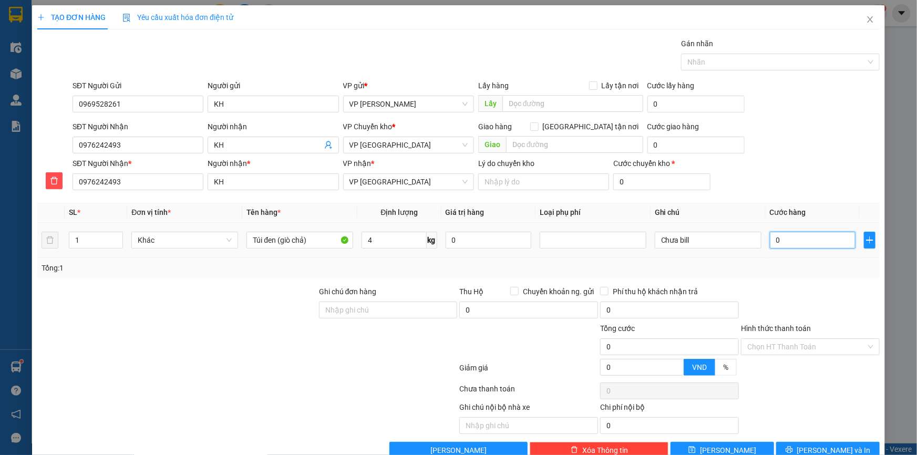
type input "03"
type input "3"
type input "030"
type input "30"
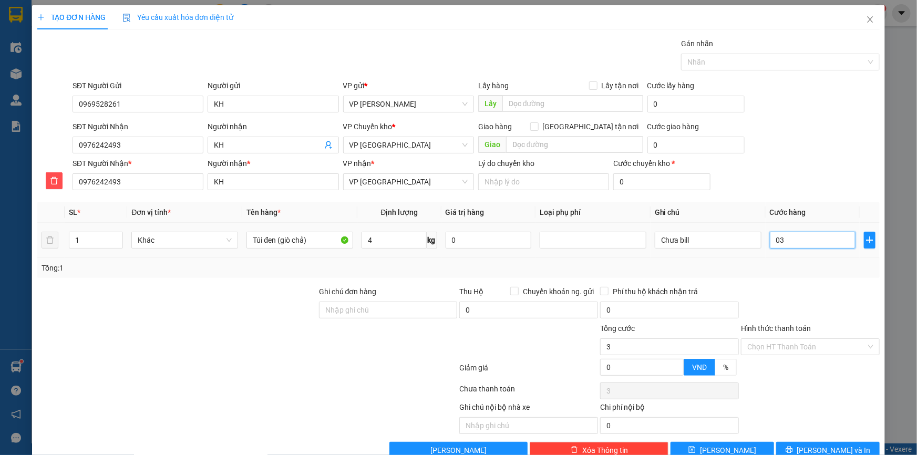
type input "30"
type input "30.000"
click at [827, 137] on div "SĐT Người Nhận 0976242493 Người nhận KH VP Chuyển kho * VP Thái Bình Giao hàng …" at bounding box center [475, 139] width 811 height 37
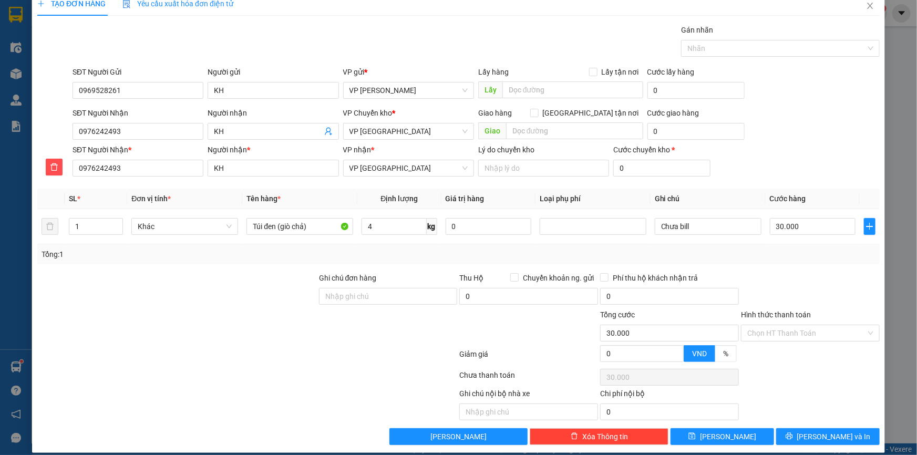
scroll to position [23, 0]
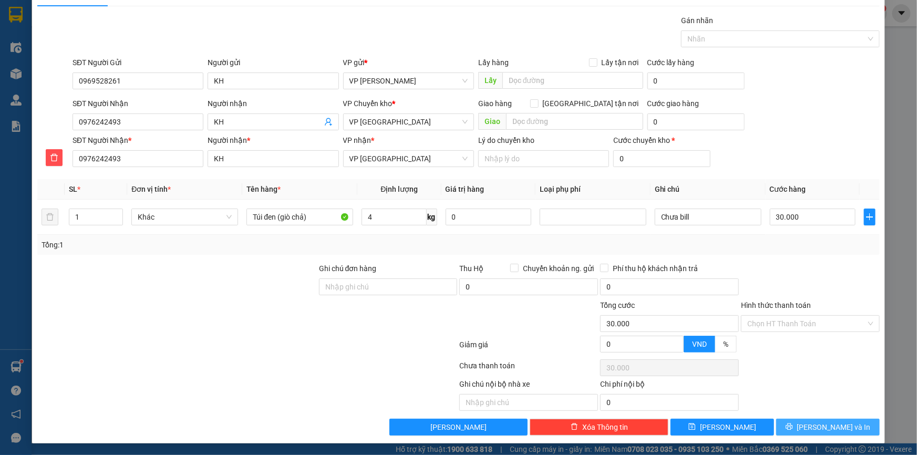
click at [810, 424] on button "Lưu và In" at bounding box center [827, 427] width 103 height 17
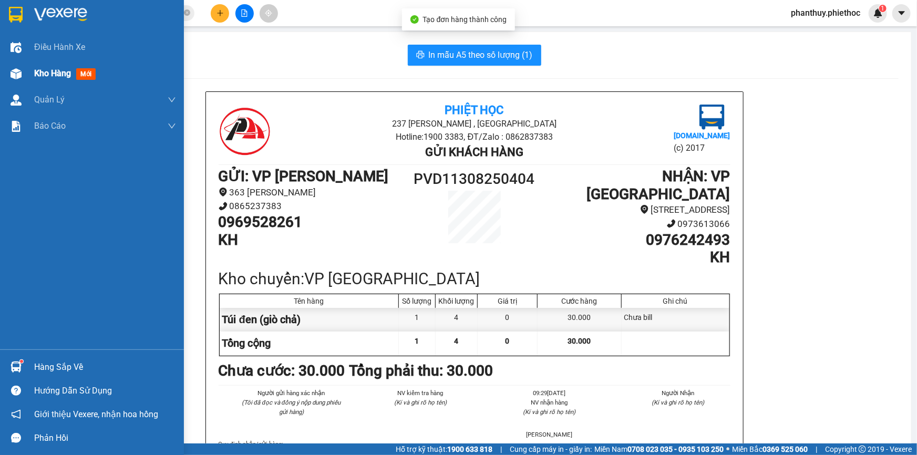
click at [79, 72] on span "mới" at bounding box center [85, 74] width 19 height 12
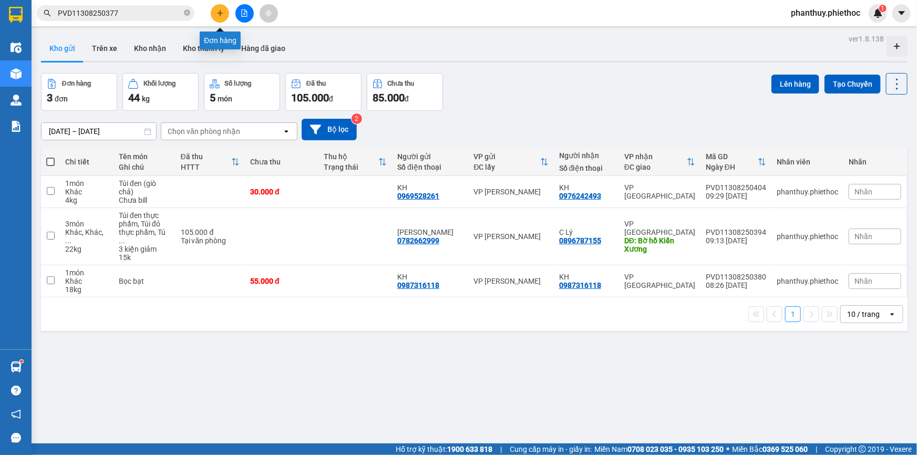
click at [219, 15] on icon "plus" at bounding box center [219, 12] width 7 height 7
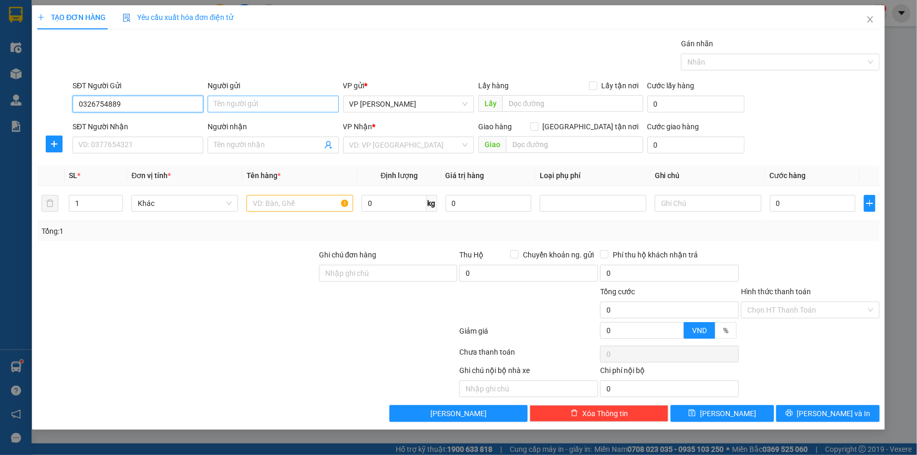
type input "0326754889"
click at [246, 102] on input "Người gửi" at bounding box center [272, 104] width 131 height 17
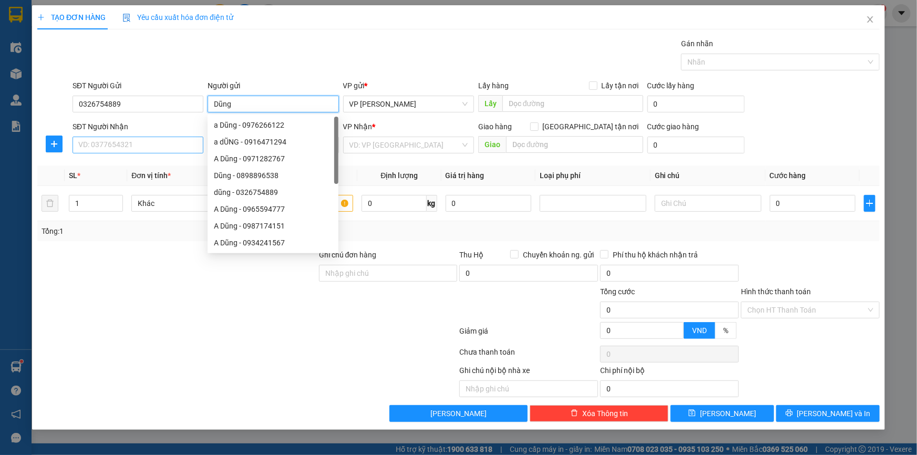
type input "Dũng"
click at [101, 145] on input "SĐT Người Nhận" at bounding box center [137, 145] width 131 height 17
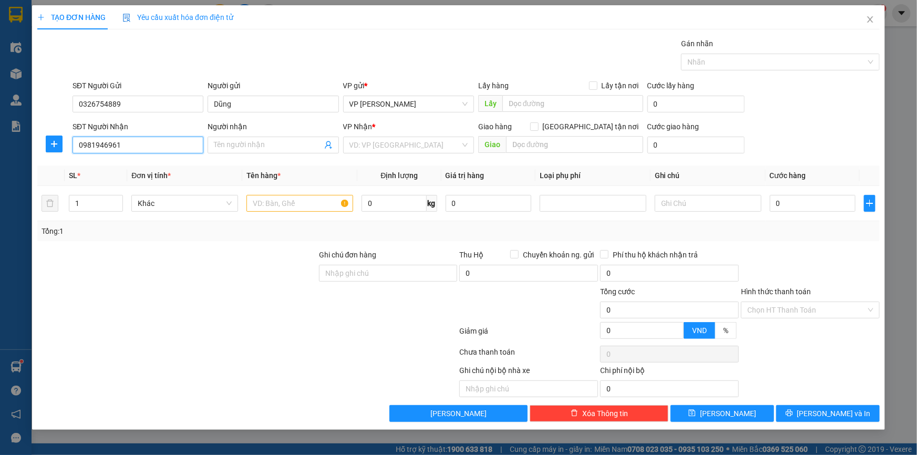
type input "0981946961"
drag, startPoint x: 127, startPoint y: 141, endPoint x: 0, endPoint y: 97, distance: 134.6
click at [0, 97] on div "TẠO ĐƠN HÀNG Yêu cầu xuất hóa đơn điện tử Transit Pickup Surcharge Ids Transit …" at bounding box center [458, 227] width 917 height 455
click at [269, 142] on input "C Hương (" at bounding box center [268, 145] width 108 height 12
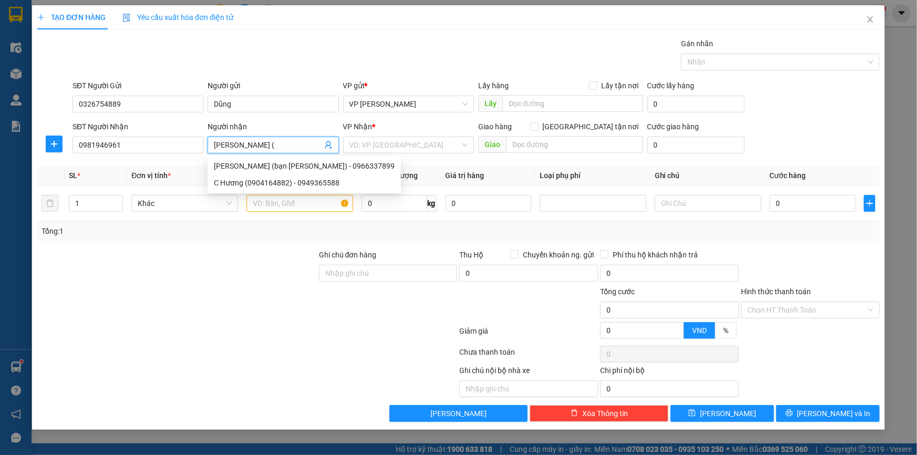
paste input "0981946961"
click at [247, 141] on input "C Hương (0981946961 /" at bounding box center [268, 145] width 108 height 12
click at [302, 142] on input "C Hương ( 0981946961 /" at bounding box center [268, 145] width 108 height 12
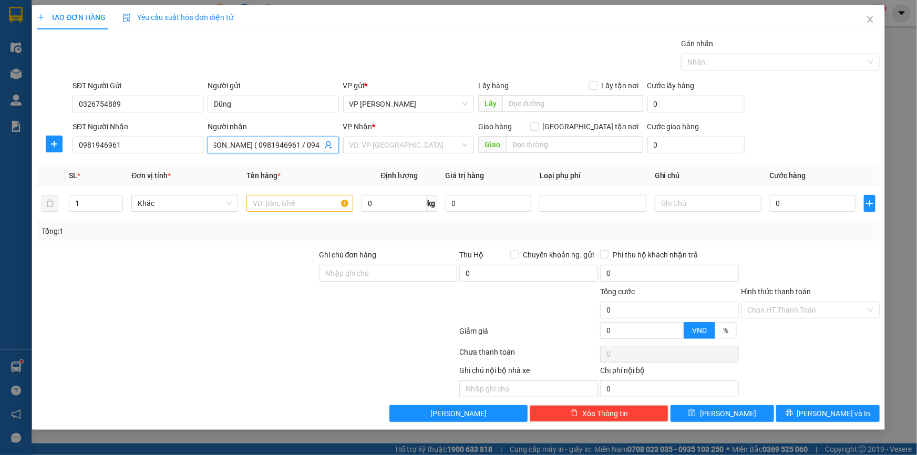
scroll to position [0, 19]
type input "C Hương ( 0981946961 / 0946281538 )"
click at [372, 142] on input "search" at bounding box center [404, 145] width 111 height 16
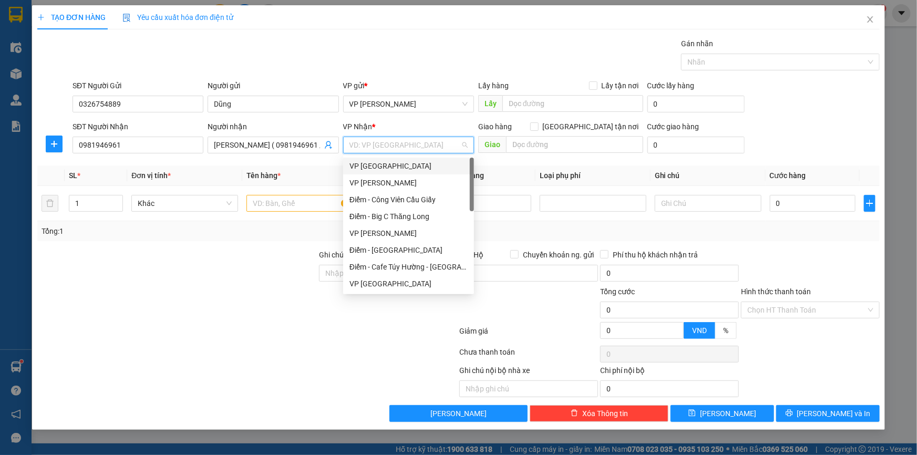
click at [370, 163] on div "VP [GEOGRAPHIC_DATA]" at bounding box center [408, 166] width 118 height 12
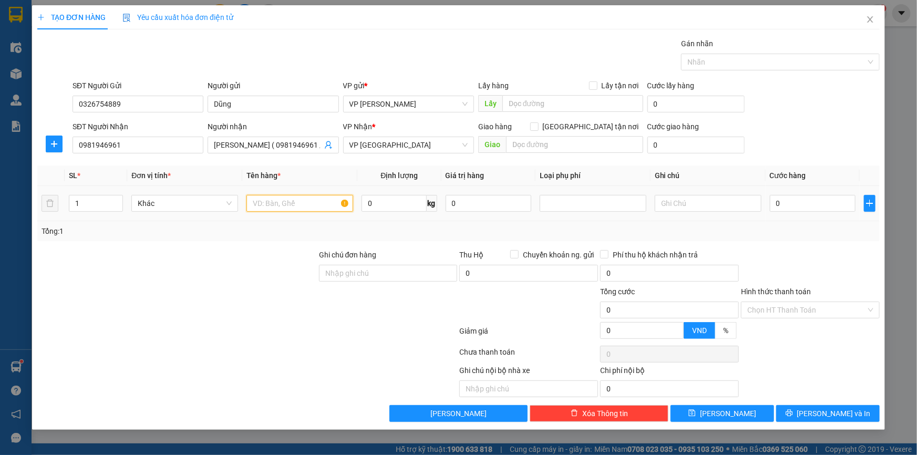
click at [294, 205] on input "text" at bounding box center [299, 203] width 107 height 17
type input "Túi xám (quần áo)"
type input "3"
type input "02"
type input "2"
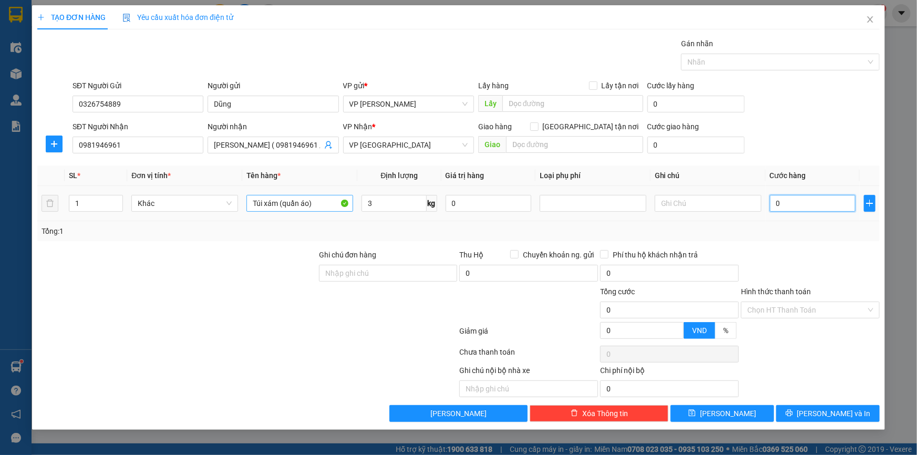
type input "2"
type input "025"
type input "25"
type input "25.000"
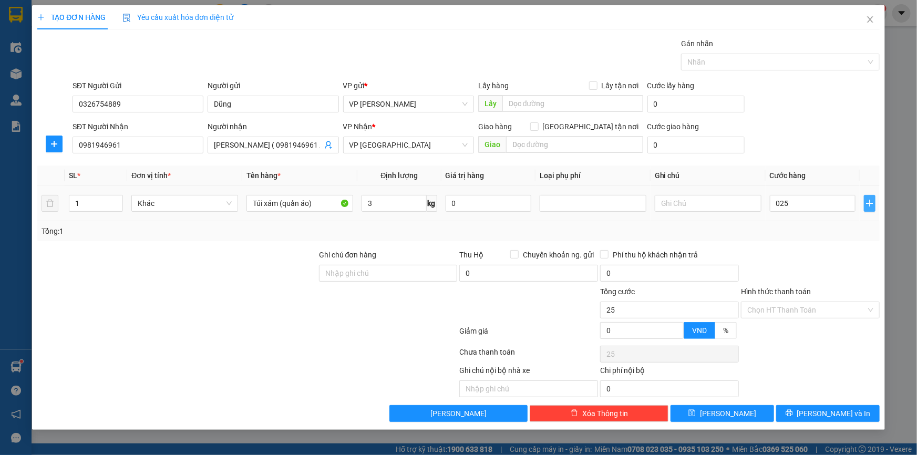
type input "25.000"
click at [866, 201] on icon "plus" at bounding box center [869, 203] width 8 height 8
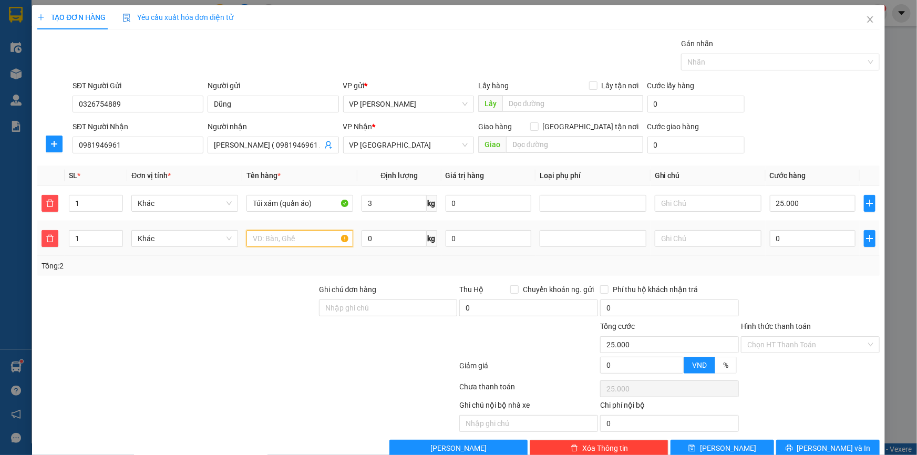
click at [265, 238] on input "text" at bounding box center [299, 238] width 107 height 17
type input "Bọc vải (bếp từ)"
click at [546, 240] on div at bounding box center [592, 238] width 101 height 13
type input "3"
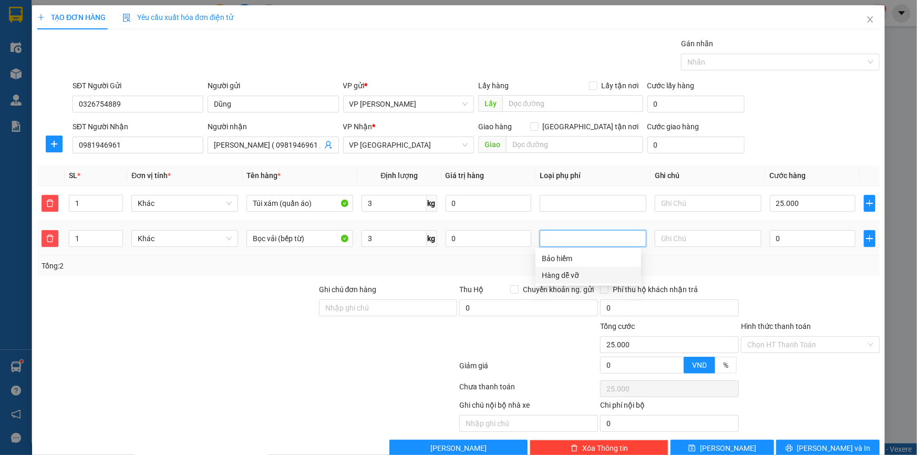
click at [564, 274] on div "Hàng dễ vỡ" at bounding box center [588, 275] width 93 height 12
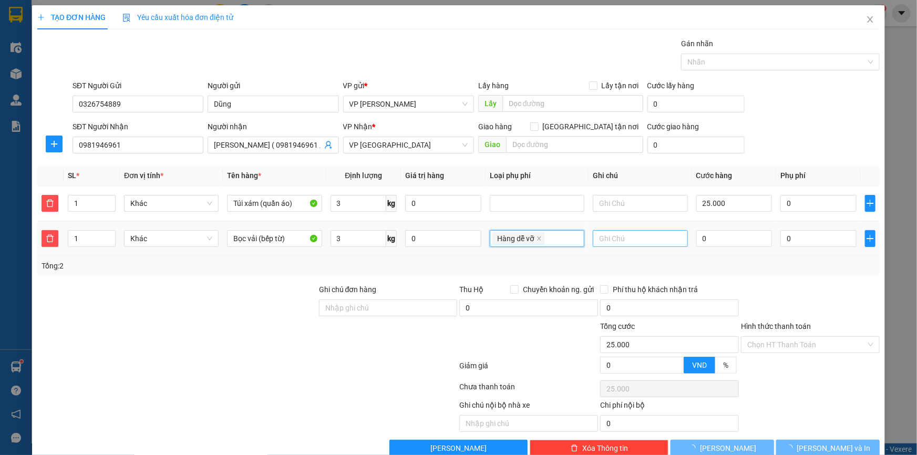
type input "35.000"
type input "10.000"
click at [646, 233] on input "text" at bounding box center [639, 238] width 95 height 17
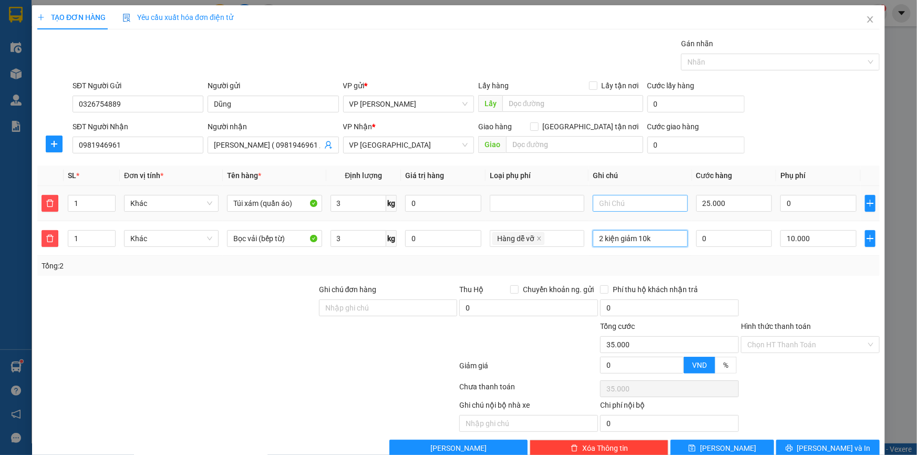
type input "2 kiện giảm 10k"
type input "0"
type input "35.001"
type input "01"
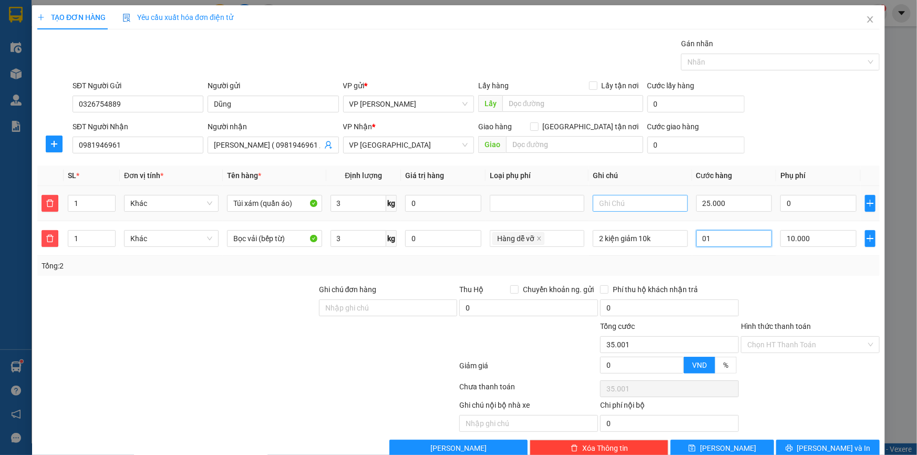
type input "35.015"
type input "015"
type input "50.000"
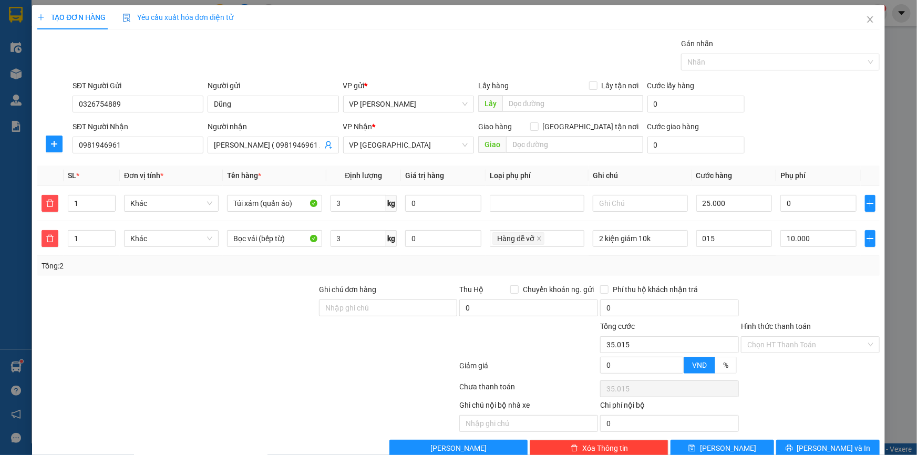
type input "15.000"
click at [802, 109] on div "SĐT Người Gửi 0326754889 Người gửi Dũng VP gửi * VP Phạm Văn Đồng Lấy hàng Lấy …" at bounding box center [475, 98] width 811 height 37
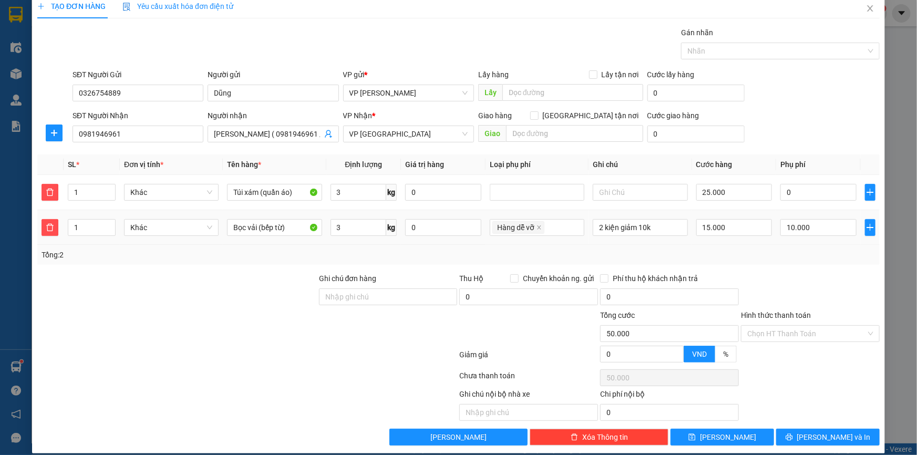
scroll to position [21, 0]
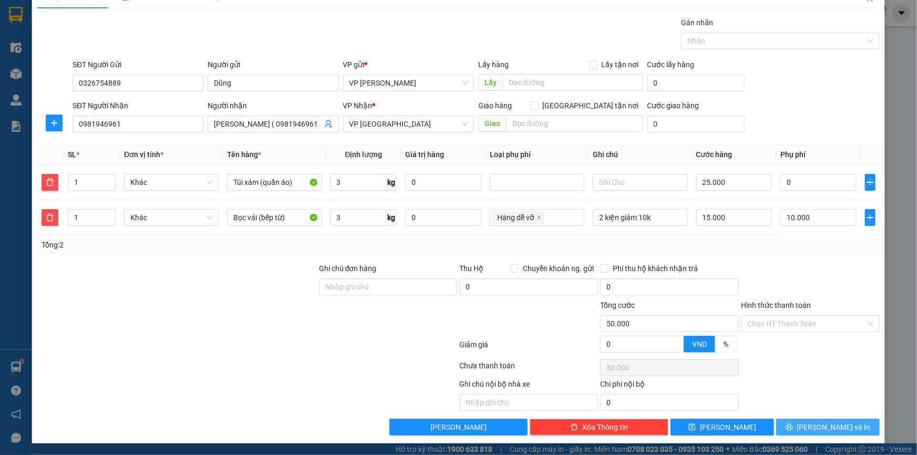
click at [823, 421] on span "Lưu và In" at bounding box center [834, 427] width 74 height 12
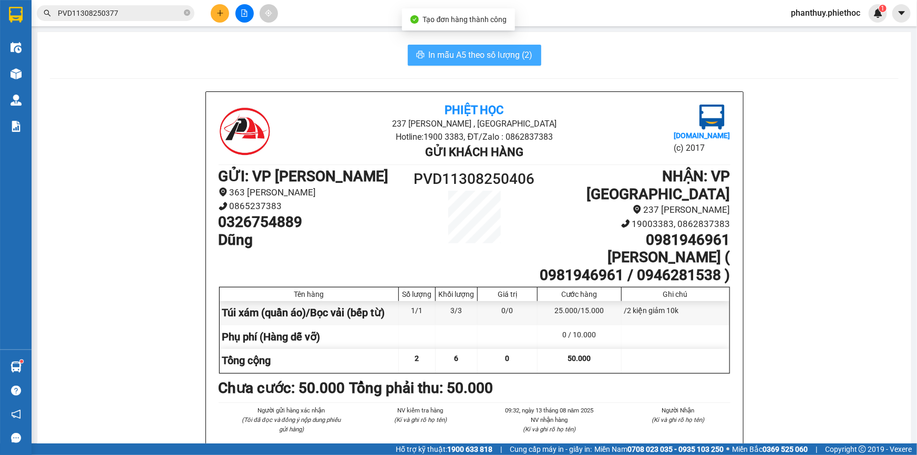
click at [429, 47] on button "In mẫu A5 theo số lượng (2)" at bounding box center [474, 55] width 133 height 21
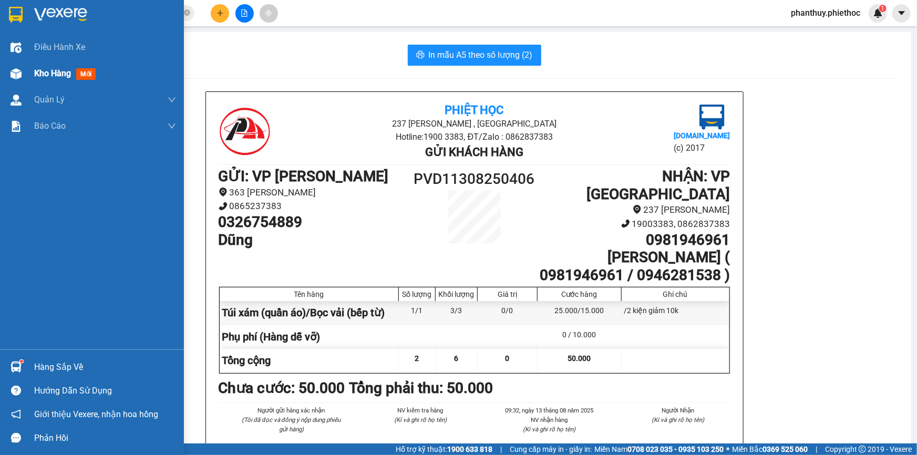
click at [37, 74] on span "Kho hàng" at bounding box center [52, 73] width 37 height 10
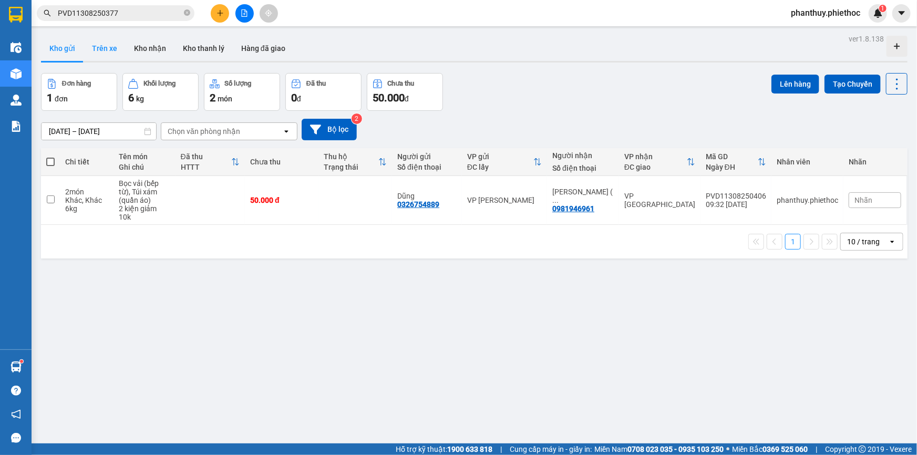
click at [118, 54] on button "Trên xe" at bounding box center [105, 48] width 42 height 25
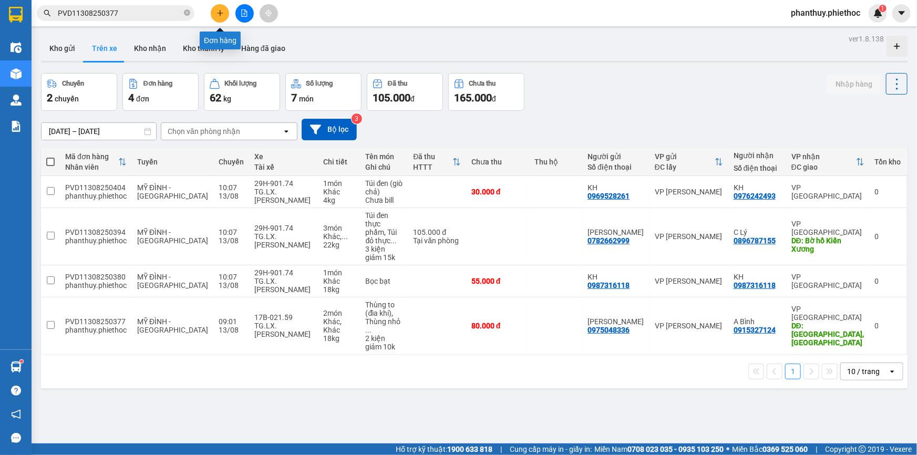
click at [211, 11] on button at bounding box center [220, 13] width 18 height 18
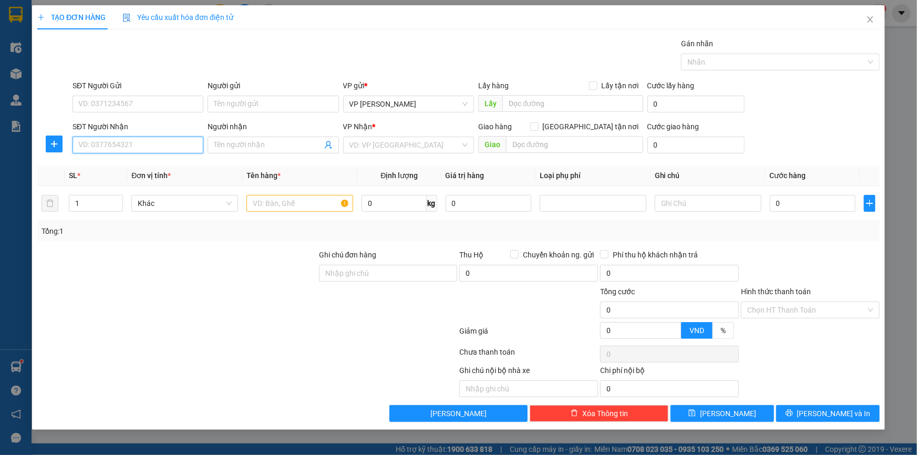
click at [136, 145] on input "SĐT Người Nhận" at bounding box center [137, 145] width 131 height 17
click at [273, 200] on input "text" at bounding box center [299, 203] width 107 height 17
click at [137, 144] on input "SĐT Người Nhận" at bounding box center [137, 145] width 131 height 17
type input "0987201072"
click at [136, 165] on div "0987201072 - Chi Thu" at bounding box center [138, 166] width 118 height 12
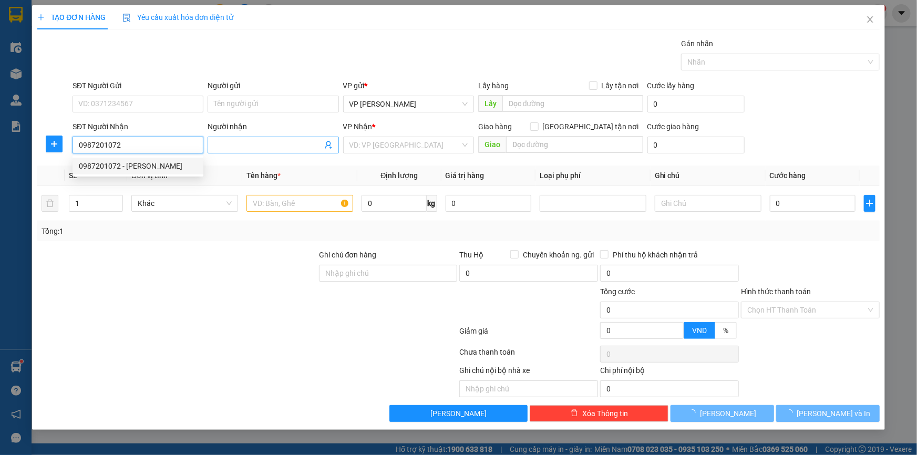
type input "Chi Thu"
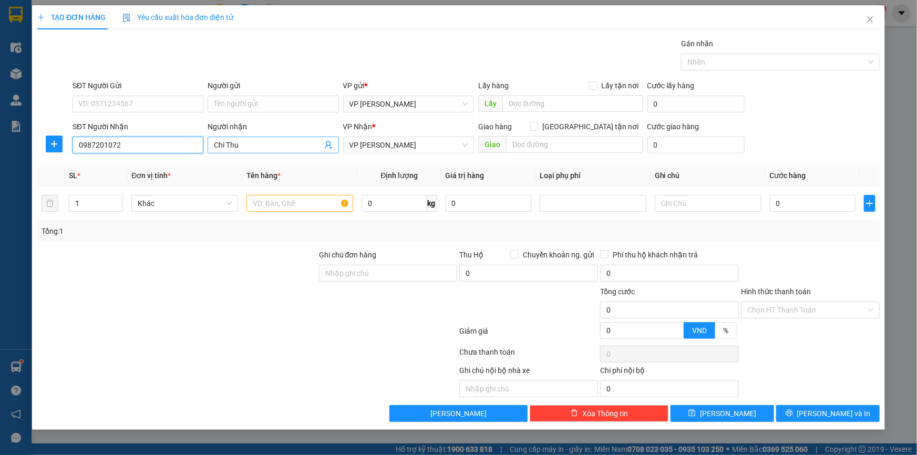
type input "0987201072"
drag, startPoint x: 257, startPoint y: 149, endPoint x: 170, endPoint y: 143, distance: 87.4
click at [170, 143] on div "SĐT Người Nhận 0987201072 Người nhận Chi Thu Chi Thu VP Nhận * VP Phạm Văn Đồng…" at bounding box center [475, 139] width 811 height 37
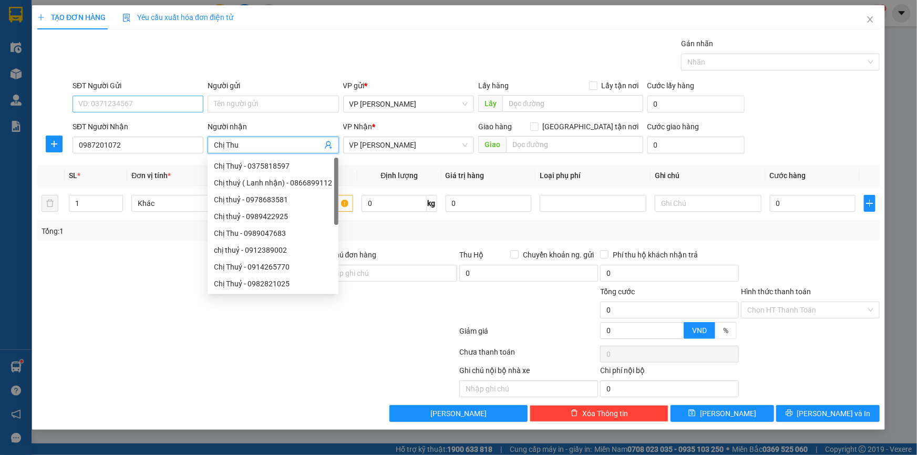
type input "Chị Thu"
click at [179, 111] on input "SĐT Người Gửi" at bounding box center [137, 104] width 131 height 17
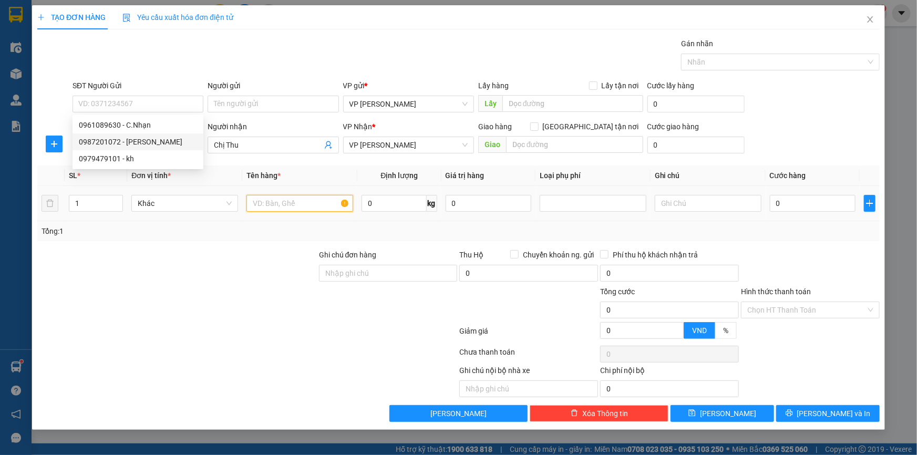
click at [273, 201] on input "text" at bounding box center [299, 203] width 107 height 17
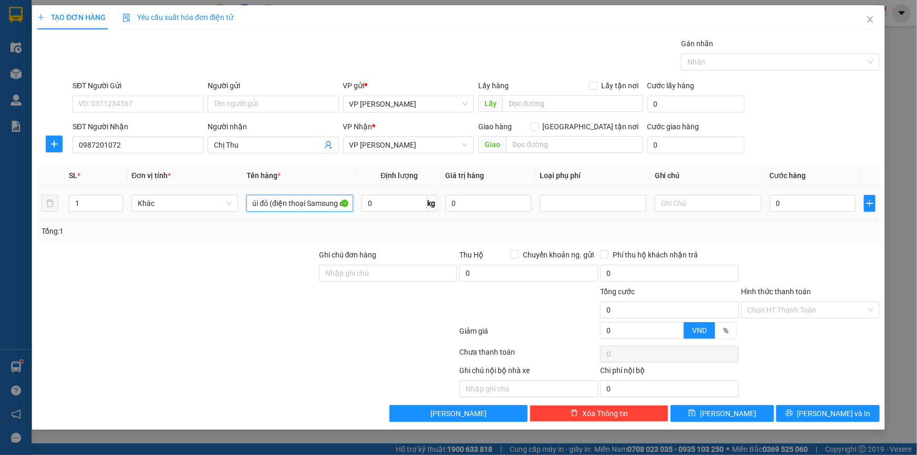
scroll to position [0, 6]
type input "Túi đỏ (điện thoại Samsung cũ)"
click at [580, 197] on div at bounding box center [592, 203] width 101 height 13
type input "0.5"
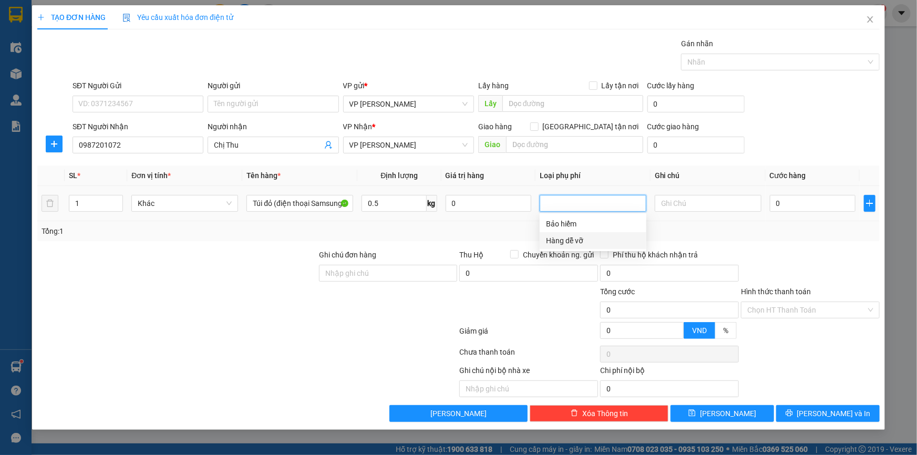
click at [566, 238] on div "Hàng dễ vỡ" at bounding box center [593, 241] width 94 height 12
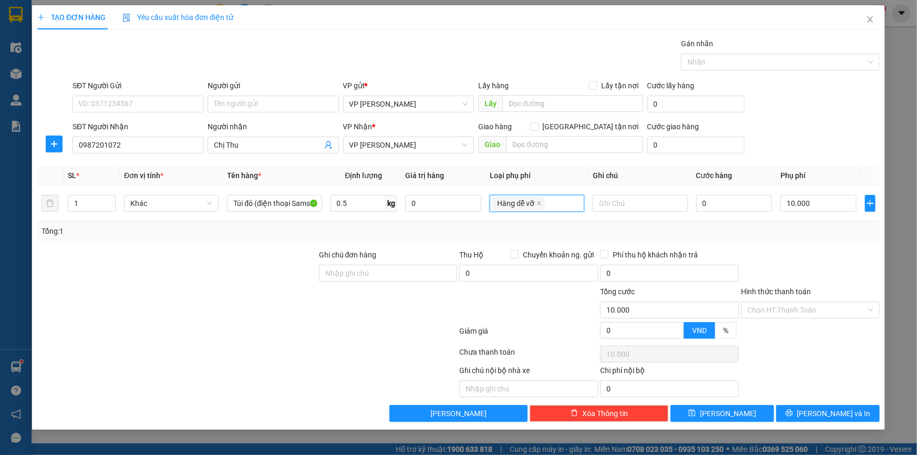
type input "10.000"
drag, startPoint x: 799, startPoint y: 127, endPoint x: 793, endPoint y: 136, distance: 11.4
click at [799, 126] on div "SĐT Người Nhận 0987201072 Người nhận Chị Thu VP Nhận * VP Phạm Văn Đồng Giao hà…" at bounding box center [475, 139] width 811 height 37
click at [727, 195] on input "0" at bounding box center [734, 203] width 76 height 17
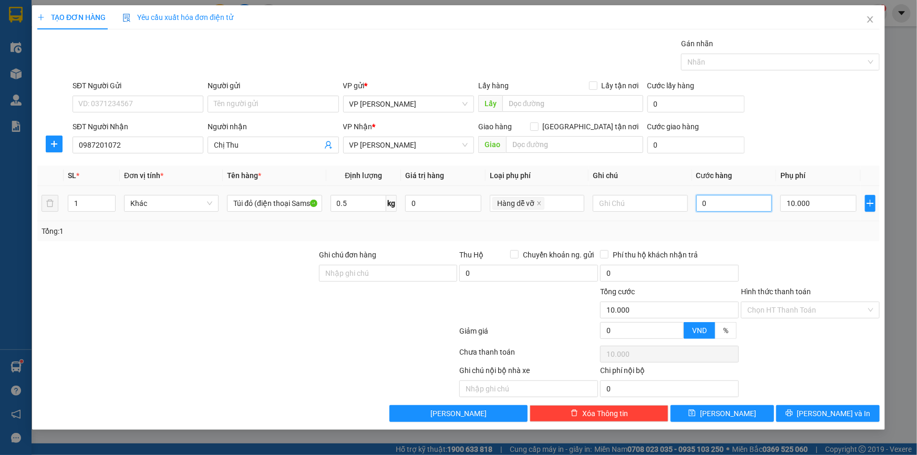
type input "04"
type input "10.004"
type input "040"
type input "10.040"
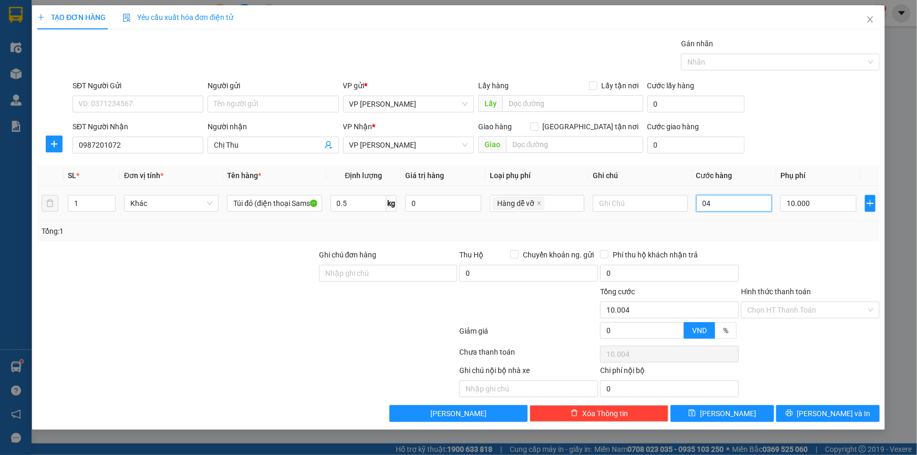
type input "10.040"
type input "40.000"
type input "50.000"
click at [848, 121] on div "SĐT Người Nhận 0987201072 Người nhận Chị Thu VP Nhận * VP Phạm Văn Đồng Giao hà…" at bounding box center [475, 139] width 811 height 37
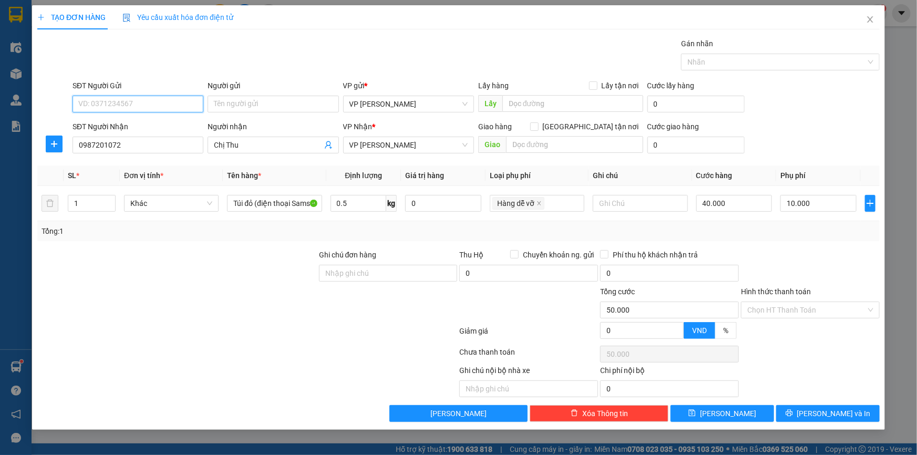
click at [141, 101] on input "SĐT Người Gửi" at bounding box center [137, 104] width 131 height 17
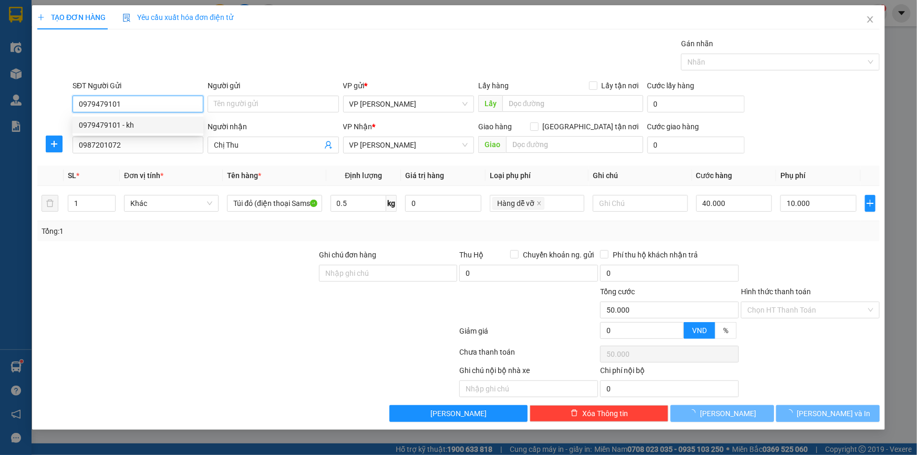
click at [125, 124] on div "0979479101 - kh" at bounding box center [138, 125] width 118 height 12
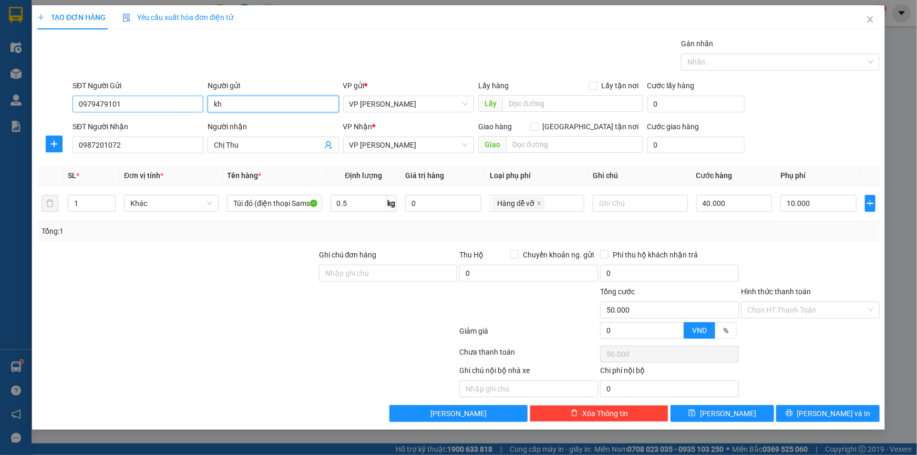
drag, startPoint x: 237, startPoint y: 110, endPoint x: 178, endPoint y: 110, distance: 59.9
click at [228, 109] on input "kh" at bounding box center [272, 104] width 131 height 17
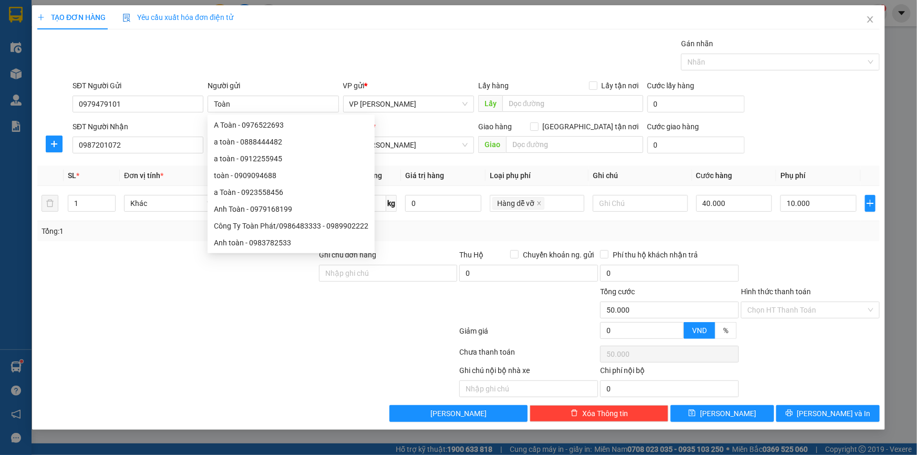
click at [391, 44] on div "Gói vận chuyển * Tiêu chuẩn Gán nhãn Nhãn" at bounding box center [475, 56] width 811 height 37
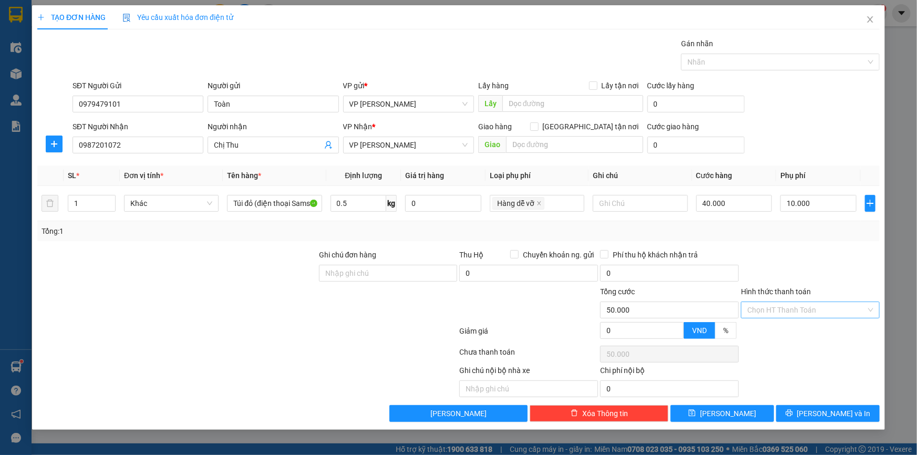
click at [767, 305] on input "Hình thức thanh toán" at bounding box center [806, 310] width 119 height 16
click at [772, 331] on div "Tại văn phòng" at bounding box center [810, 331] width 126 height 12
click at [376, 142] on span "VP [PERSON_NAME]" at bounding box center [408, 145] width 118 height 16
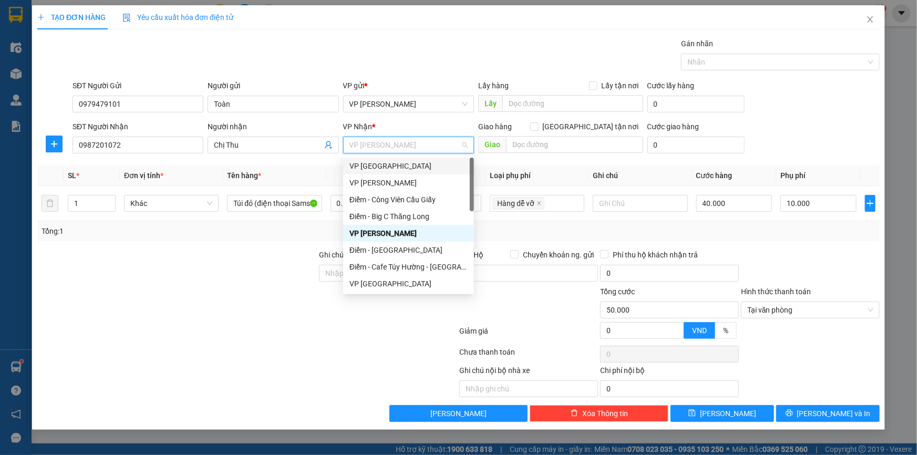
click at [372, 164] on div "VP [GEOGRAPHIC_DATA]" at bounding box center [408, 166] width 118 height 12
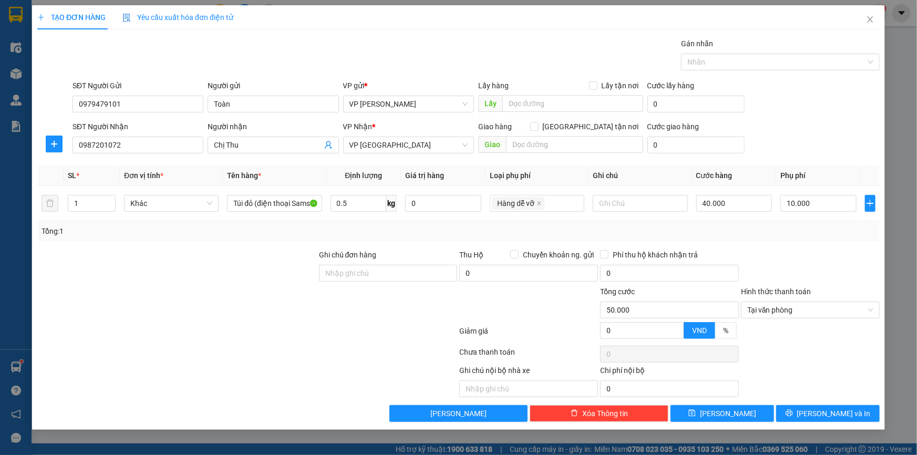
click at [813, 121] on div "SĐT Người Nhận 0987201072 Người nhận Chị Thu VP Nhận * VP Thái Bình Giao hàng G…" at bounding box center [475, 139] width 811 height 37
click at [775, 344] on div at bounding box center [810, 354] width 141 height 21
click at [831, 410] on span "Lưu và In" at bounding box center [834, 414] width 74 height 12
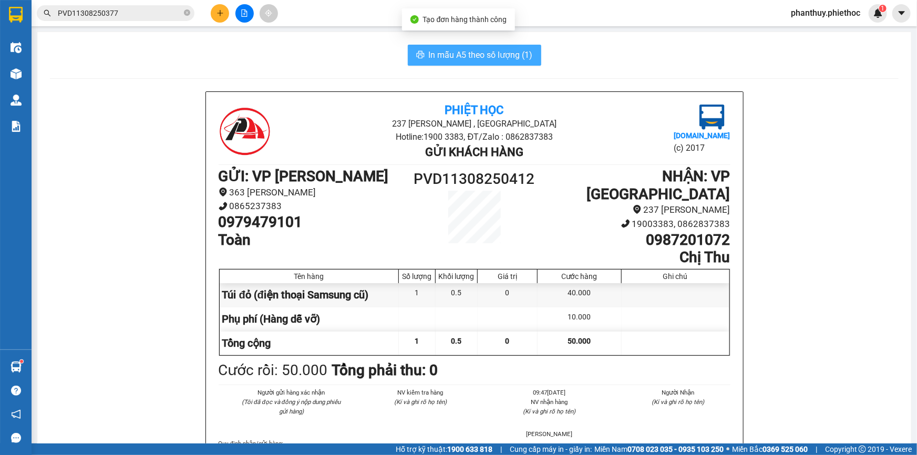
click at [473, 53] on span "In mẫu A5 theo số lượng (1)" at bounding box center [481, 54] width 104 height 13
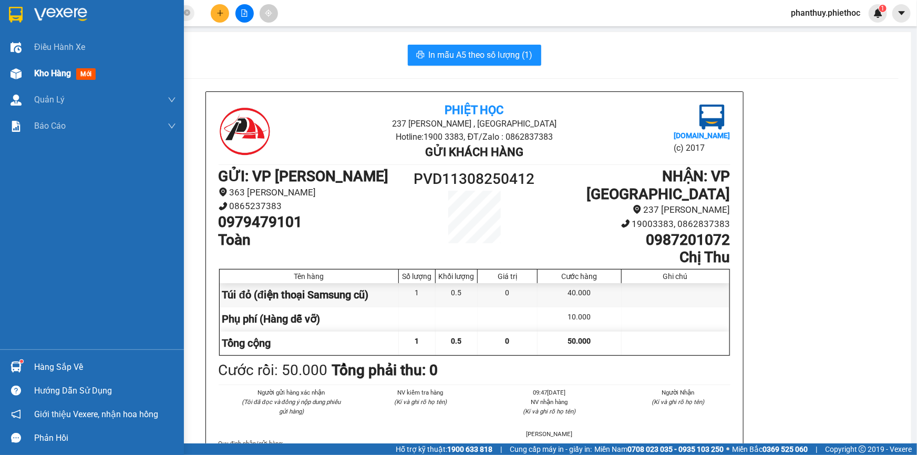
click at [26, 75] on div "Kho hàng mới" at bounding box center [92, 73] width 184 height 26
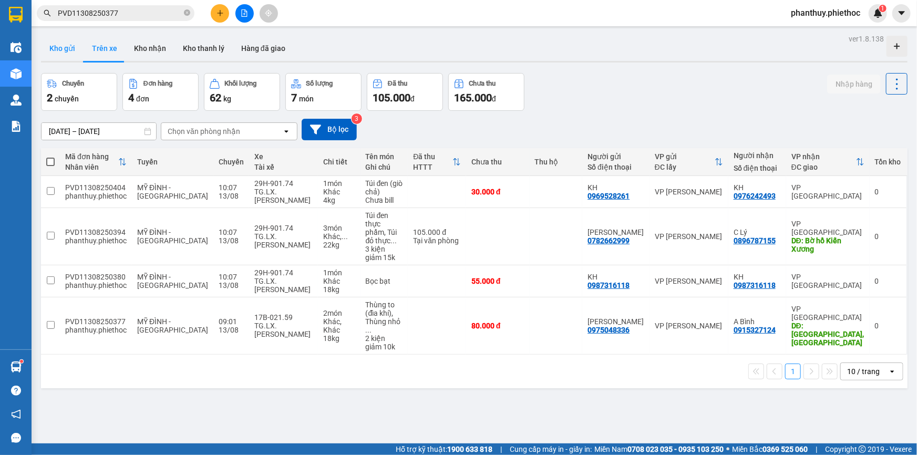
click at [58, 52] on button "Kho gửi" at bounding box center [62, 48] width 43 height 25
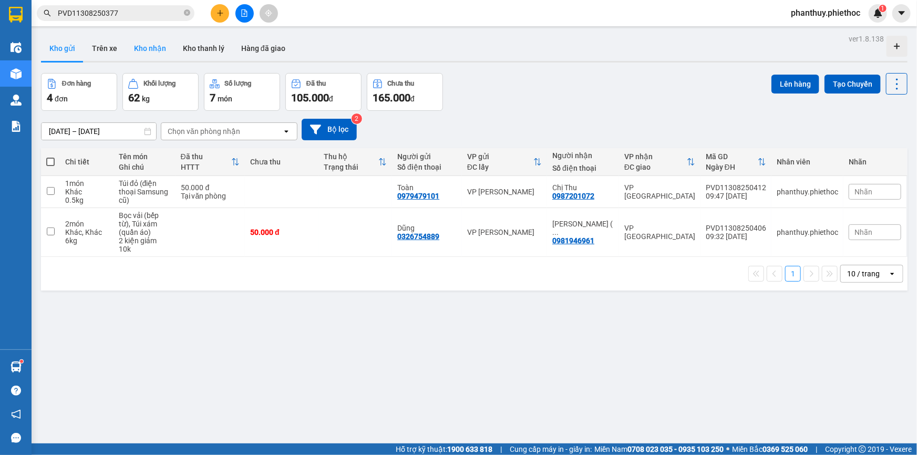
click at [147, 45] on button "Kho nhận" at bounding box center [150, 48] width 49 height 25
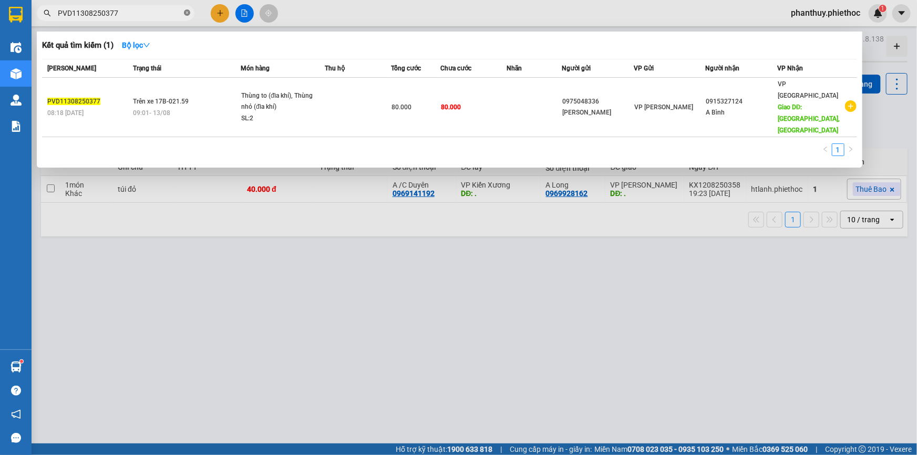
click at [186, 14] on icon "close-circle" at bounding box center [187, 12] width 6 height 6
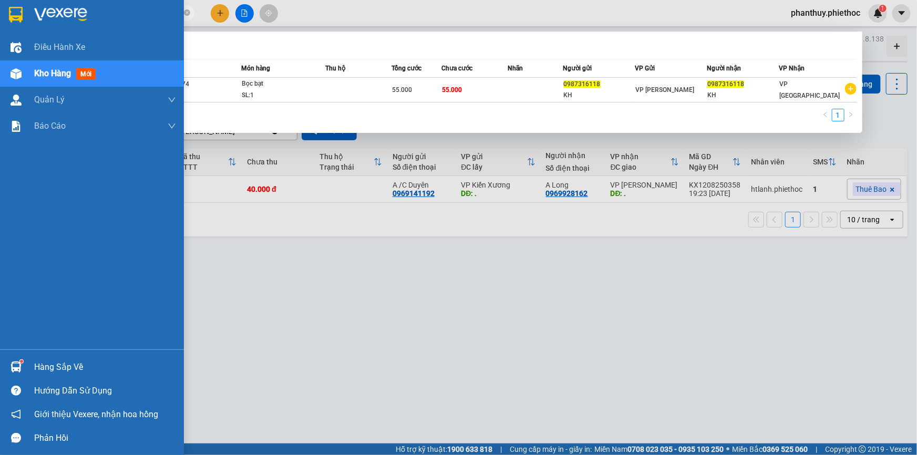
drag, startPoint x: 58, startPoint y: 82, endPoint x: 401, endPoint y: 126, distance: 345.7
click at [58, 83] on div "Kho hàng mới" at bounding box center [105, 73] width 142 height 26
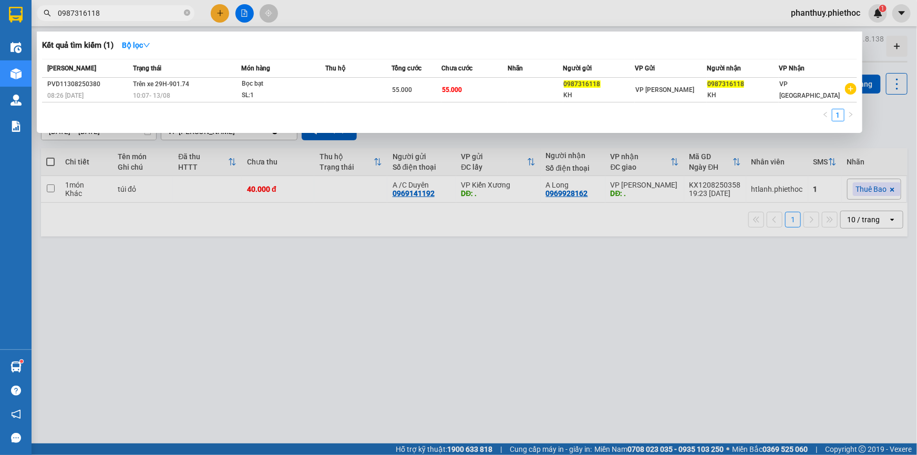
click at [262, 354] on div at bounding box center [458, 227] width 917 height 455
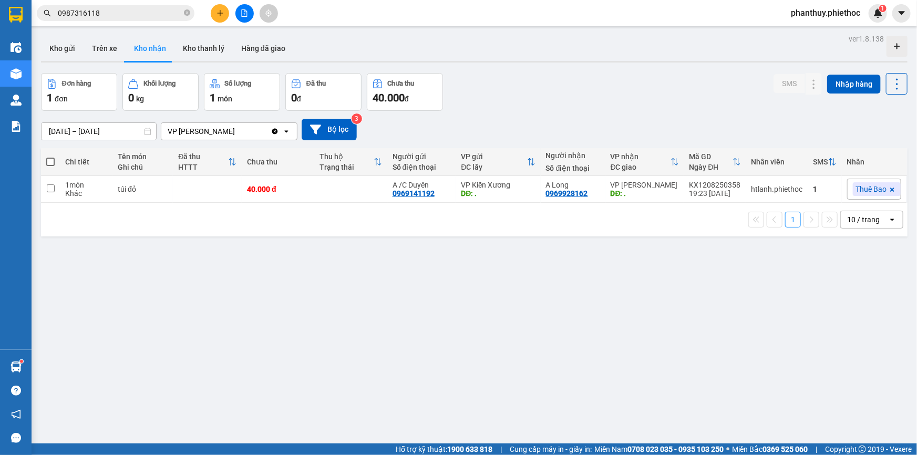
click at [265, 347] on div "ver 1.8.138 Kho gửi Trên xe Kho nhận Kho thanh lý Hàng đã giao Đơn hàng 1 đơn K…" at bounding box center [474, 259] width 875 height 455
click at [66, 43] on button "Kho gửi" at bounding box center [62, 48] width 43 height 25
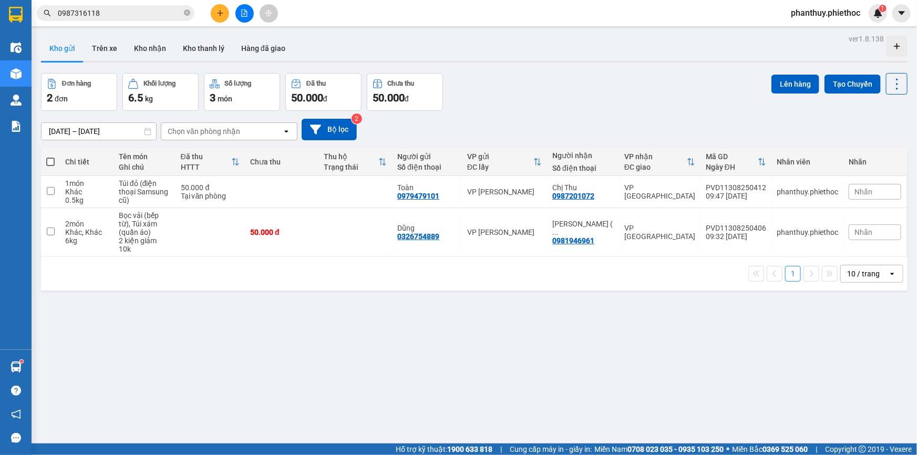
click at [185, 9] on span at bounding box center [187, 13] width 6 height 10
click at [160, 47] on button "Kho nhận" at bounding box center [150, 48] width 49 height 25
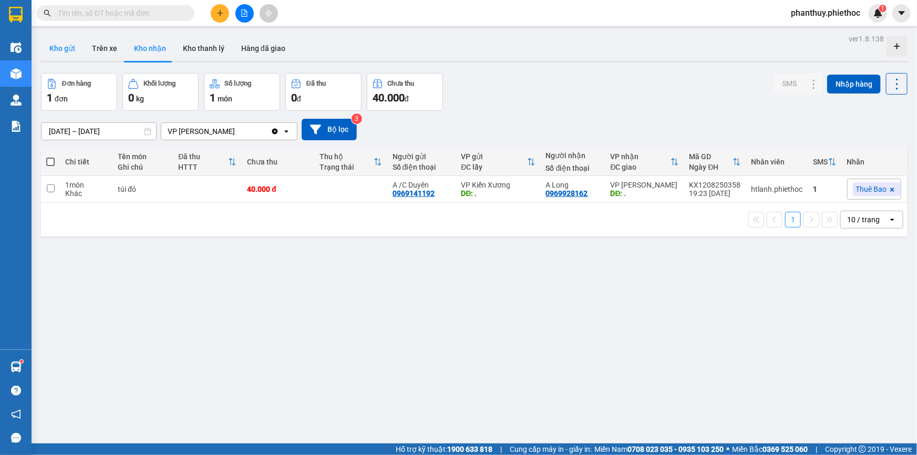
click at [51, 44] on button "Kho gửi" at bounding box center [62, 48] width 43 height 25
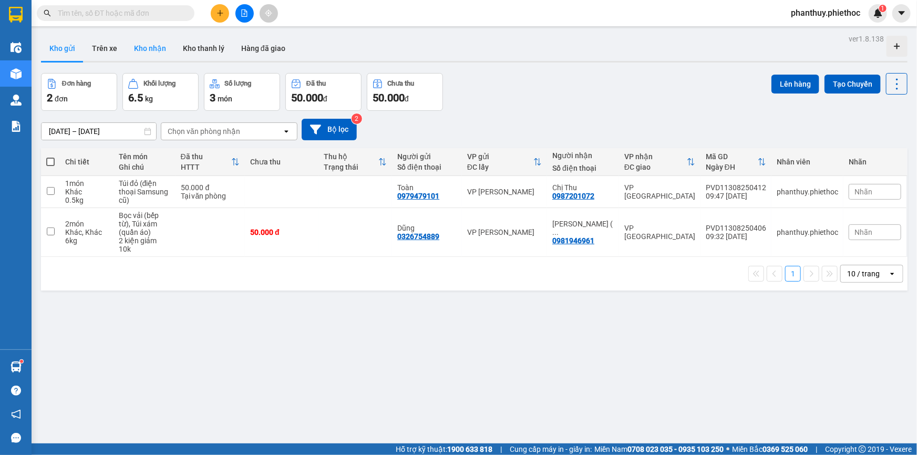
click at [151, 46] on button "Kho nhận" at bounding box center [150, 48] width 49 height 25
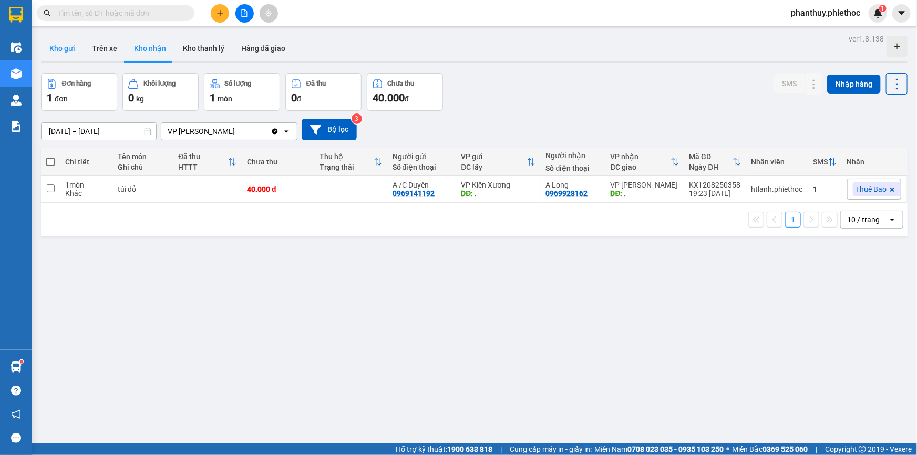
click at [63, 49] on button "Kho gửi" at bounding box center [62, 48] width 43 height 25
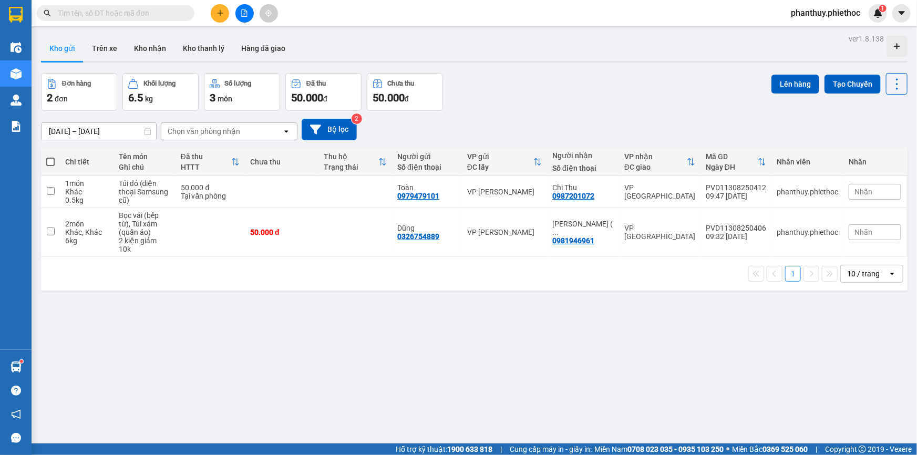
click at [51, 160] on span at bounding box center [50, 162] width 8 height 8
click at [50, 157] on input "checkbox" at bounding box center [50, 157] width 0 height 0
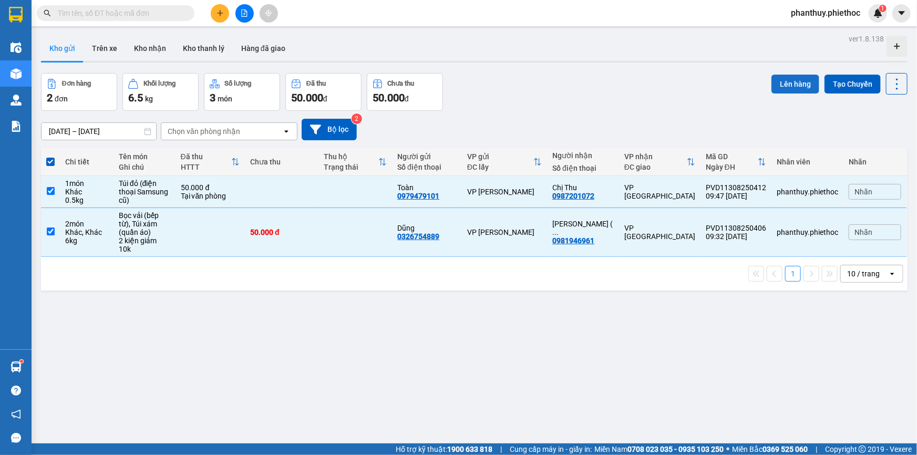
click at [775, 85] on button "Lên hàng" at bounding box center [795, 84] width 48 height 19
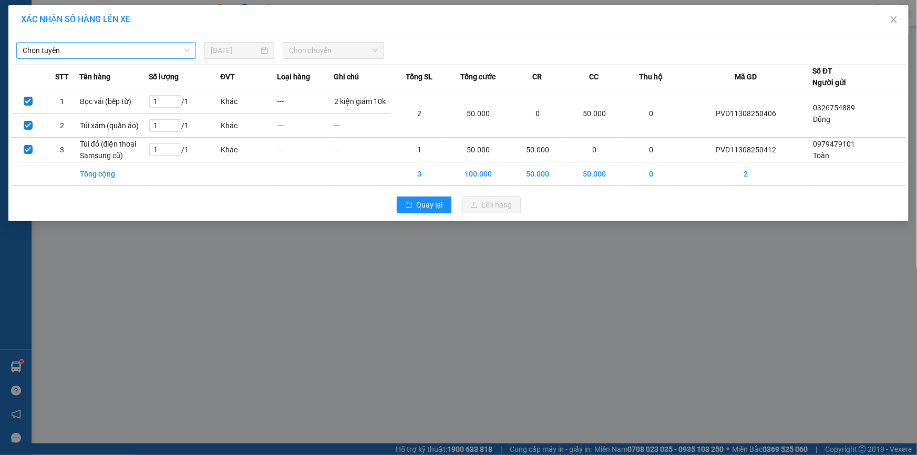
click at [60, 45] on span "Chọn tuyến" at bounding box center [106, 51] width 167 height 16
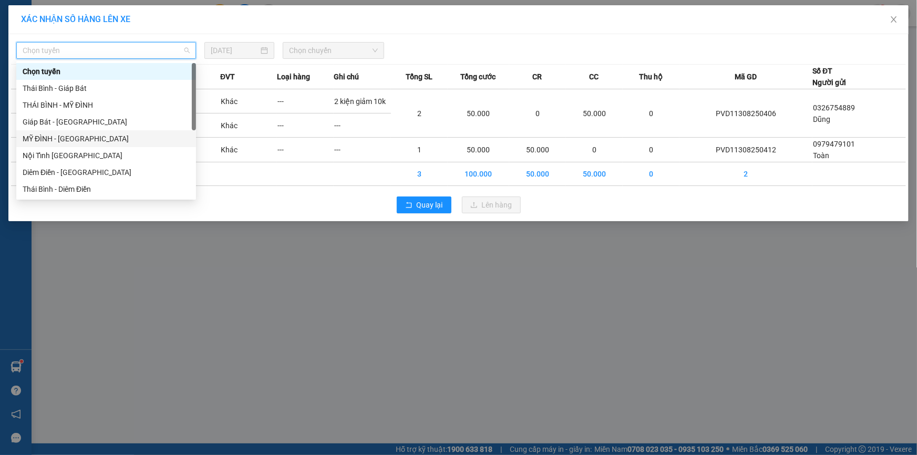
click at [77, 137] on div "MỸ ĐÌNH - THÁI BÌNH" at bounding box center [106, 139] width 167 height 12
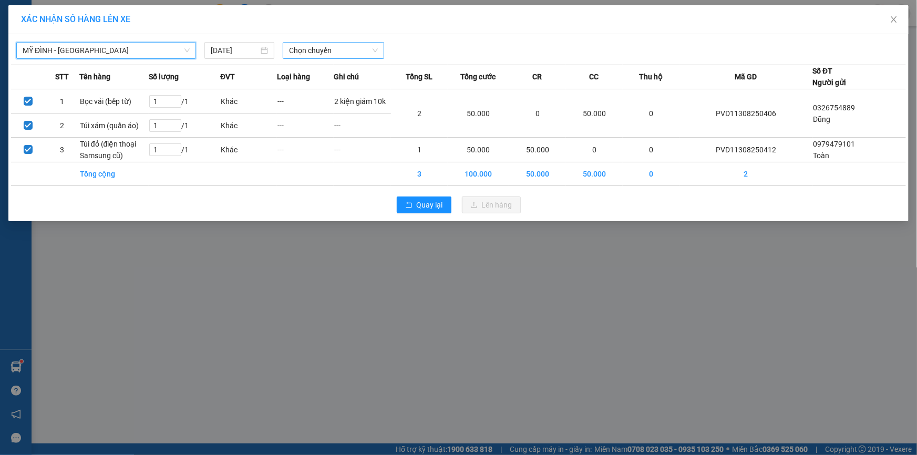
click at [316, 53] on span "Chọn chuyến" at bounding box center [333, 51] width 89 height 16
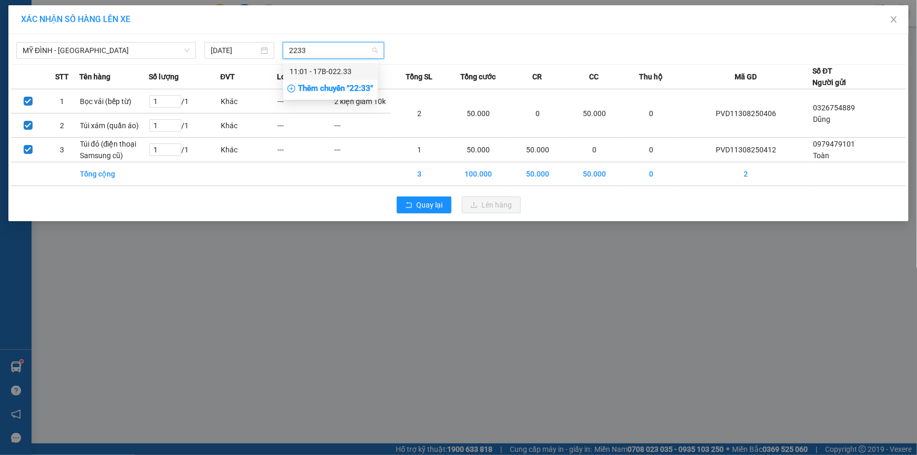
click at [331, 79] on div "11:01 - 17B-022.33" at bounding box center [330, 71] width 95 height 17
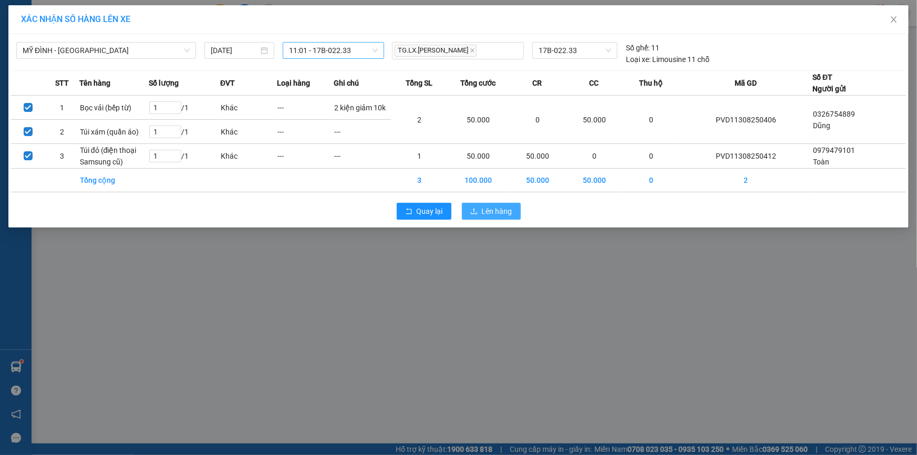
drag, startPoint x: 495, startPoint y: 207, endPoint x: 404, endPoint y: 63, distance: 171.4
click at [493, 208] on span "Lên hàng" at bounding box center [497, 211] width 30 height 12
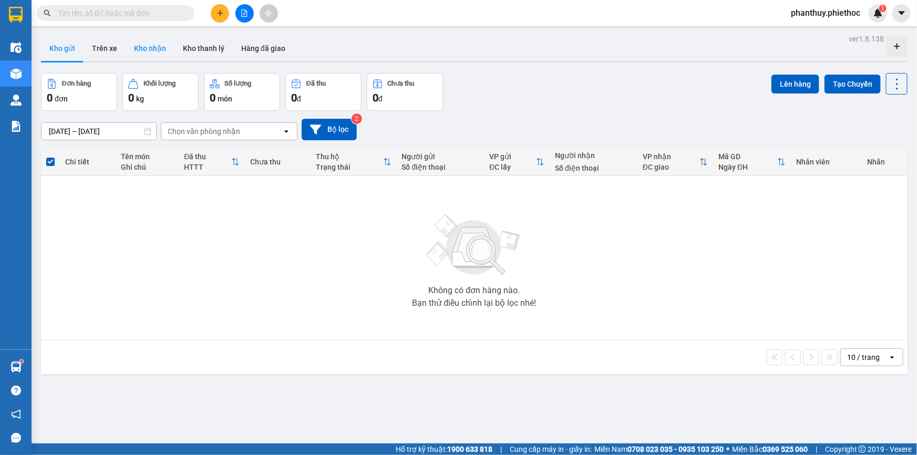
click at [152, 53] on button "Kho nhận" at bounding box center [150, 48] width 49 height 25
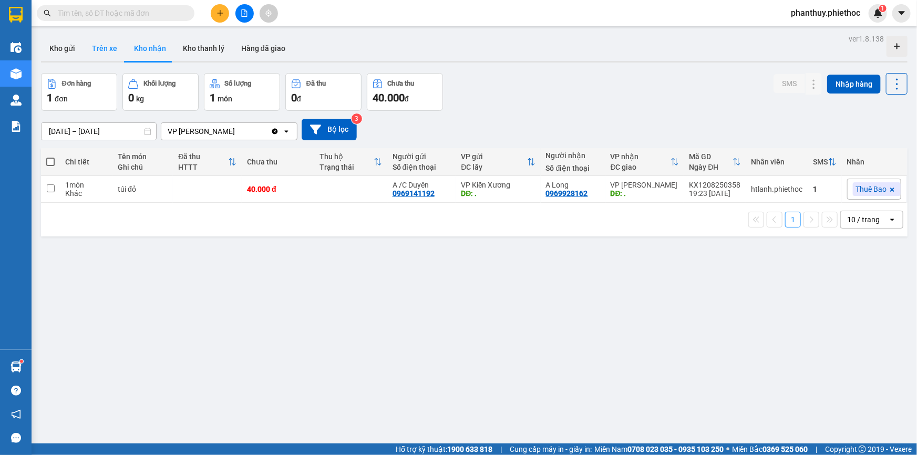
click at [100, 51] on button "Trên xe" at bounding box center [105, 48] width 42 height 25
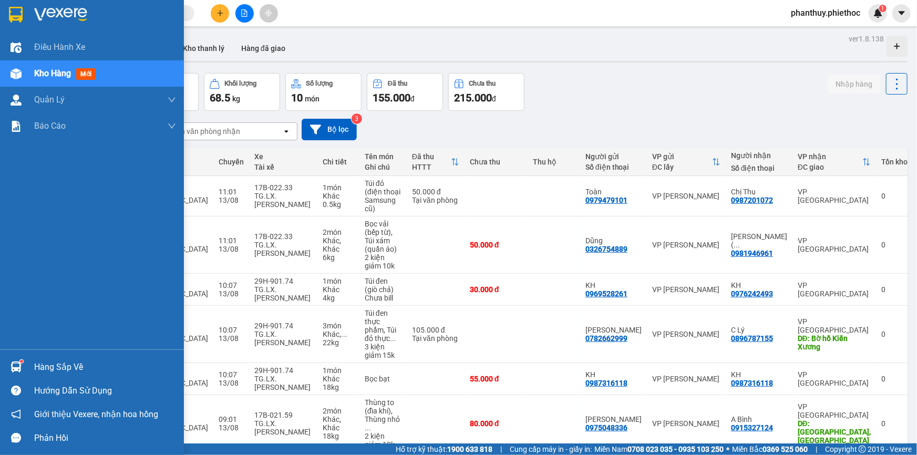
drag, startPoint x: 64, startPoint y: 368, endPoint x: 466, endPoint y: 353, distance: 402.6
click at [65, 368] on div "Hàng sắp về" at bounding box center [105, 367] width 142 height 16
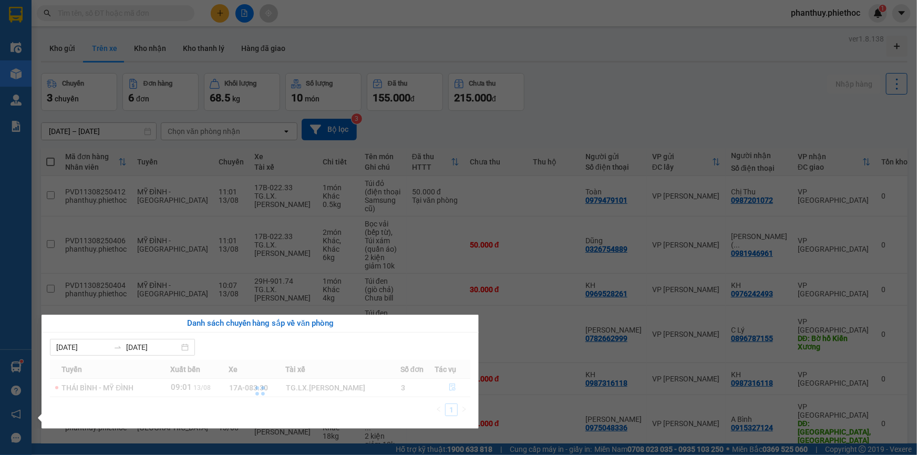
click at [495, 257] on section "Kết quả tìm kiếm ( 1 ) Bộ lọc Mã ĐH Trạng thái Món hàng Thu hộ Tổng cước Chưa c…" at bounding box center [458, 227] width 917 height 455
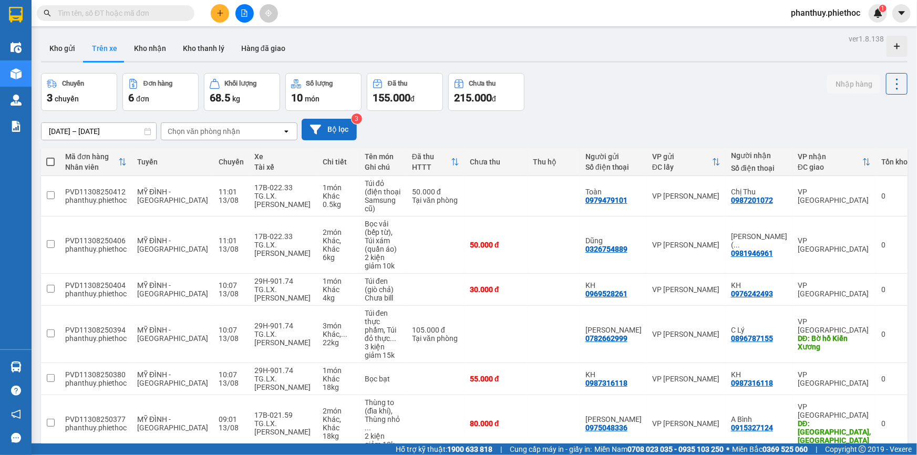
click at [329, 128] on button "Bộ lọc" at bounding box center [329, 130] width 55 height 22
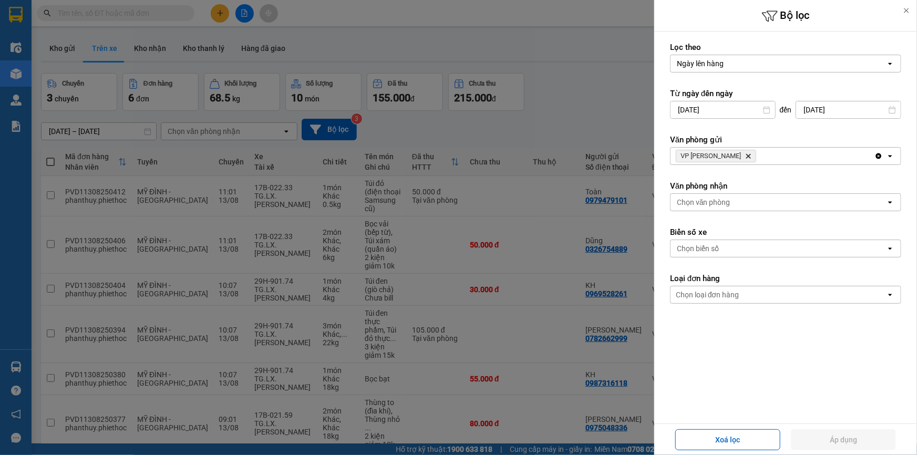
click at [747, 154] on icon "Delete" at bounding box center [748, 156] width 6 height 6
click at [725, 201] on div "Chọn văn phòng" at bounding box center [704, 202] width 54 height 11
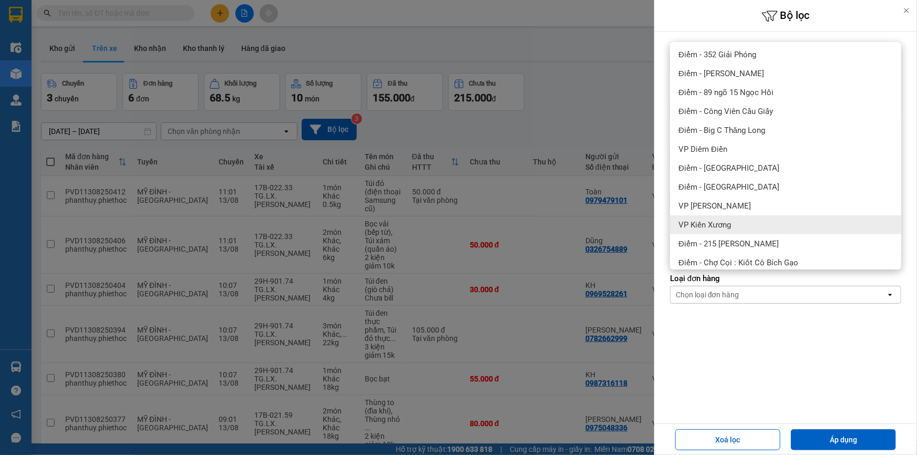
scroll to position [191, 0]
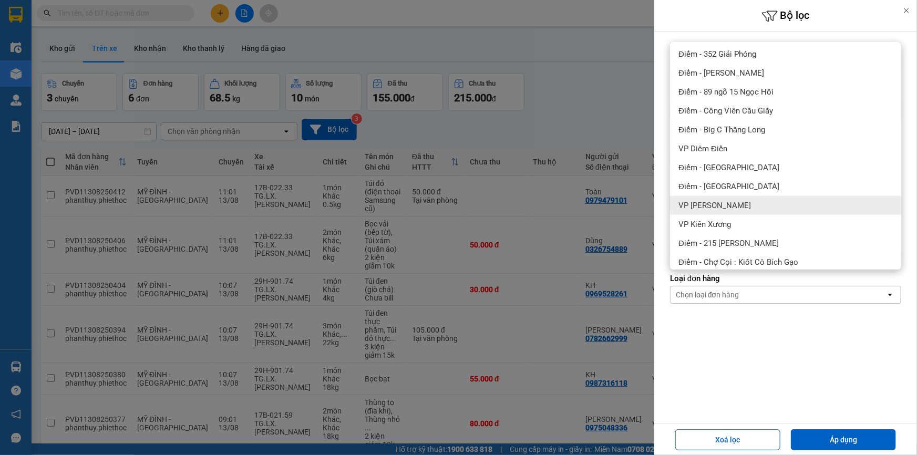
click at [739, 203] on span "VP [PERSON_NAME]" at bounding box center [714, 205] width 72 height 11
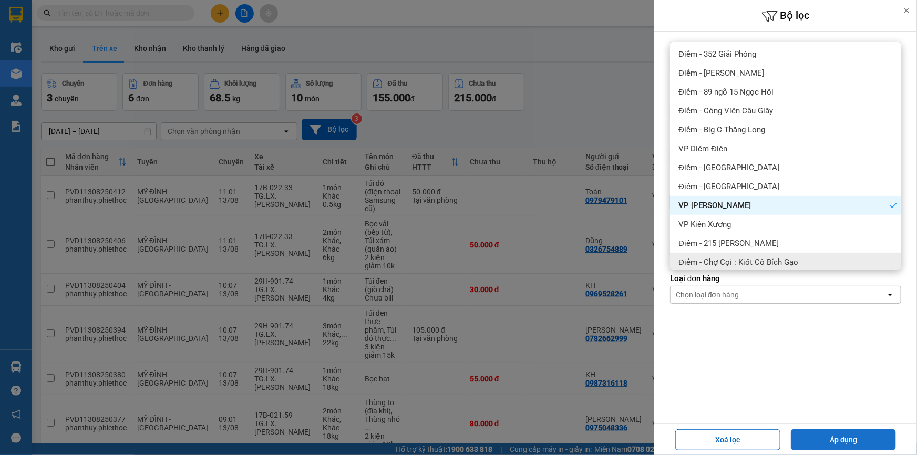
drag, startPoint x: 829, startPoint y: 436, endPoint x: 808, endPoint y: 429, distance: 21.8
click at [829, 436] on button "Áp dụng" at bounding box center [843, 439] width 105 height 21
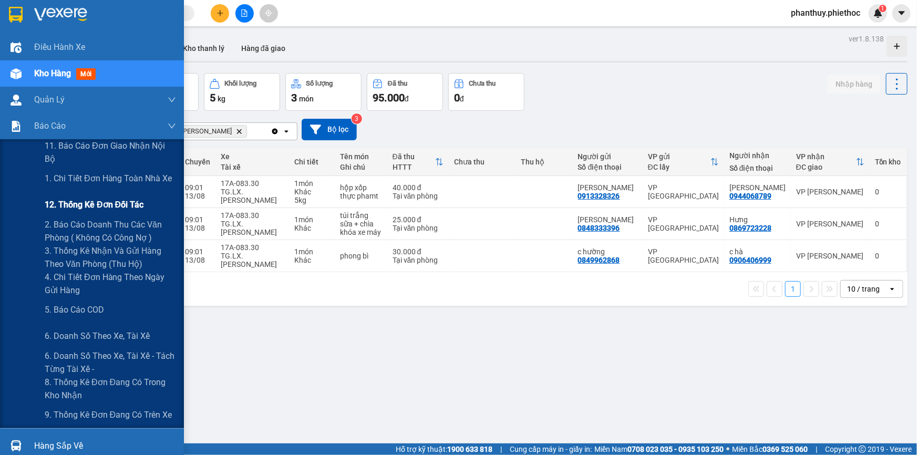
click at [77, 206] on span "12. Thống kê đơn đối tác" at bounding box center [94, 204] width 99 height 13
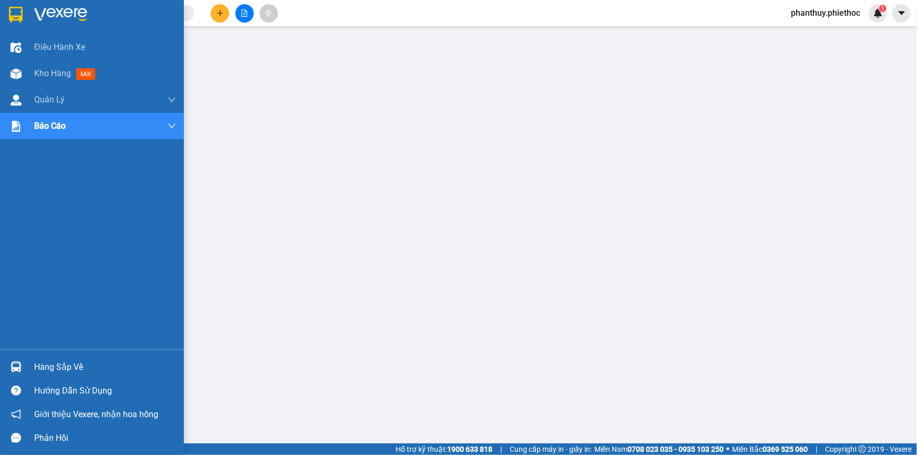
drag, startPoint x: 75, startPoint y: 361, endPoint x: 258, endPoint y: 380, distance: 184.9
click at [75, 361] on div "Hàng sắp về" at bounding box center [105, 367] width 142 height 16
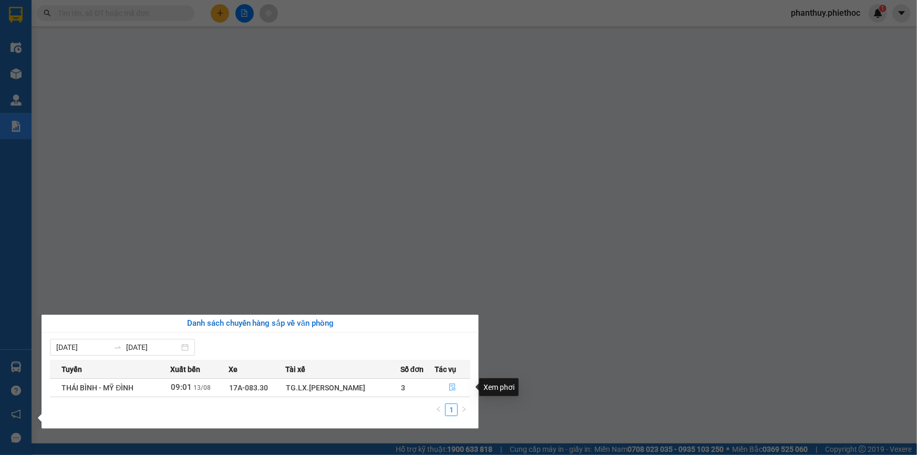
click at [451, 388] on icon "file-done" at bounding box center [452, 386] width 7 height 7
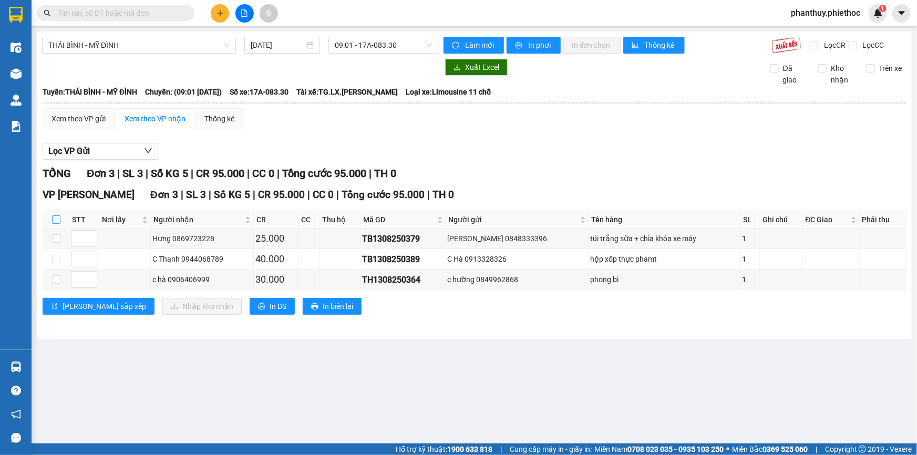
click at [54, 220] on input "checkbox" at bounding box center [56, 219] width 8 height 8
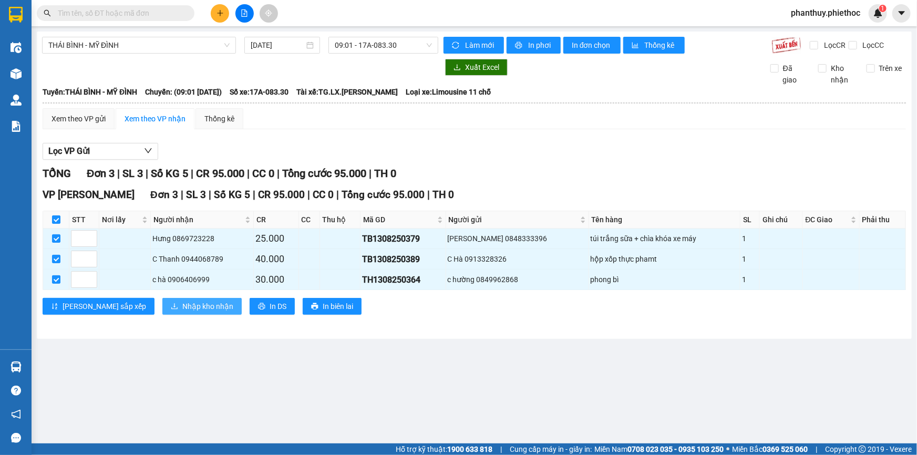
click at [162, 299] on button "Nhập kho nhận" at bounding box center [201, 306] width 79 height 17
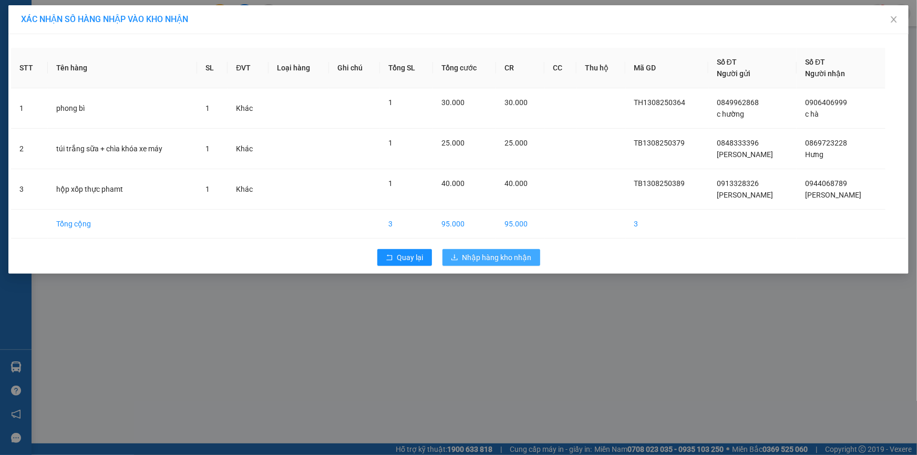
click at [498, 256] on span "Nhập hàng kho nhận" at bounding box center [496, 258] width 69 height 12
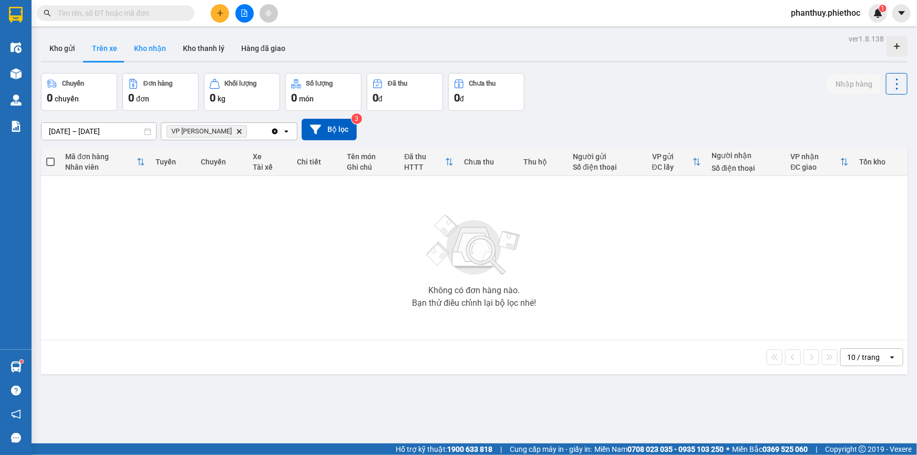
click at [174, 48] on button "Kho thanh lý" at bounding box center [203, 48] width 58 height 25
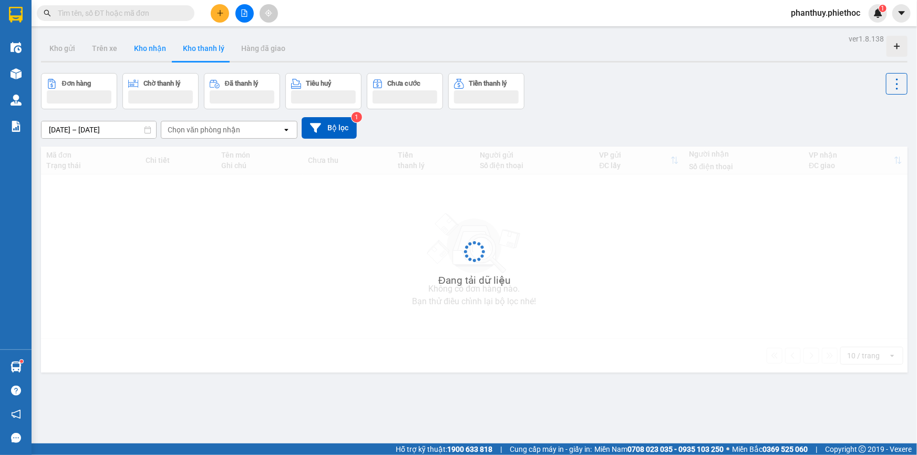
click at [148, 51] on button "Kho nhận" at bounding box center [150, 48] width 49 height 25
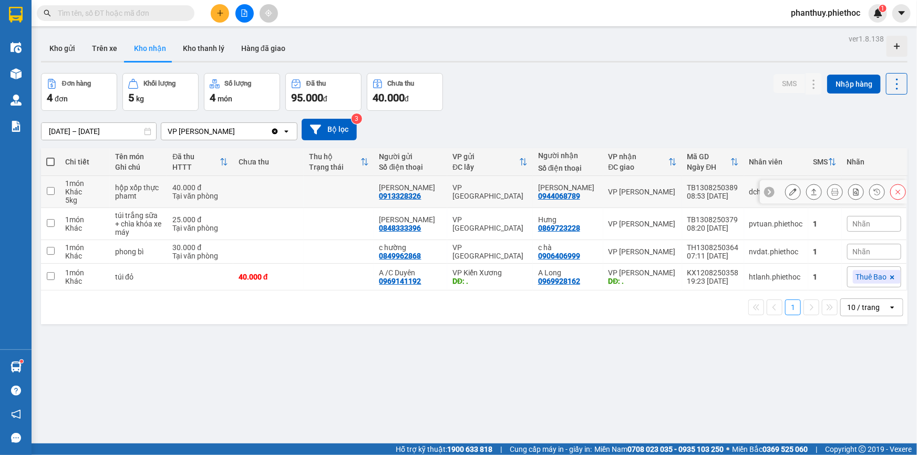
click at [789, 189] on icon at bounding box center [792, 191] width 7 height 7
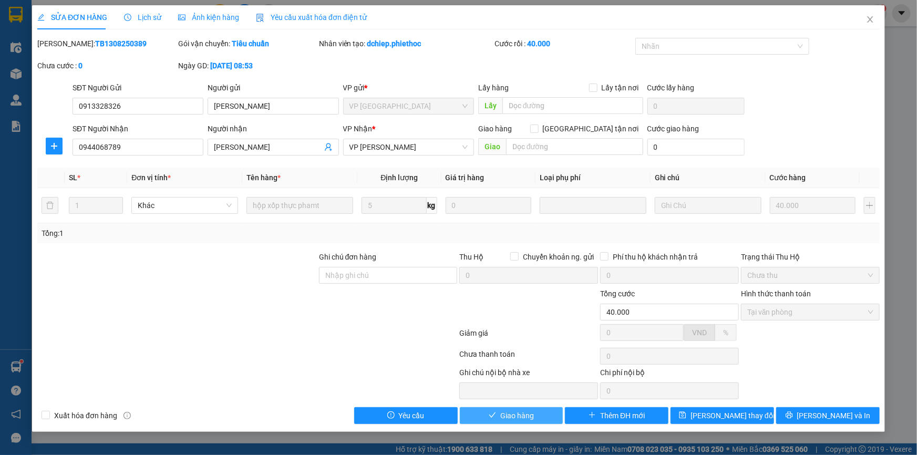
click at [514, 414] on span "Giao hàng" at bounding box center [517, 416] width 34 height 12
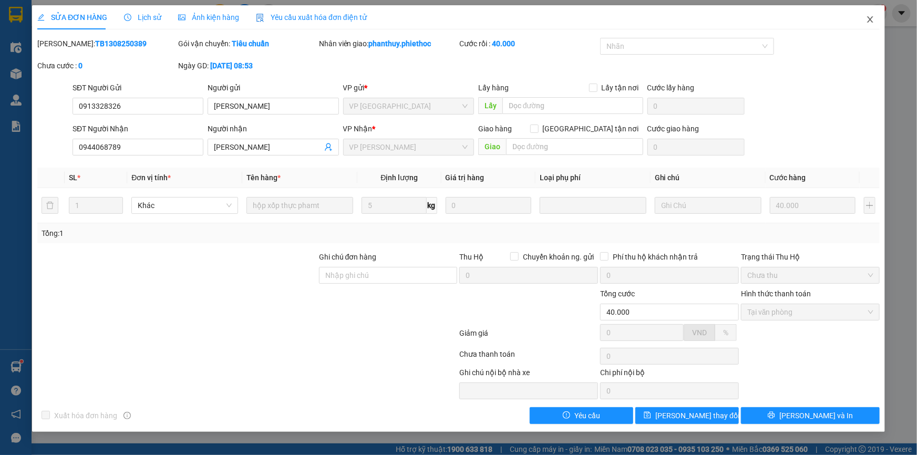
click at [868, 20] on icon "close" at bounding box center [870, 19] width 8 height 8
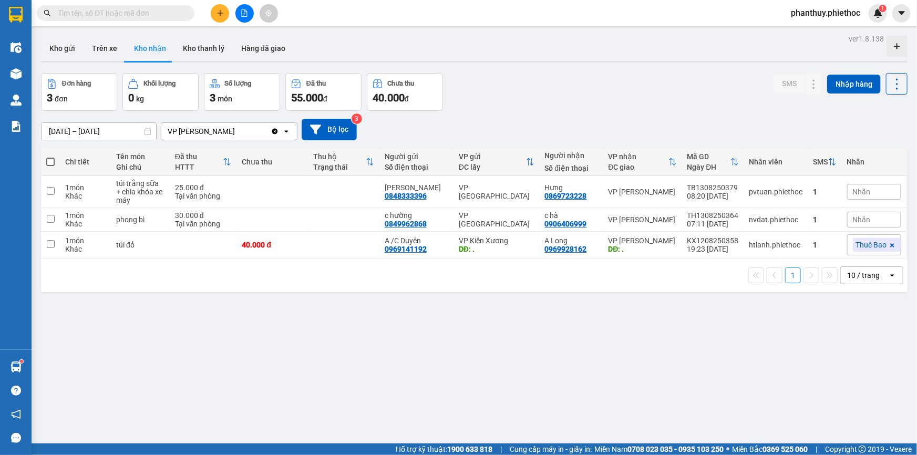
click at [854, 190] on span "Nhãn" at bounding box center [862, 192] width 18 height 8
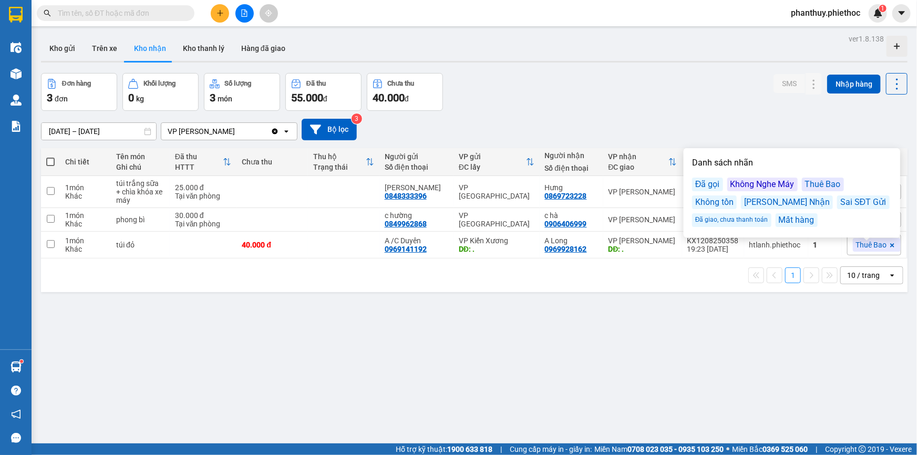
drag, startPoint x: 713, startPoint y: 185, endPoint x: 699, endPoint y: 163, distance: 26.2
click at [712, 185] on div "Đã gọi" at bounding box center [707, 185] width 31 height 14
click at [701, 181] on div "Đã gọi" at bounding box center [707, 185] width 31 height 14
click at [571, 84] on div "Đơn hàng 3 đơn Khối lượng 0 kg Số lượng 3 món Đã thu 55.000 đ Chưa thu 40.000 đ…" at bounding box center [474, 92] width 866 height 38
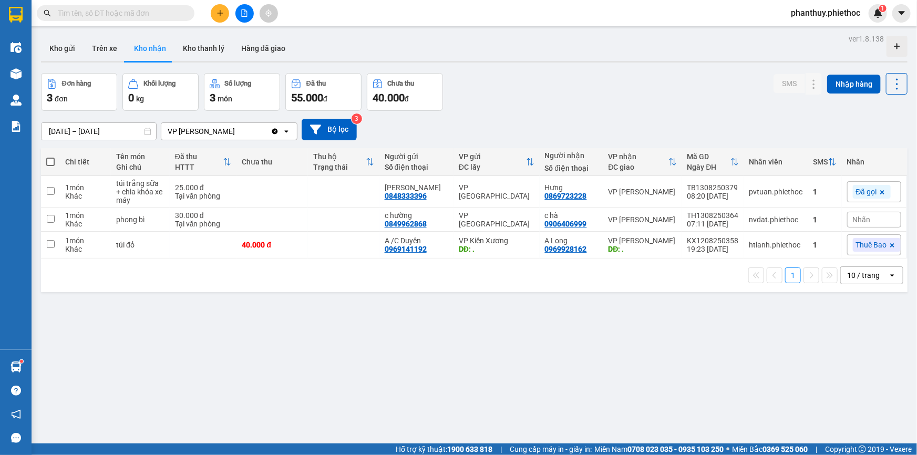
click at [853, 216] on span "Nhãn" at bounding box center [862, 219] width 18 height 8
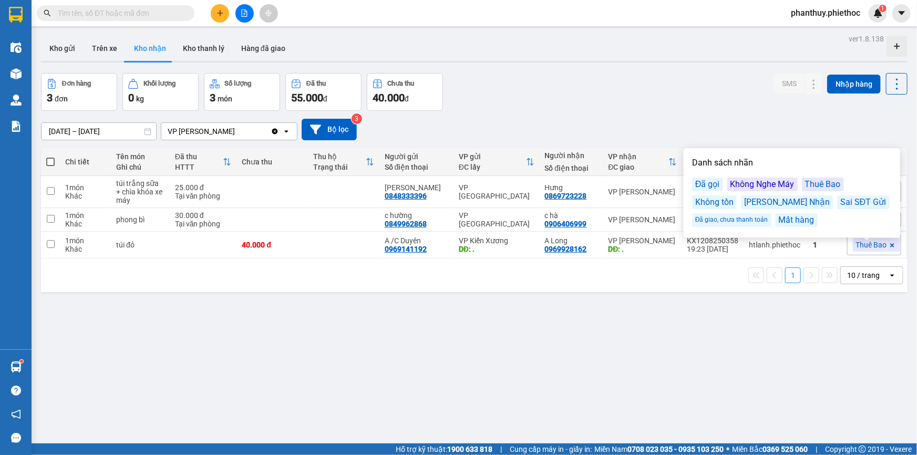
click at [708, 179] on div "Đã gọi" at bounding box center [707, 185] width 31 height 14
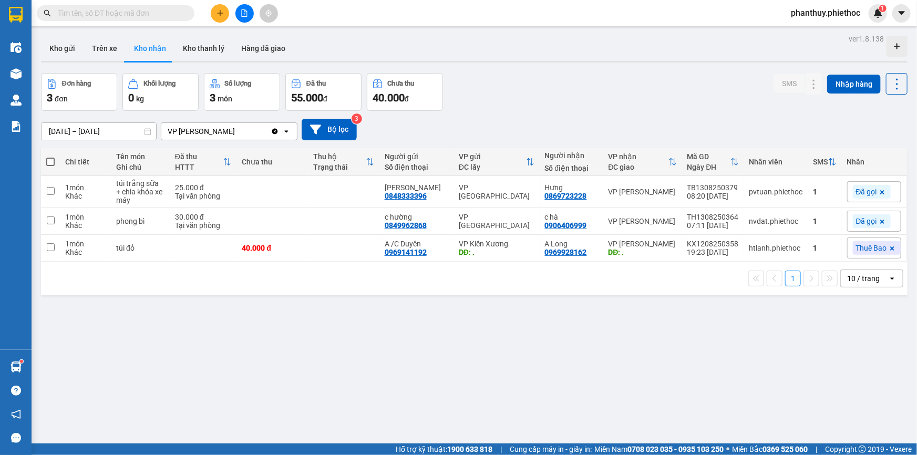
drag, startPoint x: 741, startPoint y: 84, endPoint x: 734, endPoint y: 84, distance: 6.8
click at [740, 84] on div "Đơn hàng 3 đơn Khối lượng 0 kg Số lượng 3 món Đã thu 55.000 đ Chưa thu 40.000 đ…" at bounding box center [474, 92] width 866 height 38
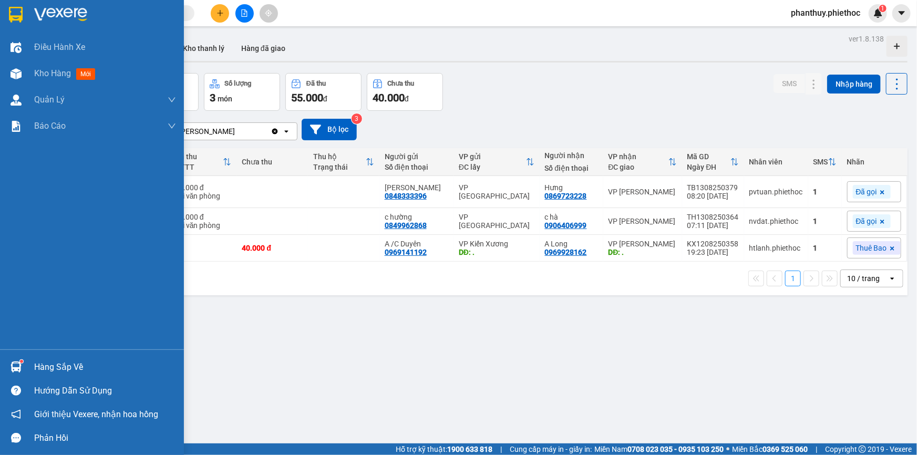
click at [68, 370] on div "Hàng sắp về" at bounding box center [105, 367] width 142 height 16
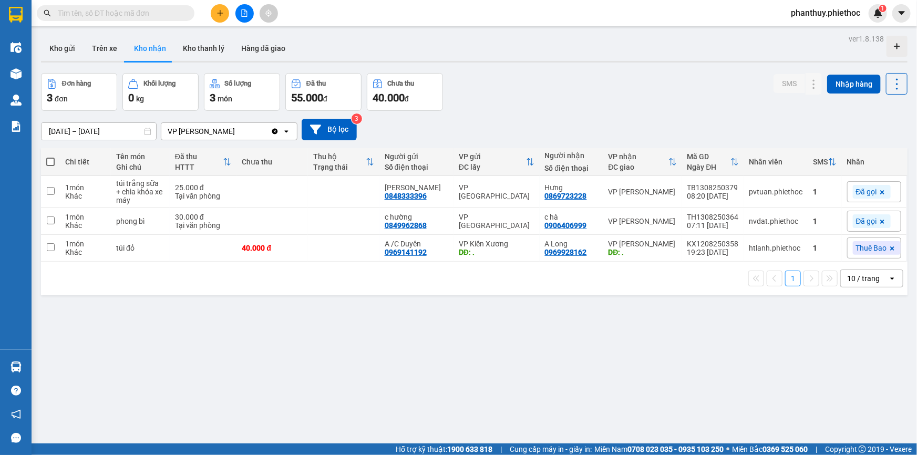
drag, startPoint x: 620, startPoint y: 335, endPoint x: 610, endPoint y: 278, distance: 57.0
click at [621, 335] on section "Kết quả tìm kiếm ( 1 ) Bộ lọc Mã ĐH Trạng thái Món hàng Thu hộ Tổng cước Chưa c…" at bounding box center [458, 227] width 917 height 455
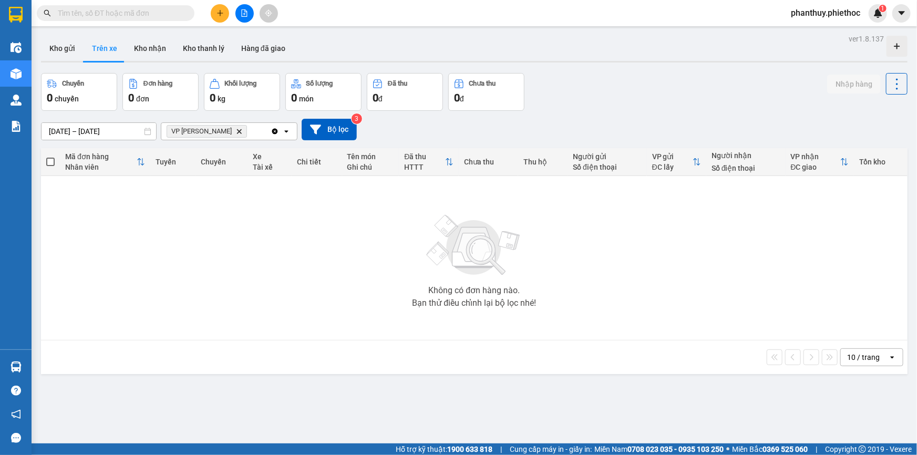
click at [54, 37] on button "Kho gửi" at bounding box center [62, 48] width 43 height 25
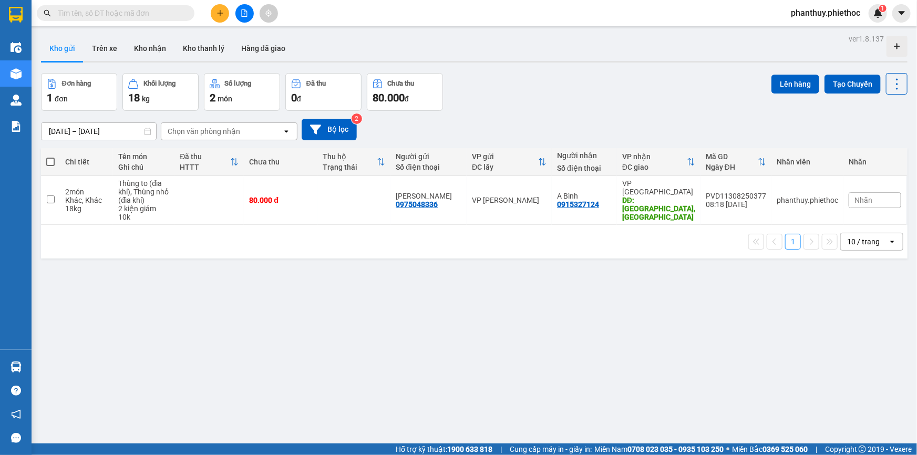
click at [48, 157] on label at bounding box center [50, 162] width 8 height 11
click at [50, 157] on input "checkbox" at bounding box center [50, 157] width 0 height 0
checkbox input "true"
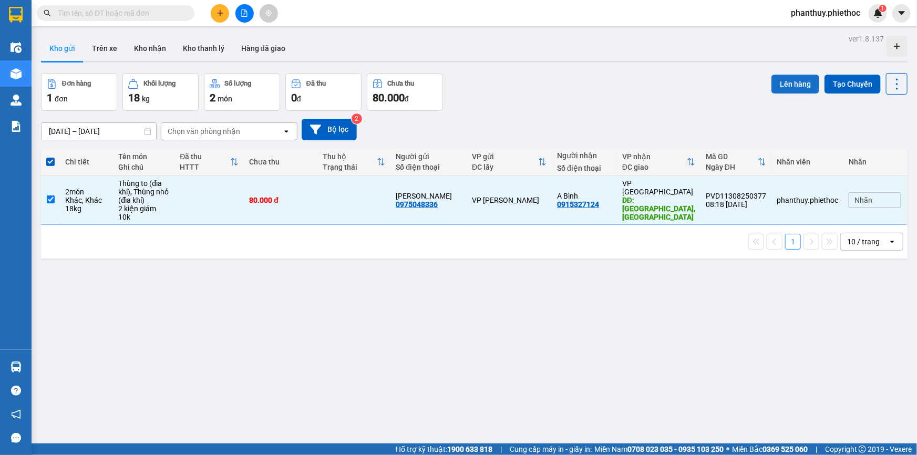
click at [796, 79] on button "Lên hàng" at bounding box center [795, 84] width 48 height 19
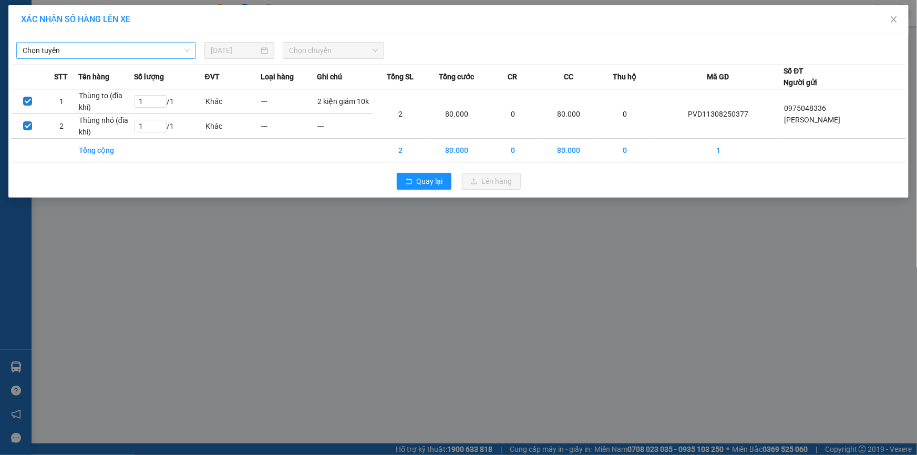
click at [76, 51] on span "Chọn tuyến" at bounding box center [106, 51] width 167 height 16
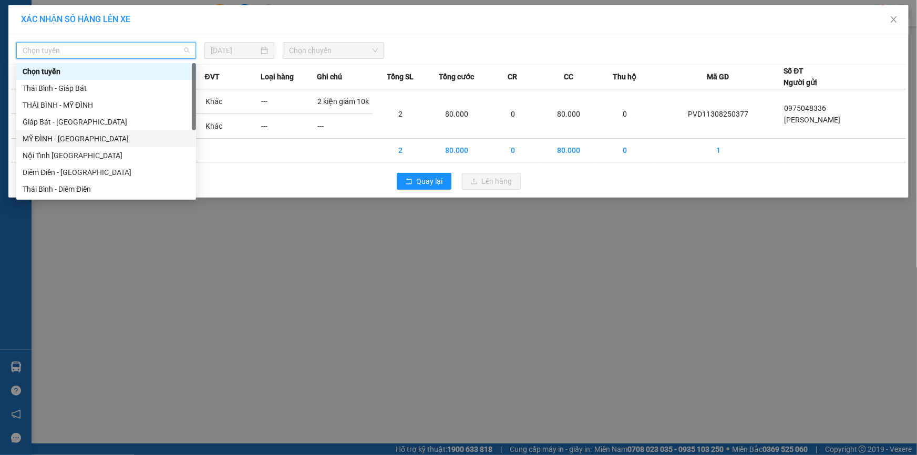
click at [54, 136] on div "MỸ ĐÌNH - [GEOGRAPHIC_DATA]" at bounding box center [106, 139] width 167 height 12
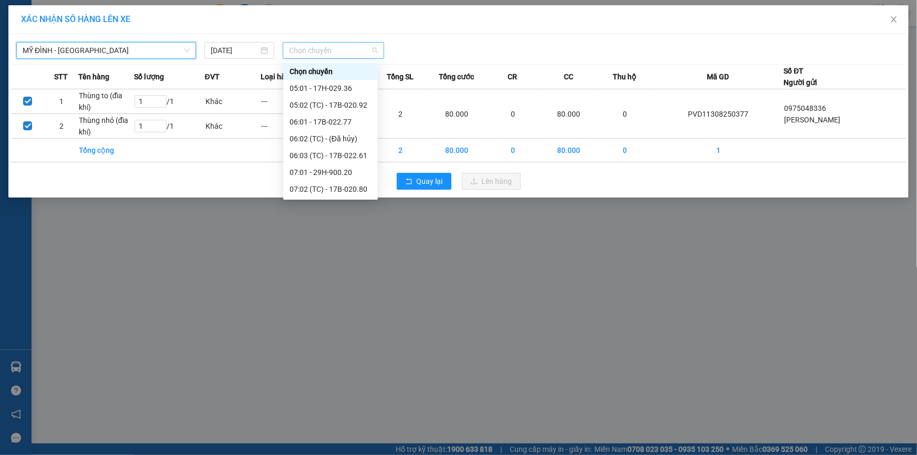
click at [305, 48] on span "Chọn chuyến" at bounding box center [333, 51] width 89 height 16
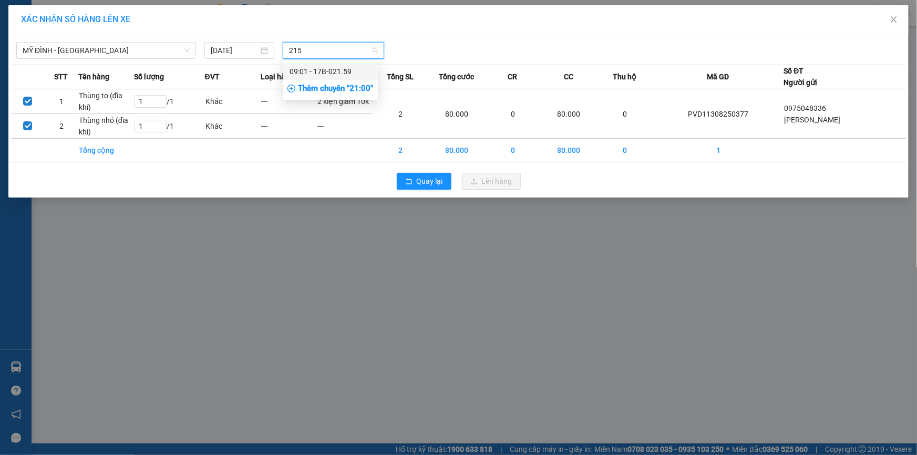
type input "2159"
click at [333, 70] on div "09:01 - 17B-021.59" at bounding box center [330, 72] width 82 height 12
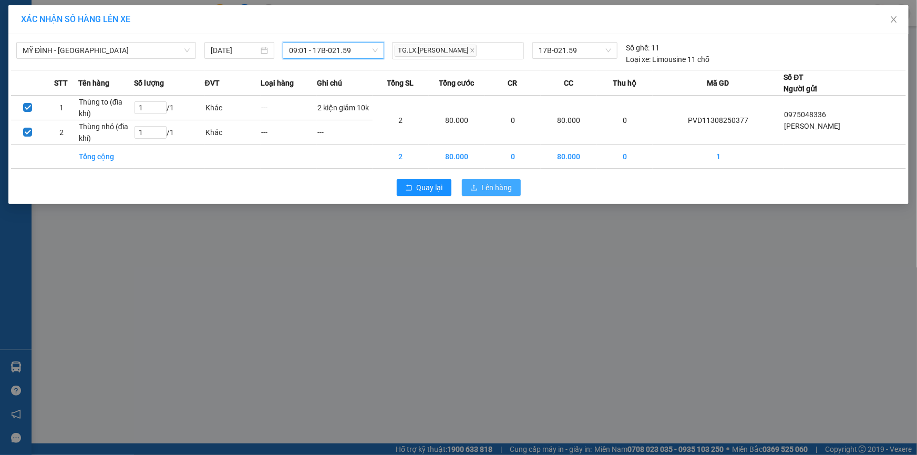
click at [501, 185] on span "Lên hàng" at bounding box center [497, 188] width 30 height 12
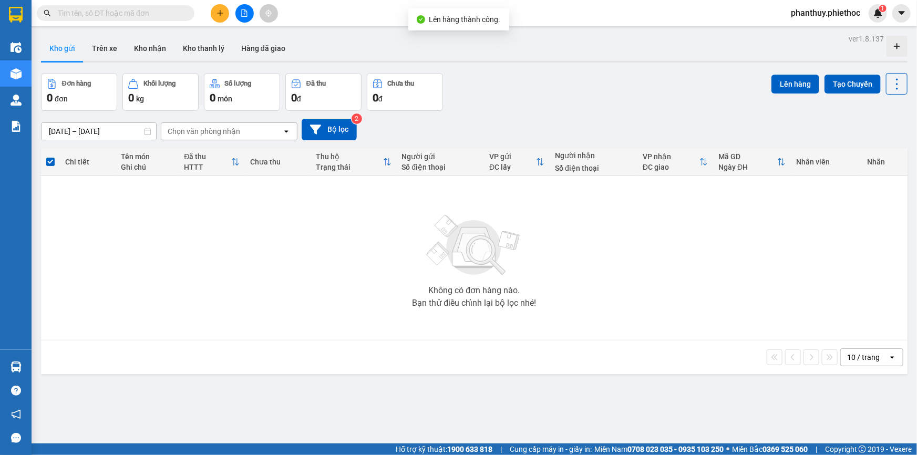
click at [219, 11] on icon "plus" at bounding box center [219, 12] width 7 height 7
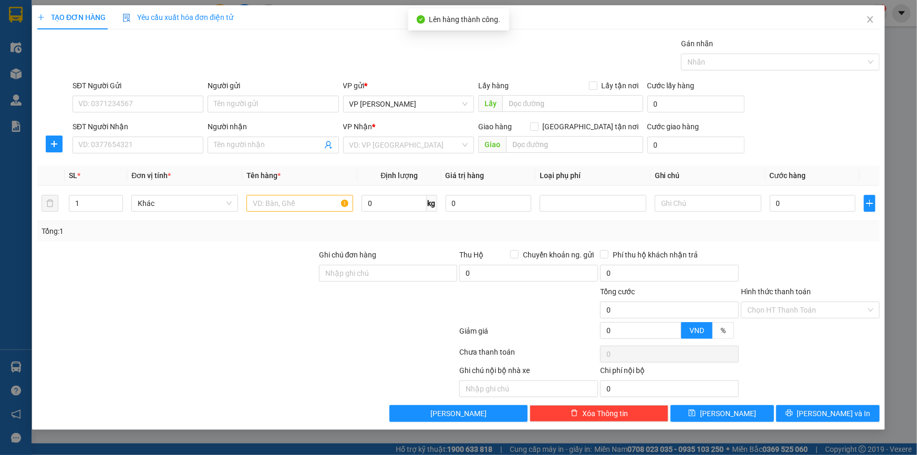
click at [128, 135] on div "SĐT Người Nhận" at bounding box center [137, 129] width 131 height 16
click at [137, 144] on input "SĐT Người Nhận" at bounding box center [137, 145] width 131 height 17
type input "0"
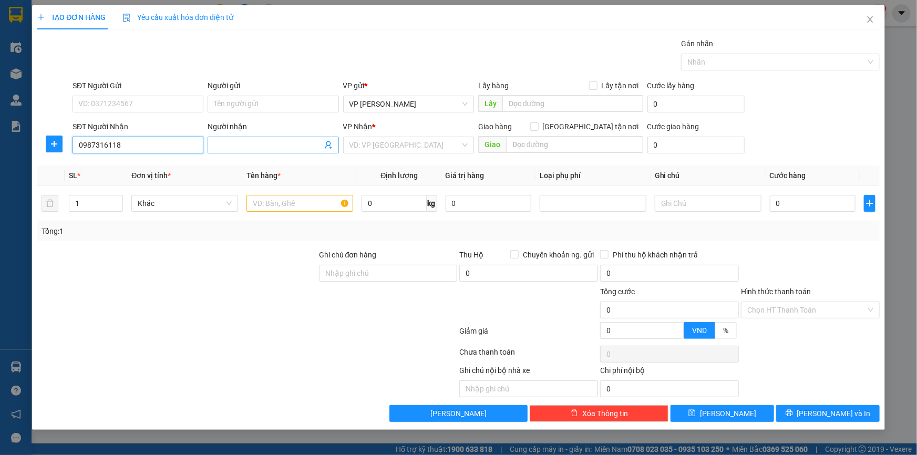
type input "0987316118"
click at [228, 142] on input "Người nhận" at bounding box center [268, 145] width 108 height 12
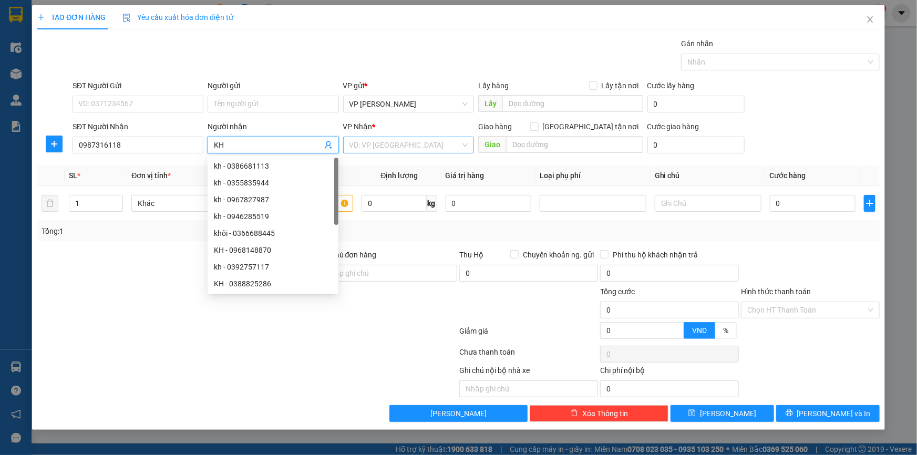
type input "KH"
click at [394, 148] on input "search" at bounding box center [404, 145] width 111 height 16
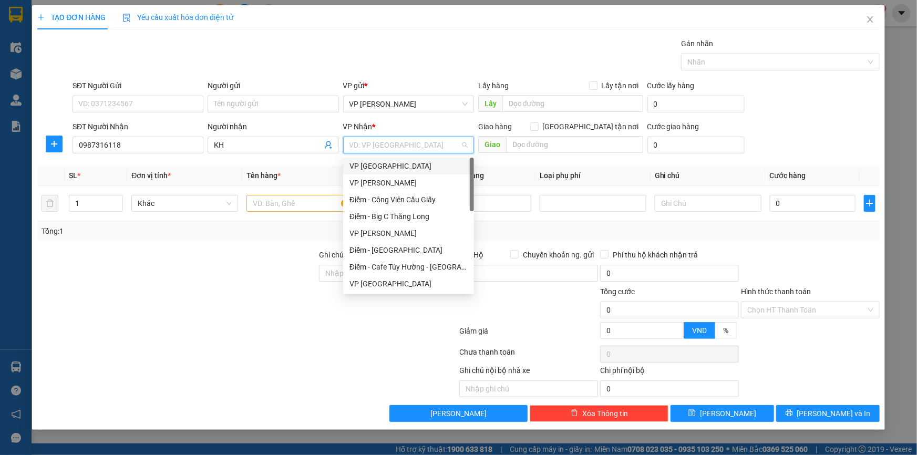
click at [390, 165] on div "VP [GEOGRAPHIC_DATA]" at bounding box center [408, 166] width 118 height 12
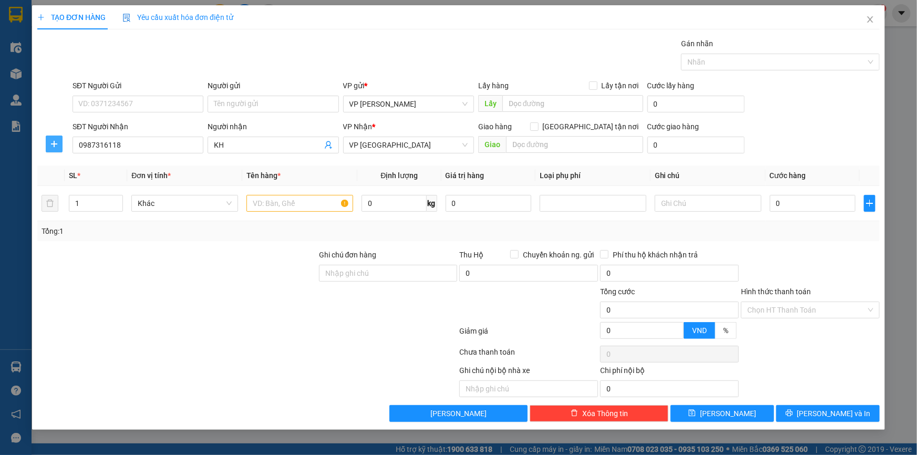
click at [47, 142] on span "plus" at bounding box center [54, 144] width 16 height 8
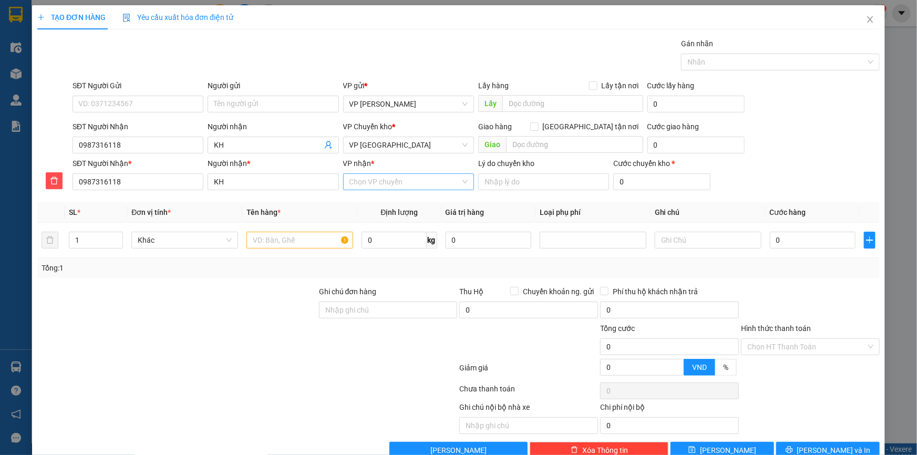
click at [374, 184] on input "VP nhận *" at bounding box center [404, 182] width 111 height 16
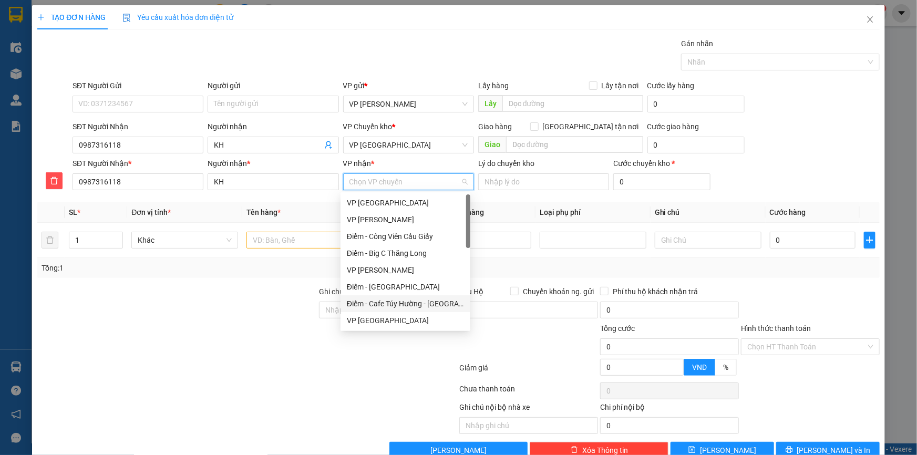
click at [432, 304] on div "Điểm - Cafe Túy Hường - Diêm Điền" at bounding box center [405, 304] width 117 height 12
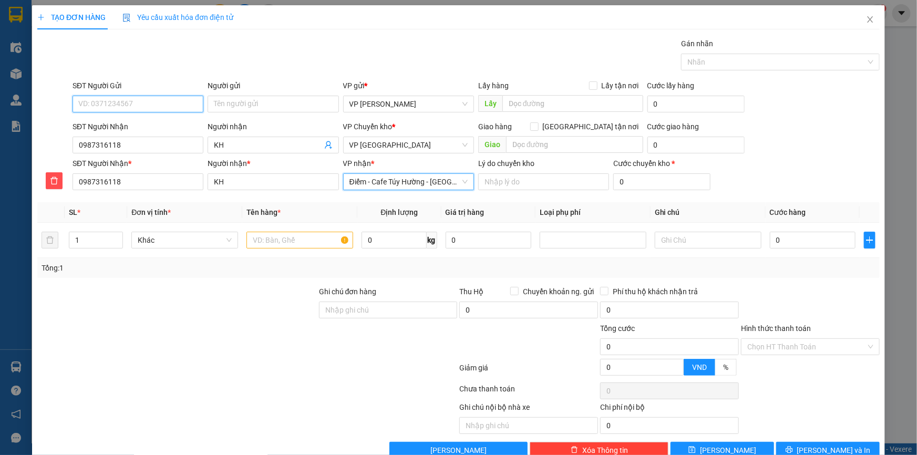
click at [124, 100] on input "SĐT Người Gửi" at bounding box center [137, 104] width 131 height 17
type input "0987316118"
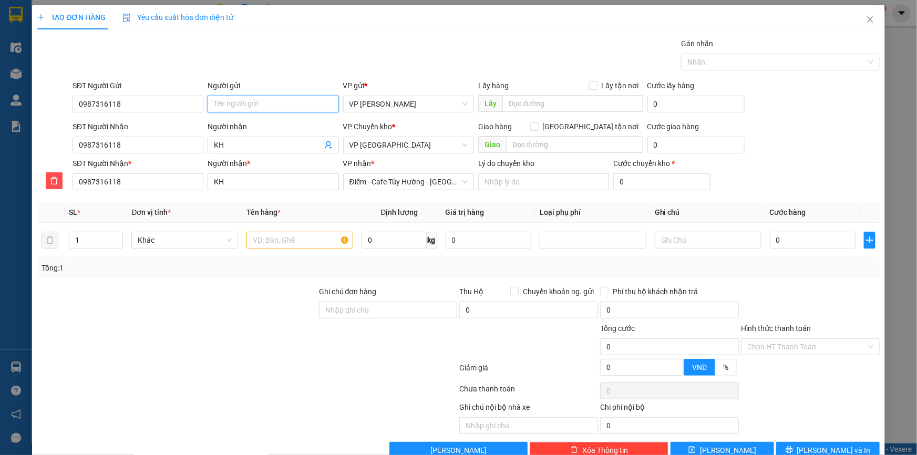
click at [241, 101] on input "Người gửi" at bounding box center [272, 104] width 131 height 17
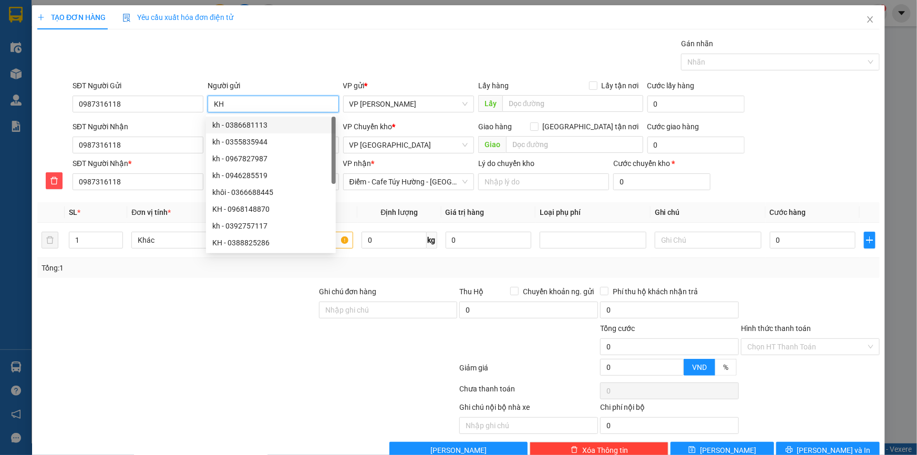
type input "KH"
drag, startPoint x: 354, startPoint y: 52, endPoint x: 357, endPoint y: 175, distance: 123.0
click at [355, 55] on div "Gói vận chuyển * Tiêu chuẩn Gán nhãn Nhãn" at bounding box center [475, 56] width 811 height 37
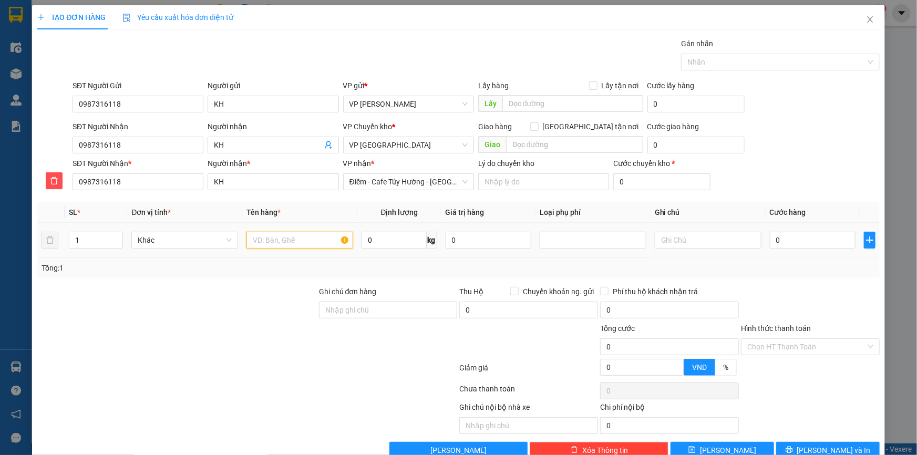
click at [304, 238] on input "text" at bounding box center [299, 240] width 107 height 17
type input "Bọc bạt"
type input "18"
click at [783, 120] on form "SĐT Người Gửi 0987316118 Người gửi KH VP gửi * VP Phạm Văn Đồng Lấy hàng Lấy tậ…" at bounding box center [458, 137] width 842 height 115
click at [782, 238] on input "0" at bounding box center [813, 240] width 86 height 17
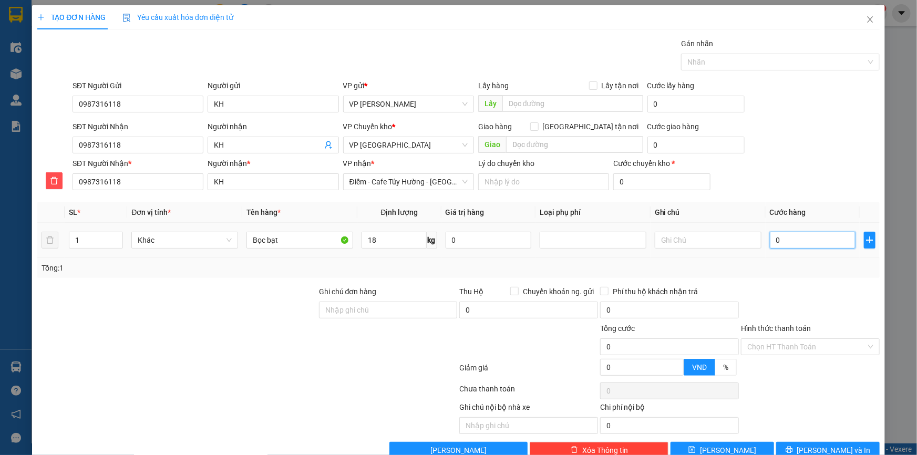
type input "05"
type input "5"
type input "055"
type input "55"
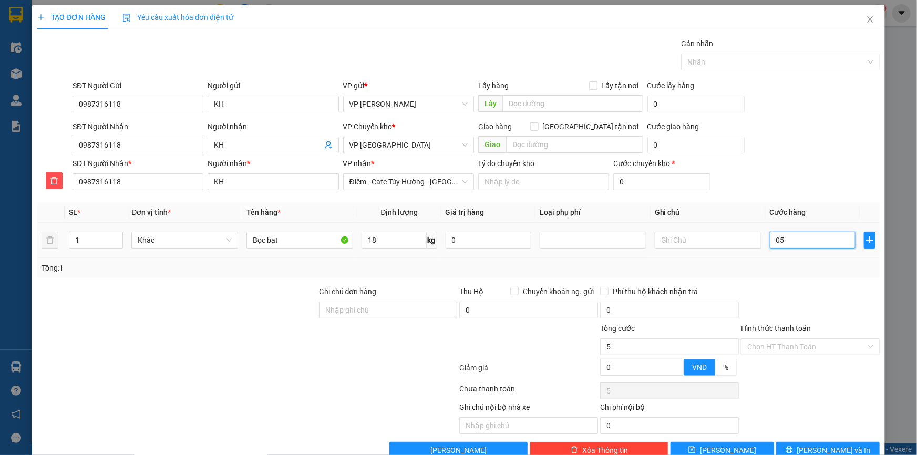
type input "55"
type input "55.000"
click at [799, 114] on div "SĐT Người Gửi 0987316118 Người gửi KH VP gửi * VP Phạm Văn Đồng Lấy hàng Lấy tậ…" at bounding box center [475, 98] width 811 height 37
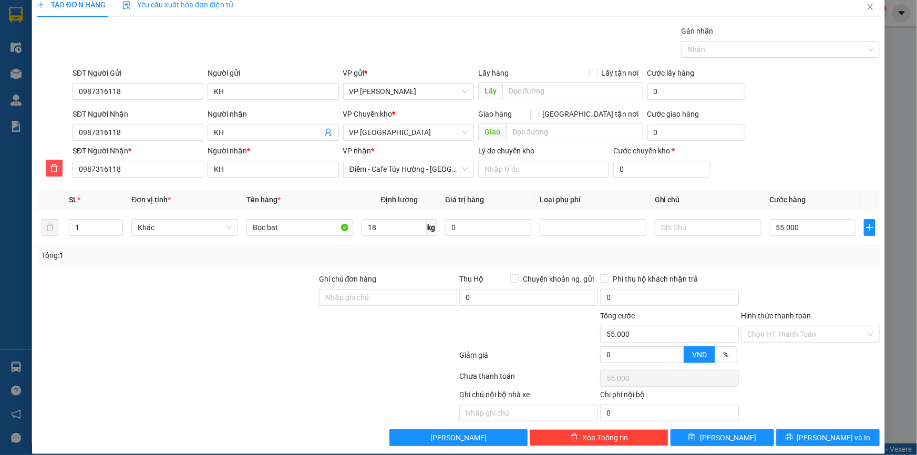
scroll to position [23, 0]
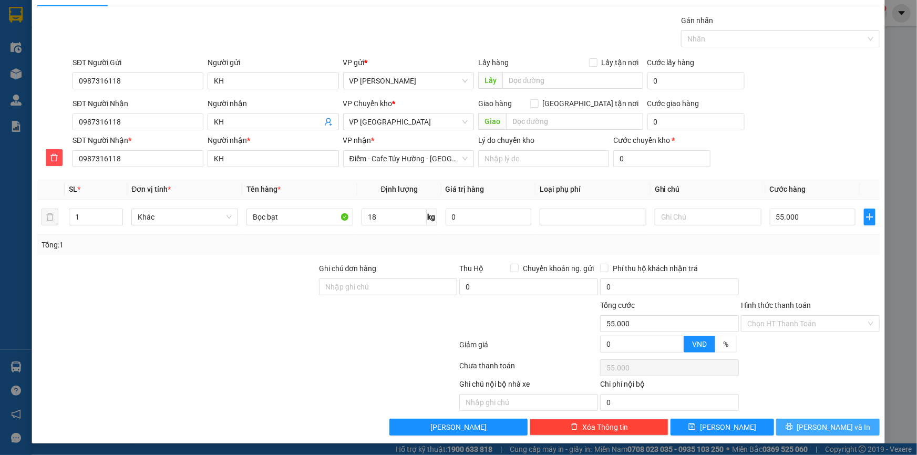
click at [815, 425] on span "Lưu và In" at bounding box center [834, 427] width 74 height 12
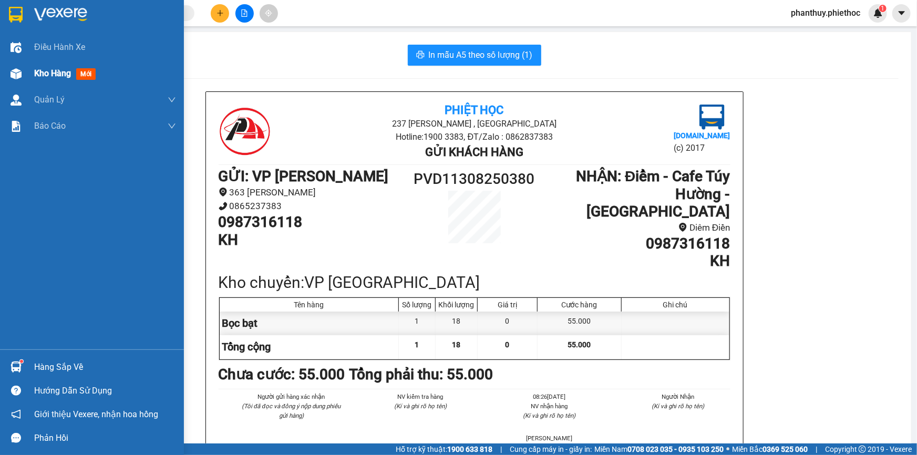
click at [54, 71] on span "Kho hàng" at bounding box center [52, 73] width 37 height 10
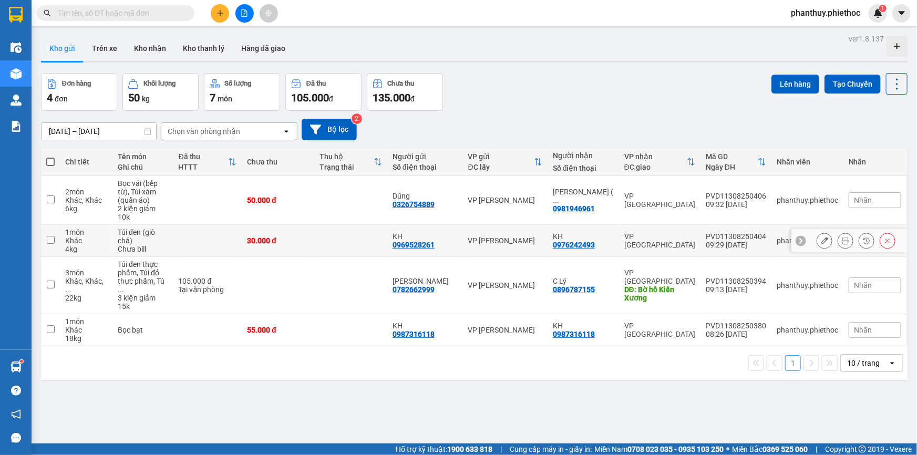
click at [47, 236] on input "checkbox" at bounding box center [51, 240] width 8 height 8
checkbox input "true"
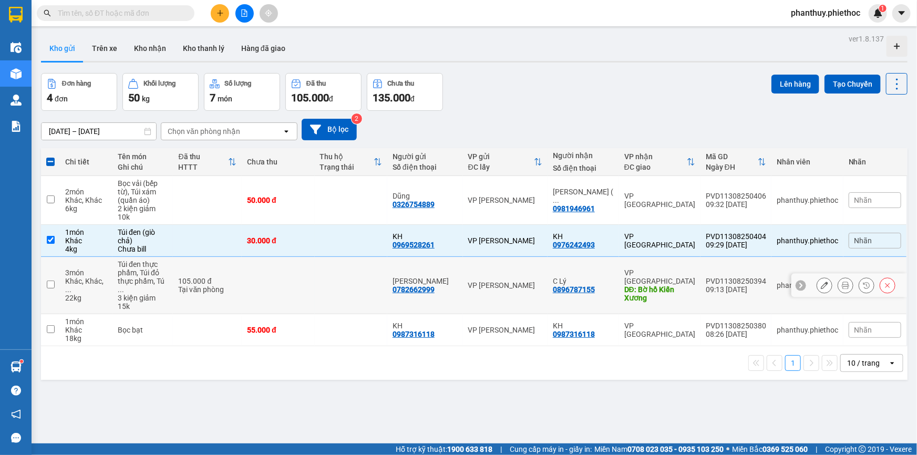
click at [50, 280] on input "checkbox" at bounding box center [51, 284] width 8 height 8
checkbox input "true"
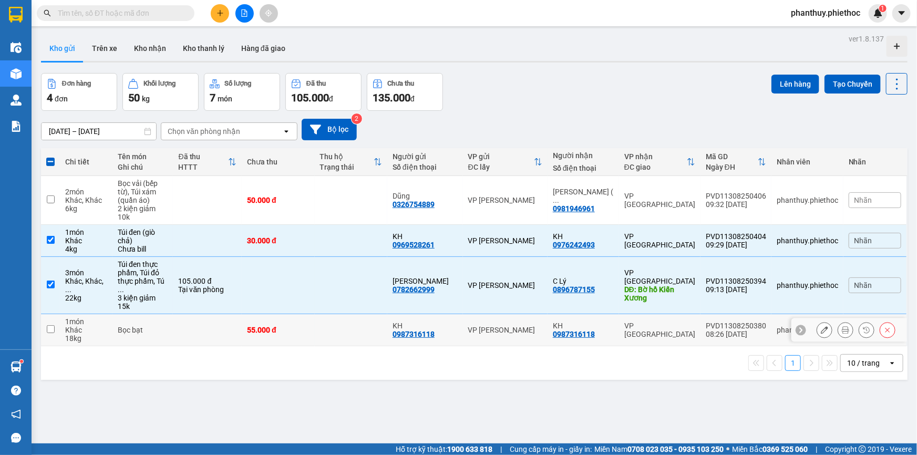
click at [48, 325] on input "checkbox" at bounding box center [51, 329] width 8 height 8
checkbox input "true"
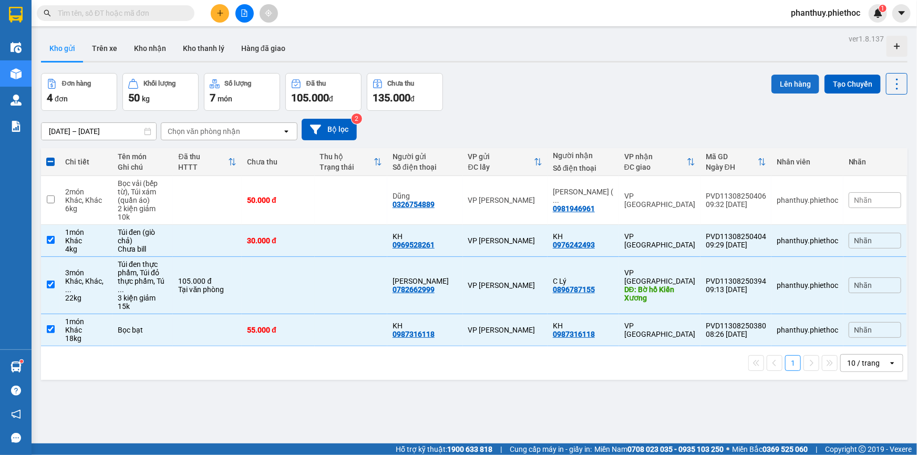
click at [786, 82] on button "Lên hàng" at bounding box center [795, 84] width 48 height 19
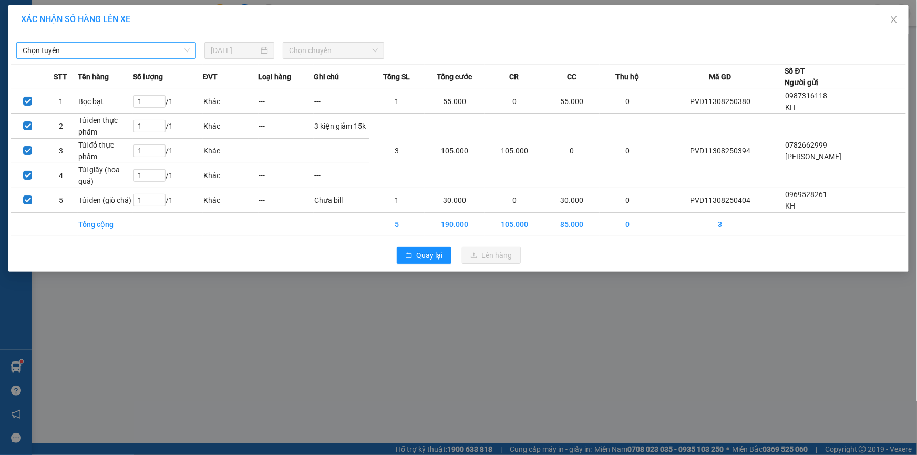
drag, startPoint x: 77, startPoint y: 51, endPoint x: 77, endPoint y: 57, distance: 6.3
click at [77, 50] on span "Chọn tuyến" at bounding box center [106, 51] width 167 height 16
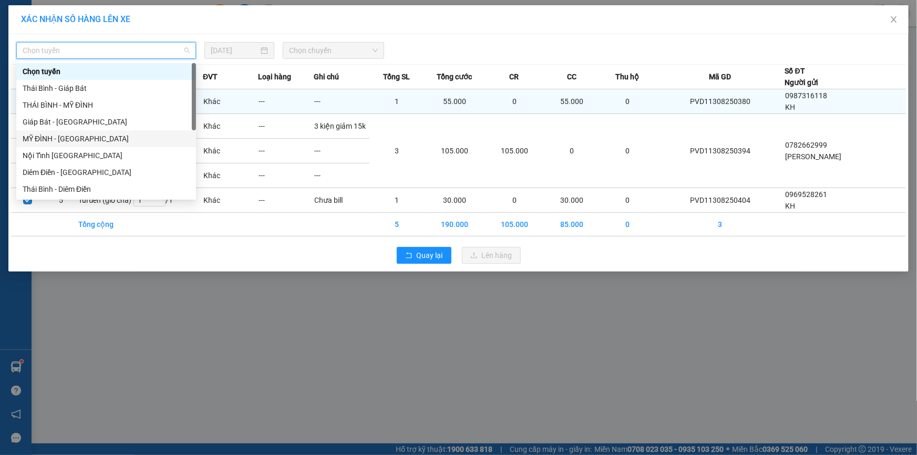
drag, startPoint x: 48, startPoint y: 139, endPoint x: 263, endPoint y: 92, distance: 220.4
click at [50, 140] on div "MỸ ĐÌNH - [GEOGRAPHIC_DATA]" at bounding box center [106, 139] width 167 height 12
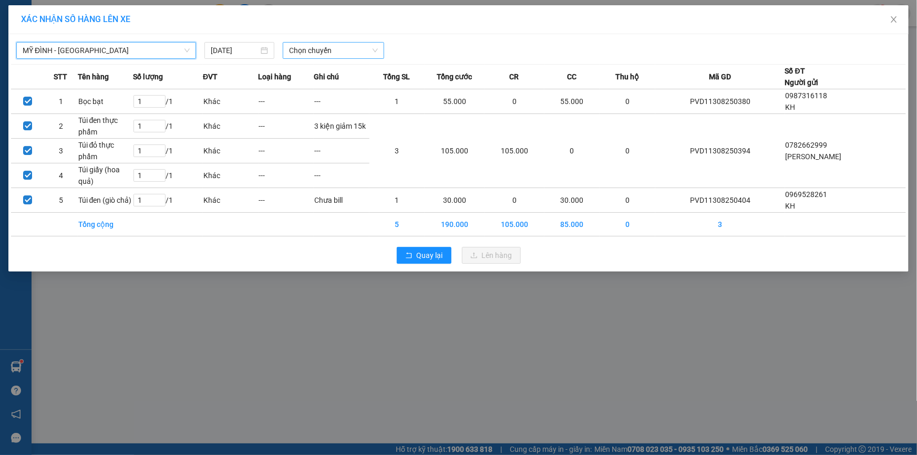
click at [316, 47] on span "Chọn chuyến" at bounding box center [333, 51] width 89 height 16
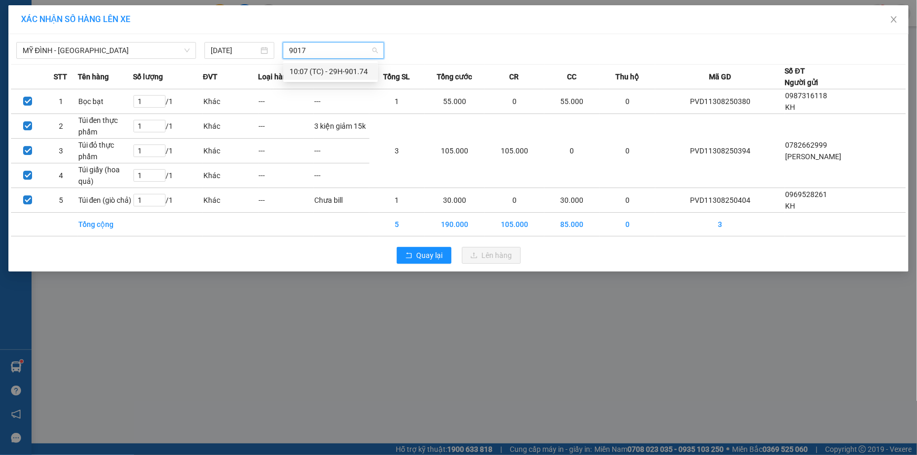
type input "90174"
click at [338, 64] on div "10:07 (TC) - 29H-901.74" at bounding box center [330, 71] width 95 height 17
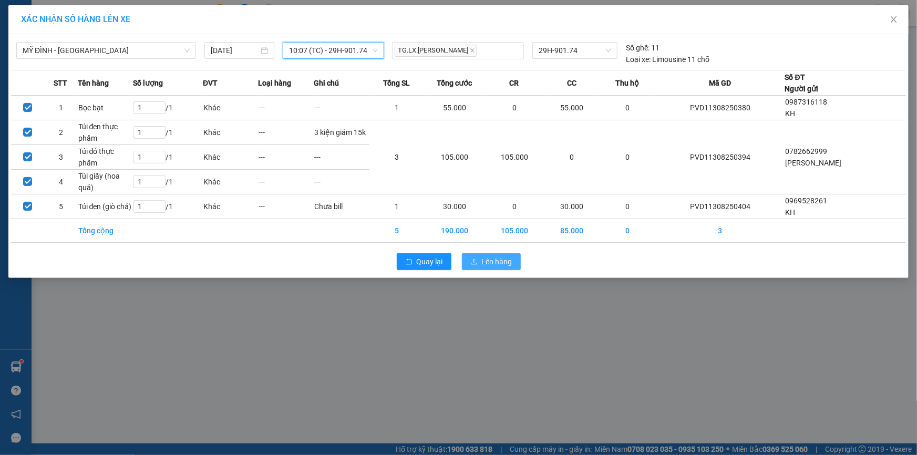
click at [491, 261] on span "Lên hàng" at bounding box center [497, 262] width 30 height 12
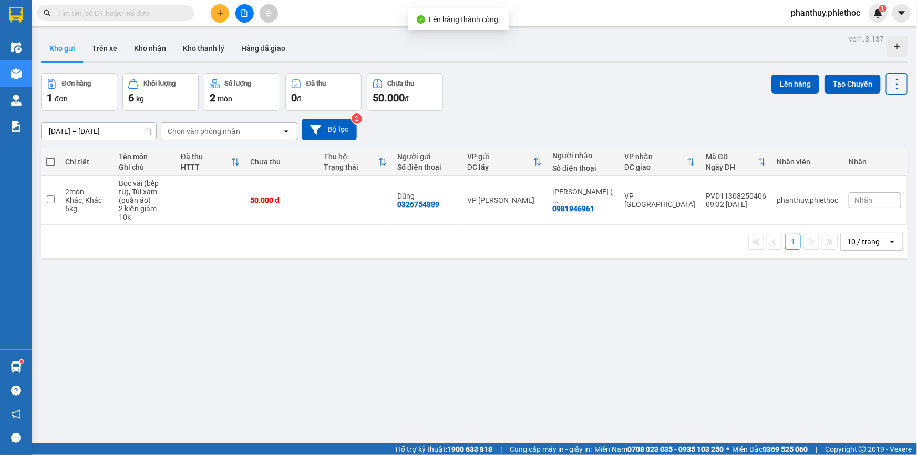
click at [293, 454] on div "Hỗ trợ kỹ thuật: 1900 633 818 | Cung cấp máy in - giấy in: [GEOGRAPHIC_DATA] 07…" at bounding box center [455, 449] width 911 height 12
click at [141, 44] on button "Kho nhận" at bounding box center [150, 48] width 49 height 25
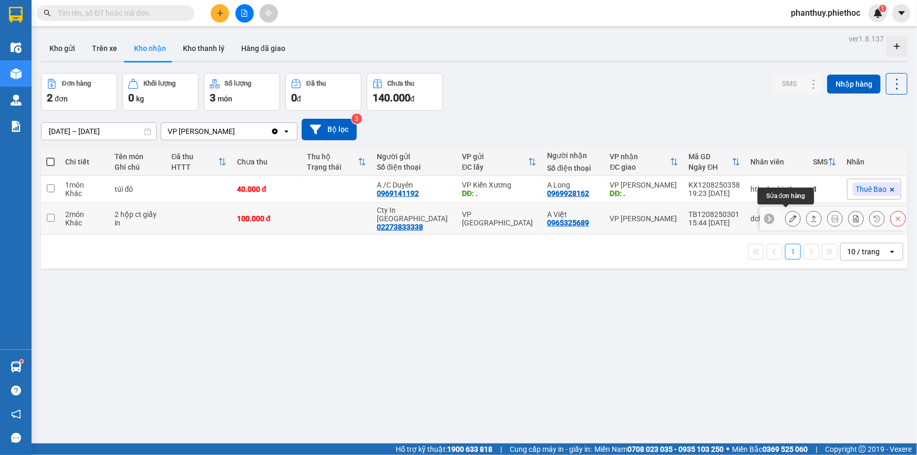
click at [789, 215] on icon at bounding box center [792, 218] width 7 height 7
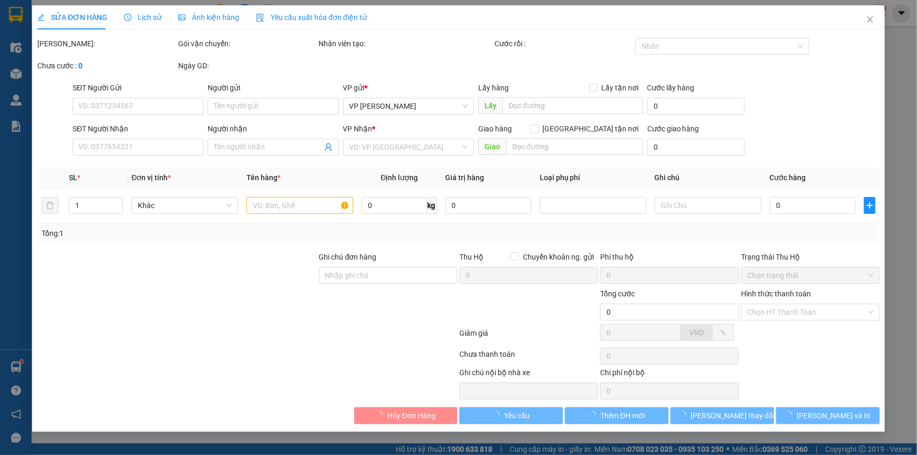
type input "02273833338"
type input "Cty In Sơn Nam"
type input "0965325689"
type input "A Việt"
type input "100.000"
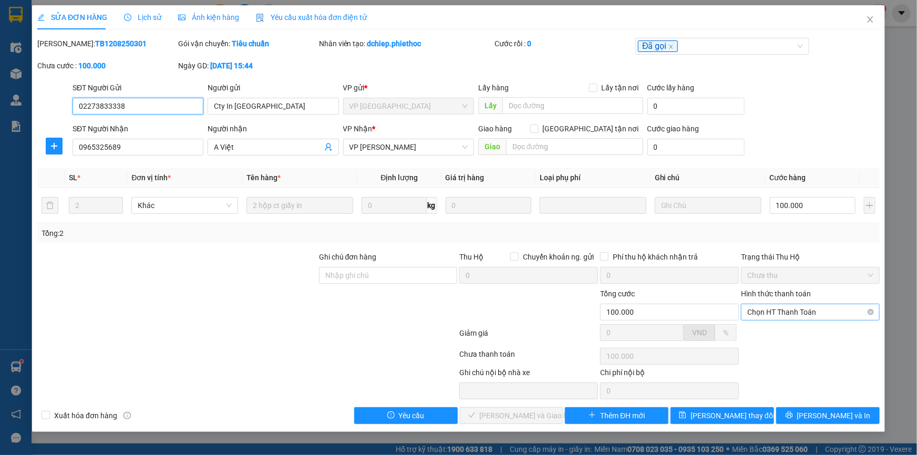
click at [778, 317] on span "Chọn HT Thanh Toán" at bounding box center [810, 312] width 126 height 16
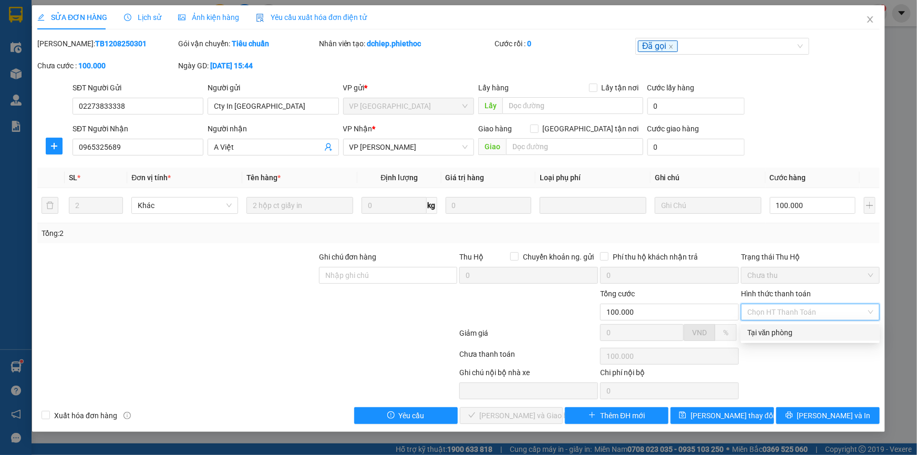
drag, startPoint x: 776, startPoint y: 340, endPoint x: 775, endPoint y: 331, distance: 9.6
click at [776, 338] on div "Tại văn phòng" at bounding box center [810, 332] width 139 height 17
type input "0"
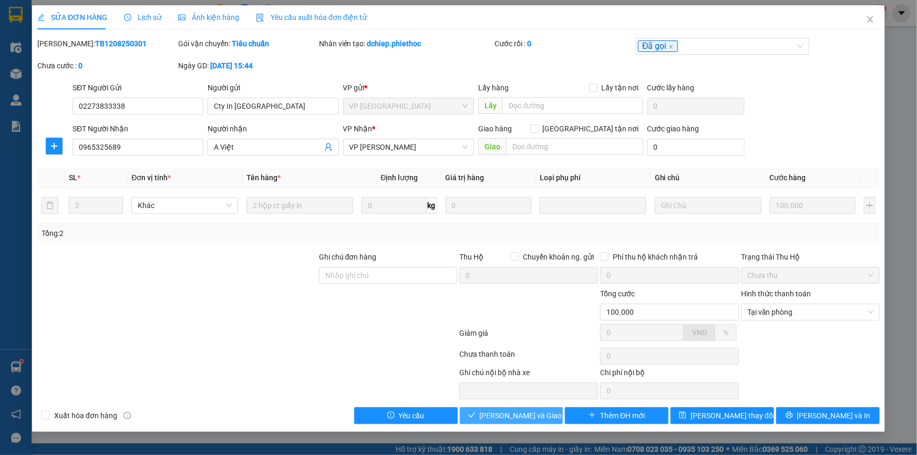
click at [527, 410] on span "Lưu và Giao hàng" at bounding box center [530, 416] width 101 height 12
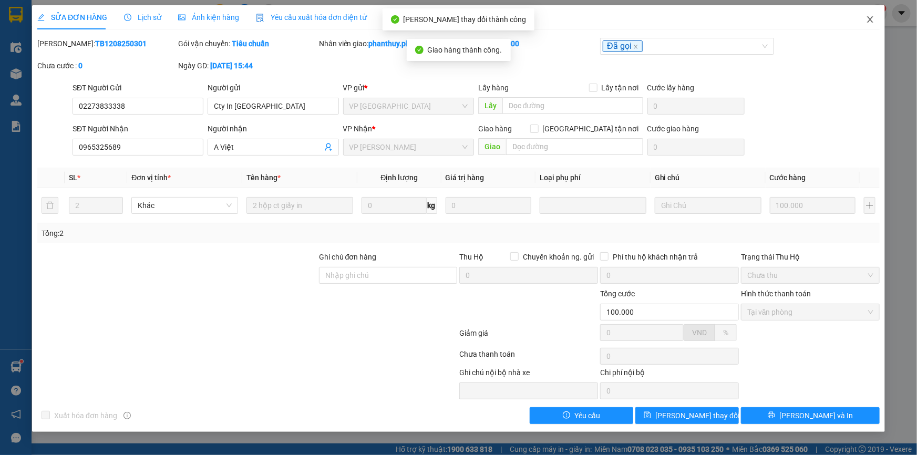
drag, startPoint x: 872, startPoint y: 16, endPoint x: 839, endPoint y: 9, distance: 33.2
click at [871, 16] on icon "close" at bounding box center [870, 19] width 8 height 8
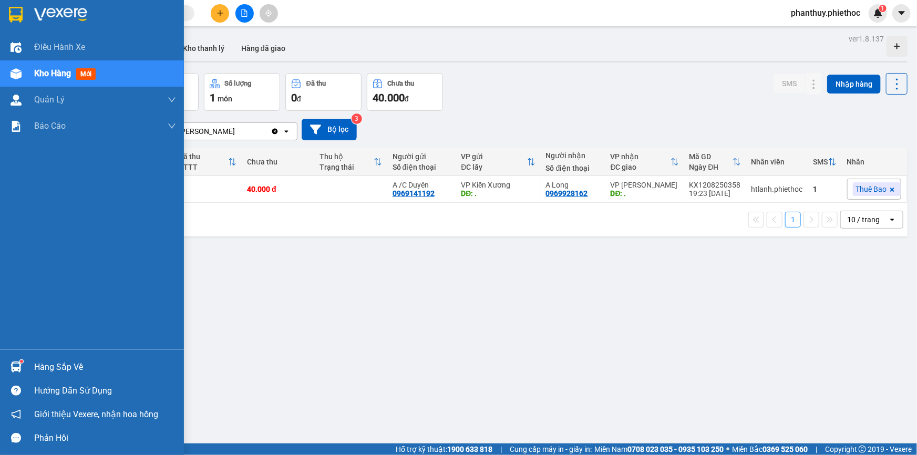
drag, startPoint x: 54, startPoint y: 362, endPoint x: 63, endPoint y: 365, distance: 9.2
click at [56, 363] on div "Hàng sắp về" at bounding box center [105, 367] width 142 height 16
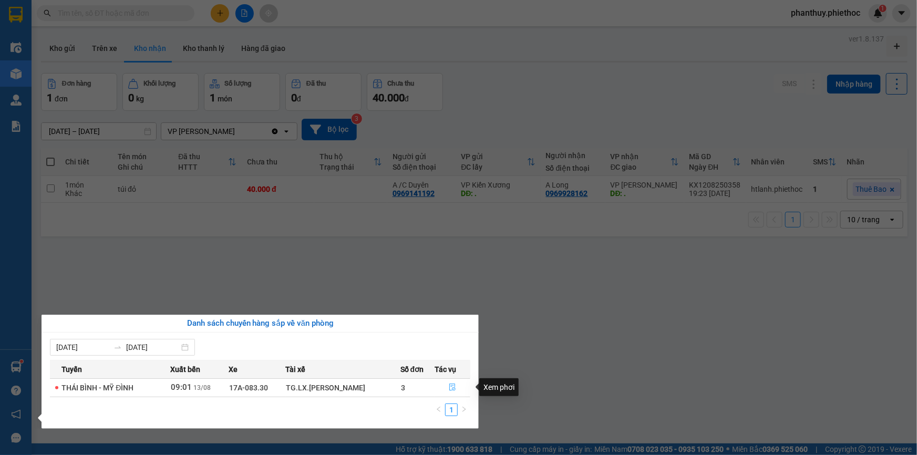
click at [449, 384] on icon "file-done" at bounding box center [452, 386] width 6 height 7
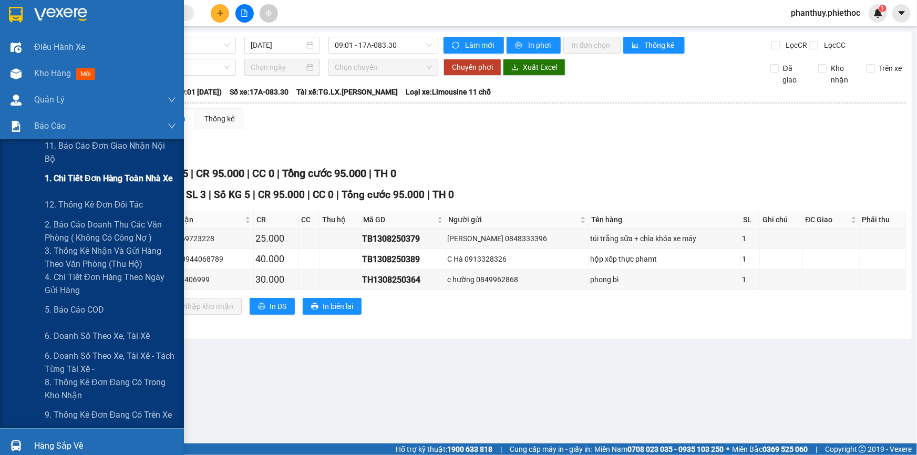
click at [85, 183] on span "1. Chi tiết đơn hàng toàn nhà xe" at bounding box center [109, 178] width 129 height 13
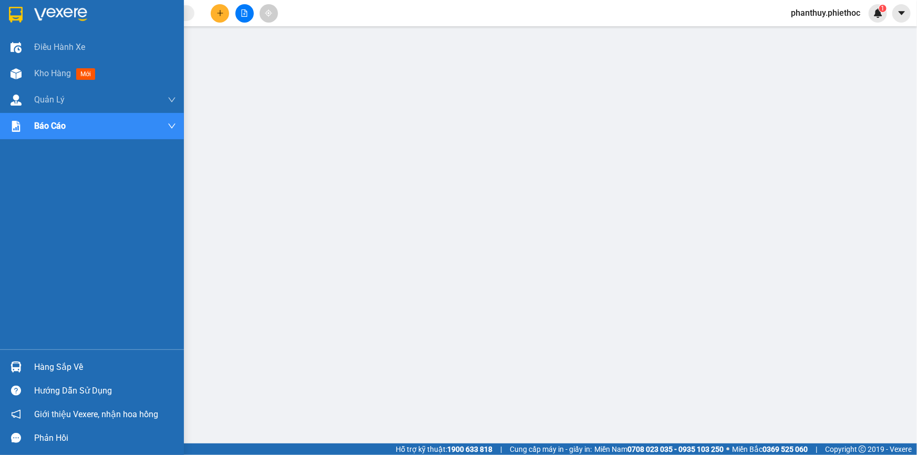
click at [53, 357] on div "Hàng sắp về" at bounding box center [92, 367] width 184 height 24
